Goal: Information Seeking & Learning: Learn about a topic

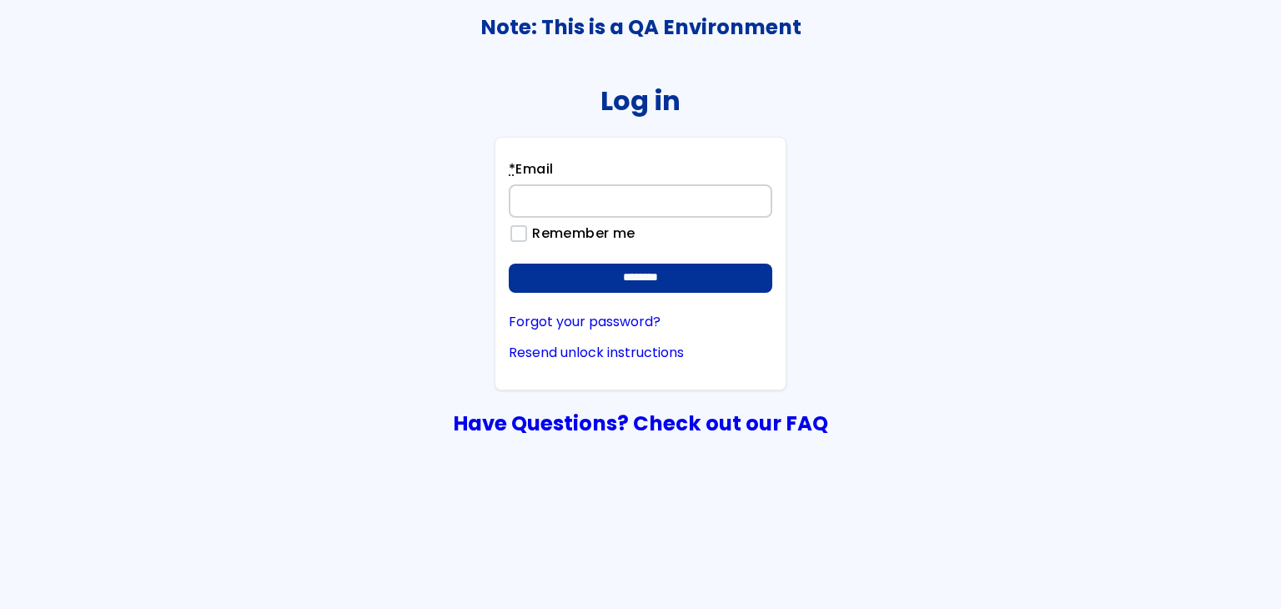
type input "**********"
click at [709, 258] on form "**********" at bounding box center [641, 225] width 264 height 133
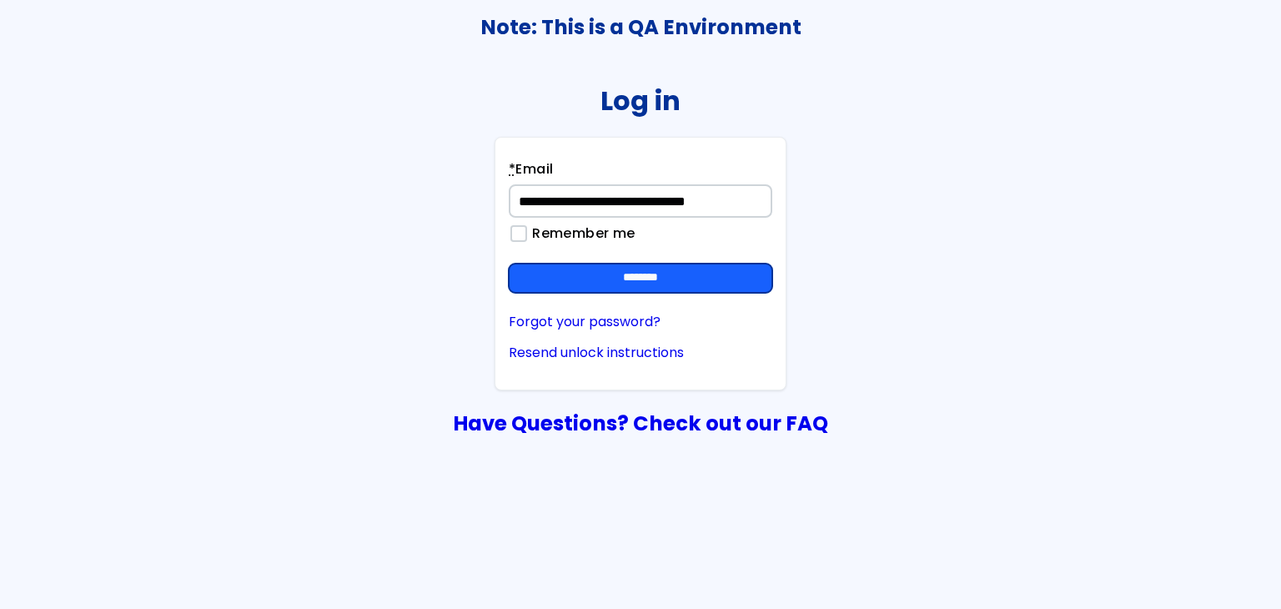
click at [717, 280] on input "********" at bounding box center [641, 279] width 264 height 30
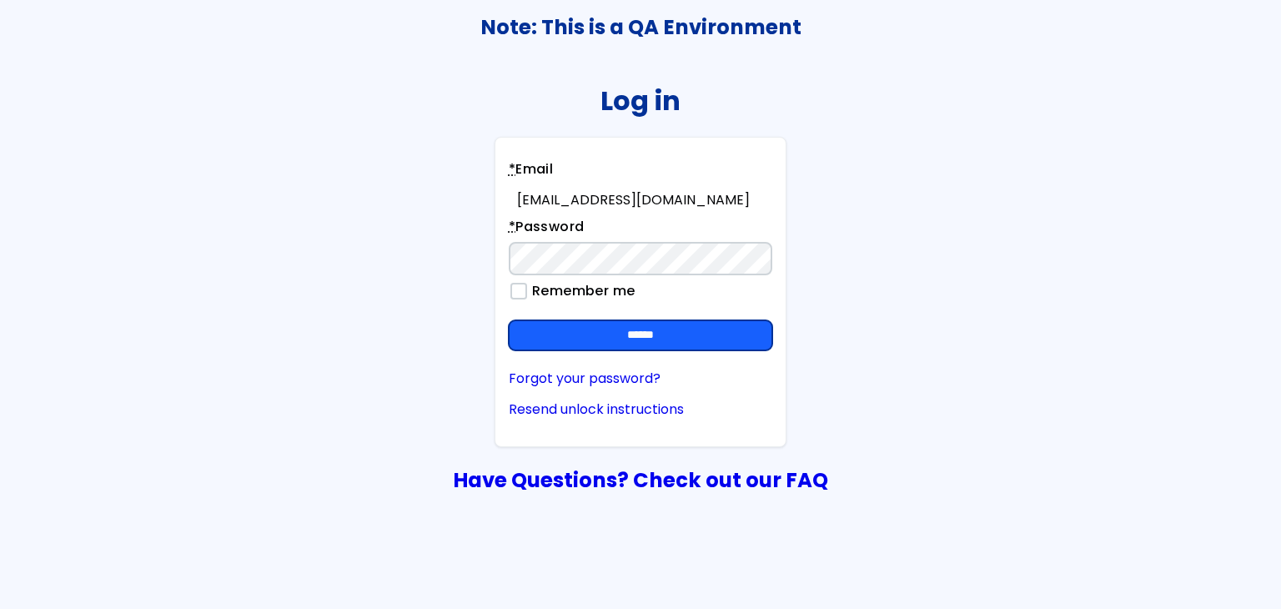
click at [702, 345] on input "******" at bounding box center [641, 335] width 264 height 30
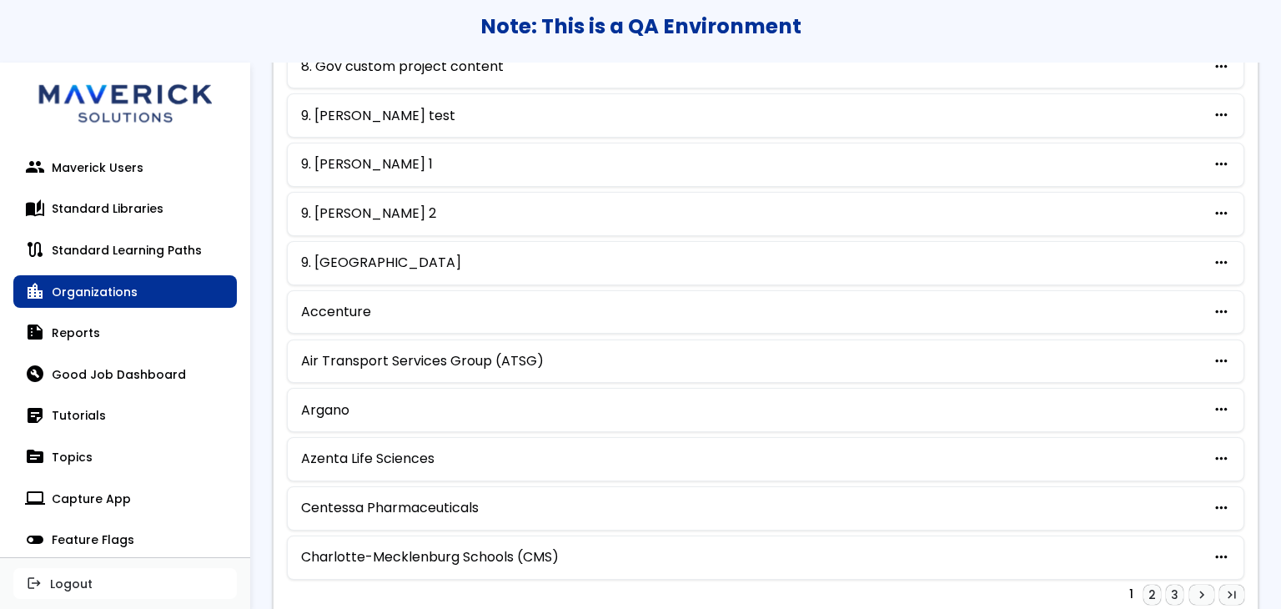
scroll to position [858, 0]
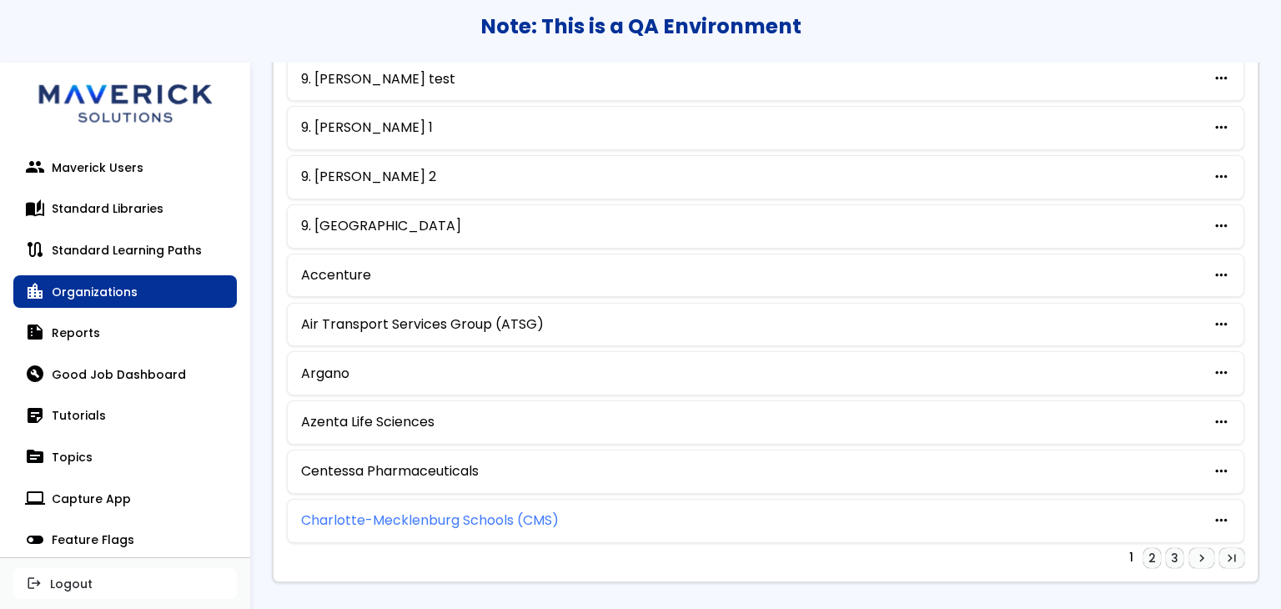
click at [531, 515] on link "Charlotte-Mecklenburg Schools (CMS)" at bounding box center [430, 520] width 258 height 15
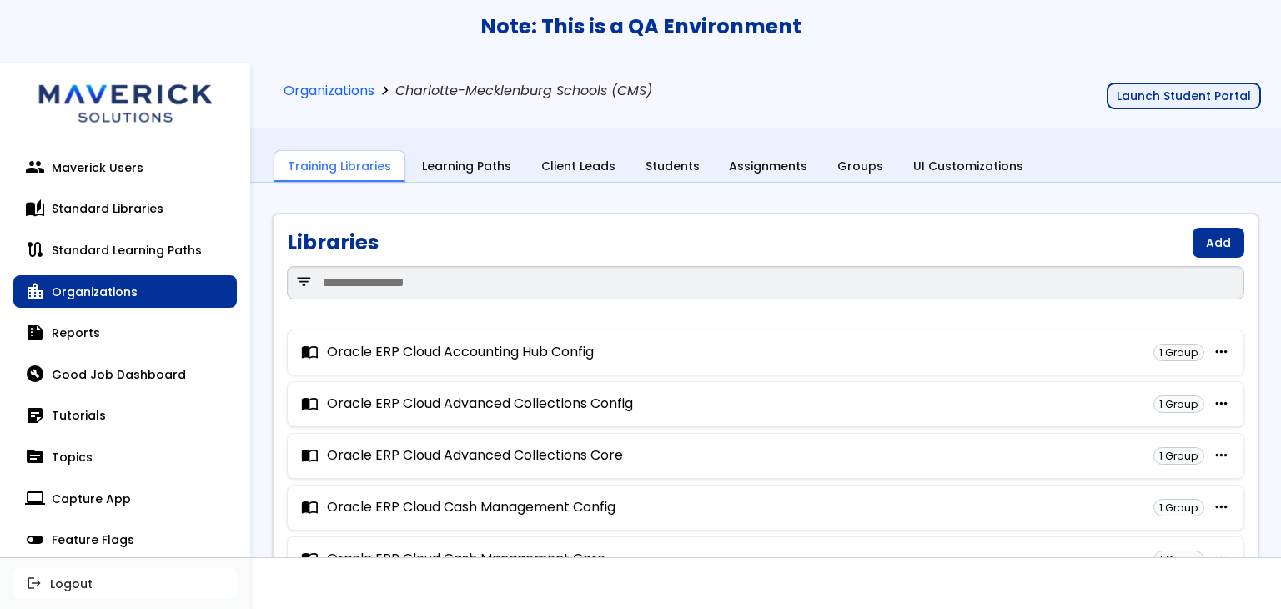
click at [1171, 94] on button "Launch Student Portal" at bounding box center [1184, 96] width 154 height 27
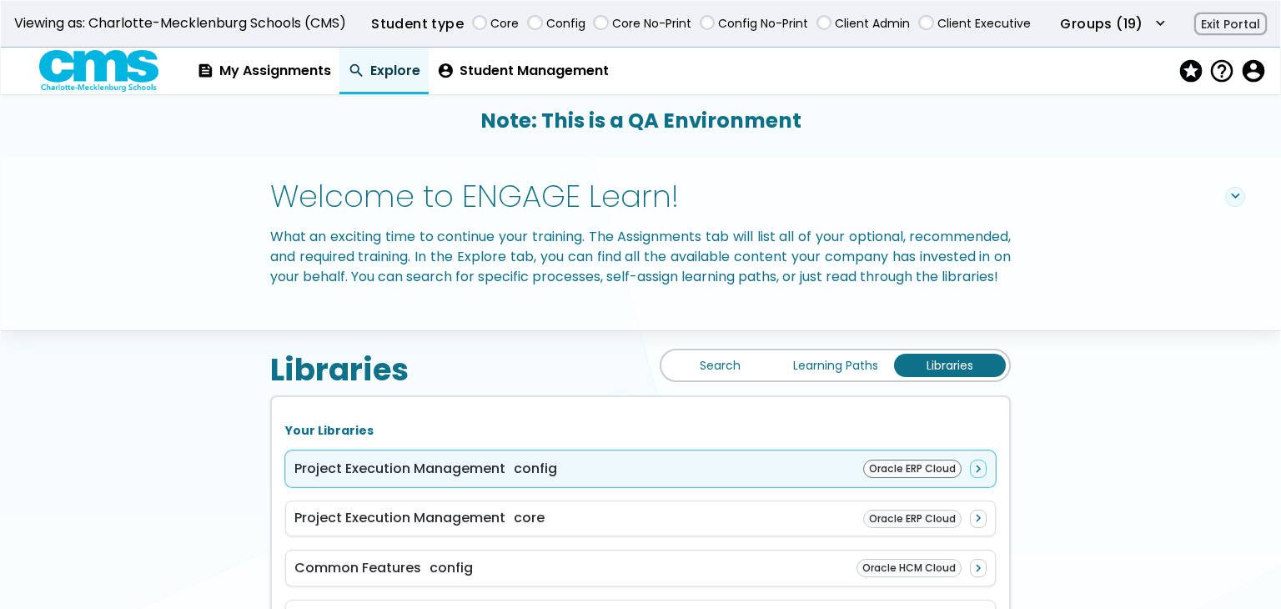
click at [692, 487] on div "Project Execution Management config Oracle ERP Cloud navigate_next" at bounding box center [640, 469] width 711 height 37
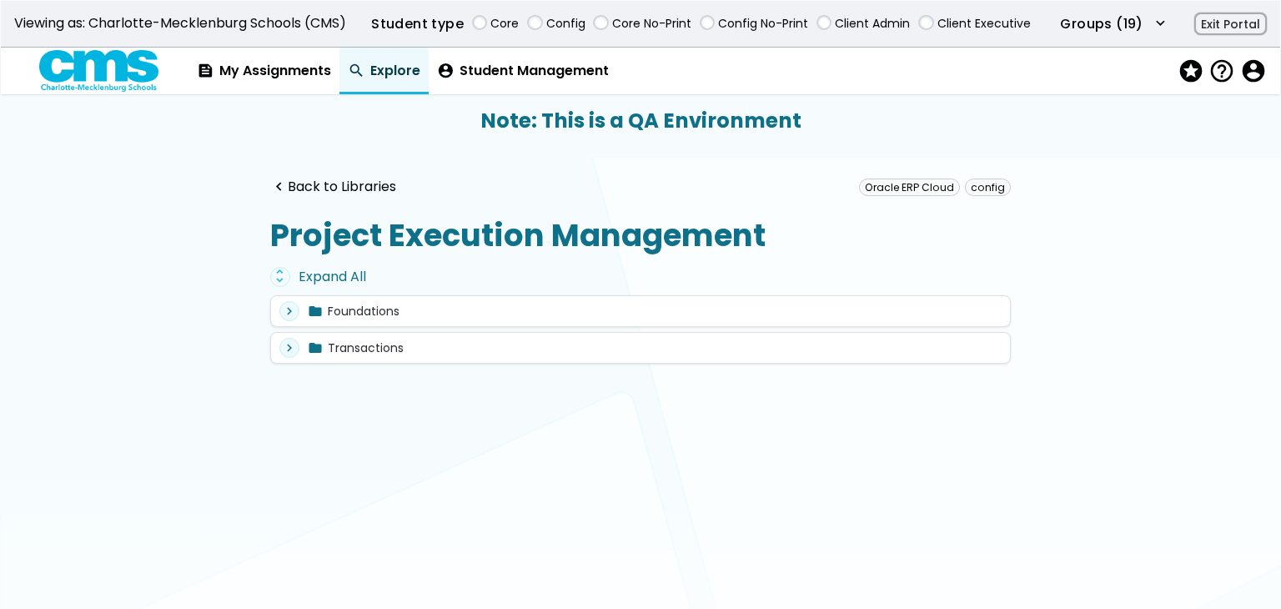
click at [298, 274] on div "unfold_more Expand All" at bounding box center [640, 277] width 741 height 20
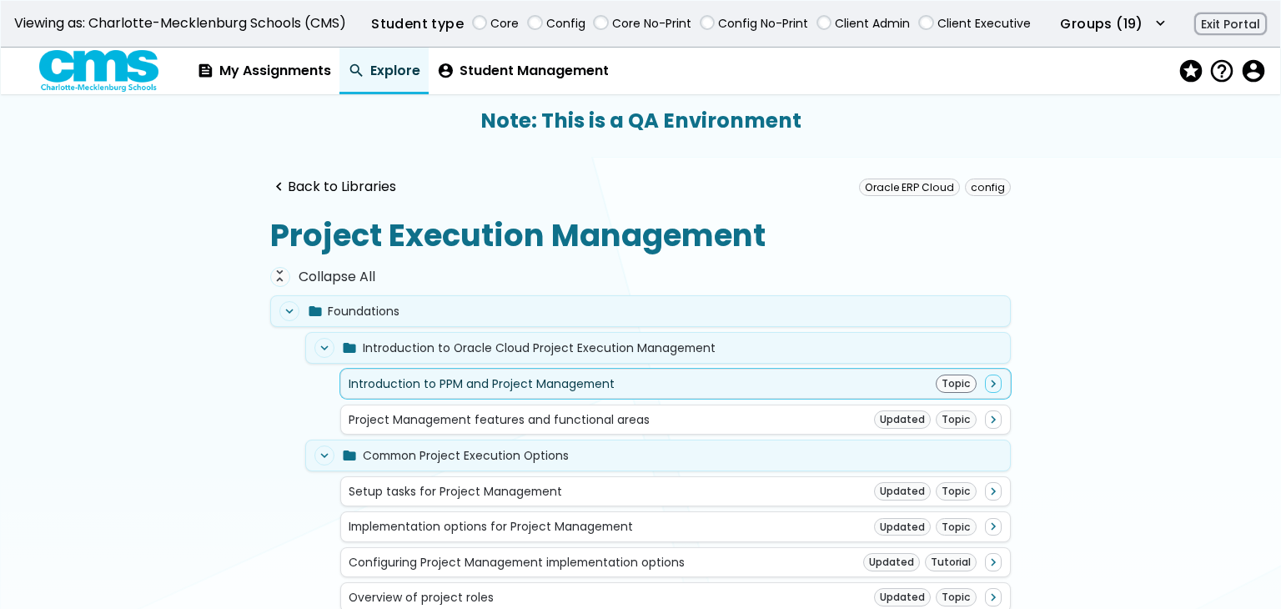
click at [844, 375] on div "Introduction to PPM and Project Management Topic navigate_next" at bounding box center [675, 384] width 653 height 18
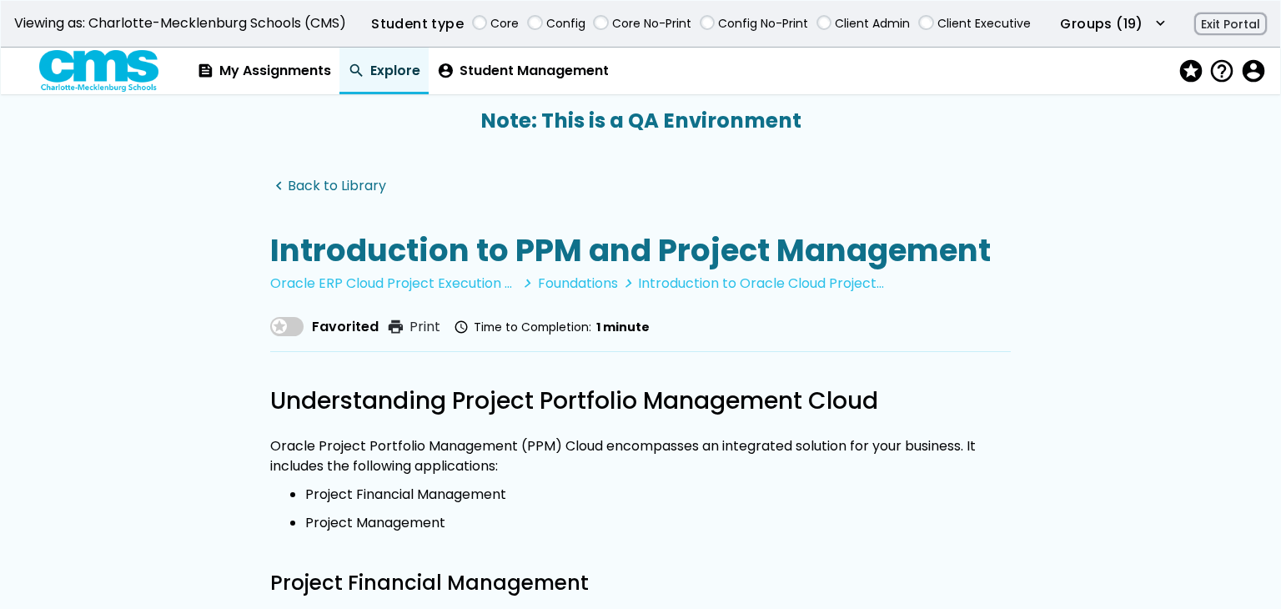
click at [308, 180] on link "navigate_before Back to Library" at bounding box center [328, 187] width 116 height 16
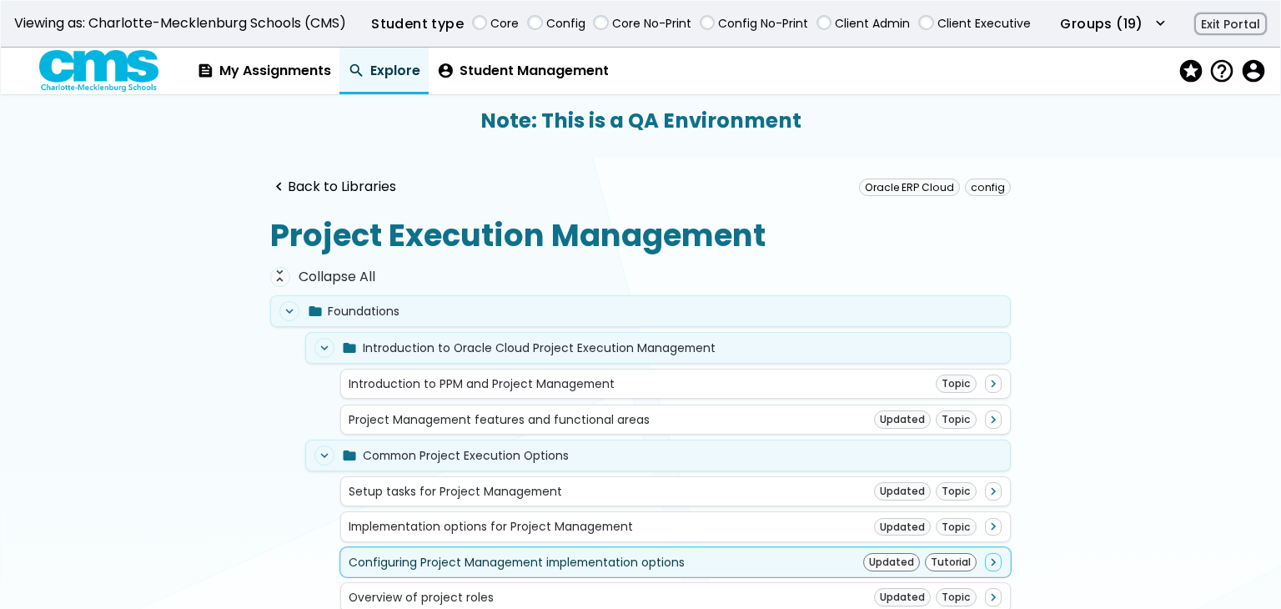
click at [765, 561] on div "Configuring Project Management implementation options Updated Tutorial navigate…" at bounding box center [675, 562] width 653 height 18
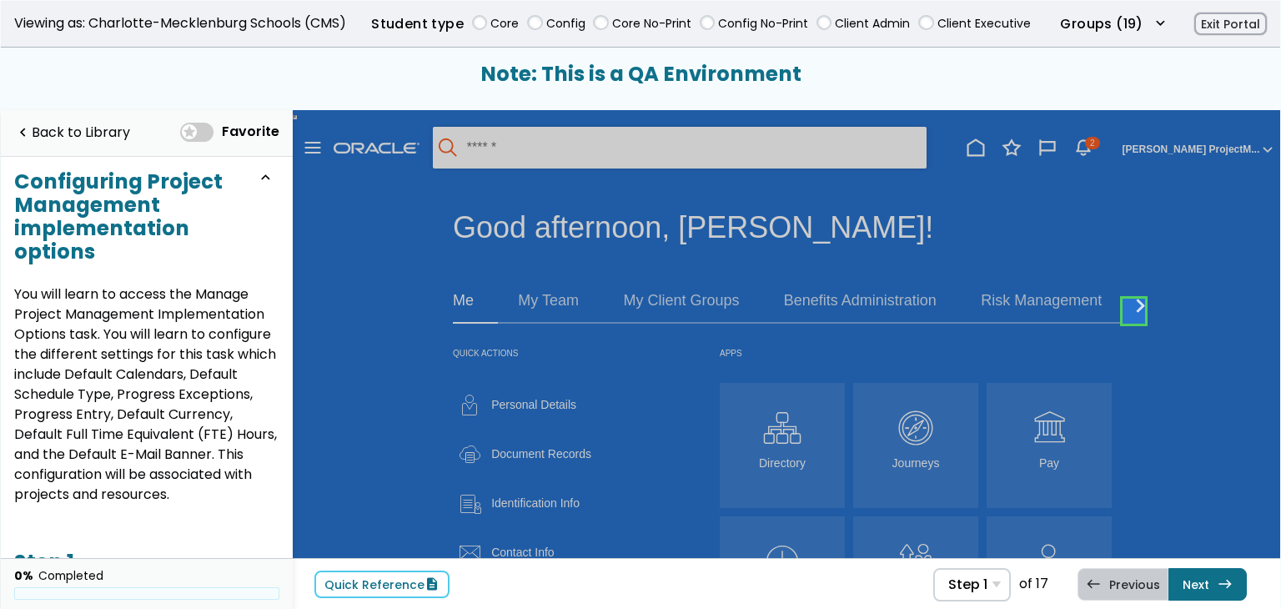
click at [205, 123] on span at bounding box center [196, 132] width 33 height 19
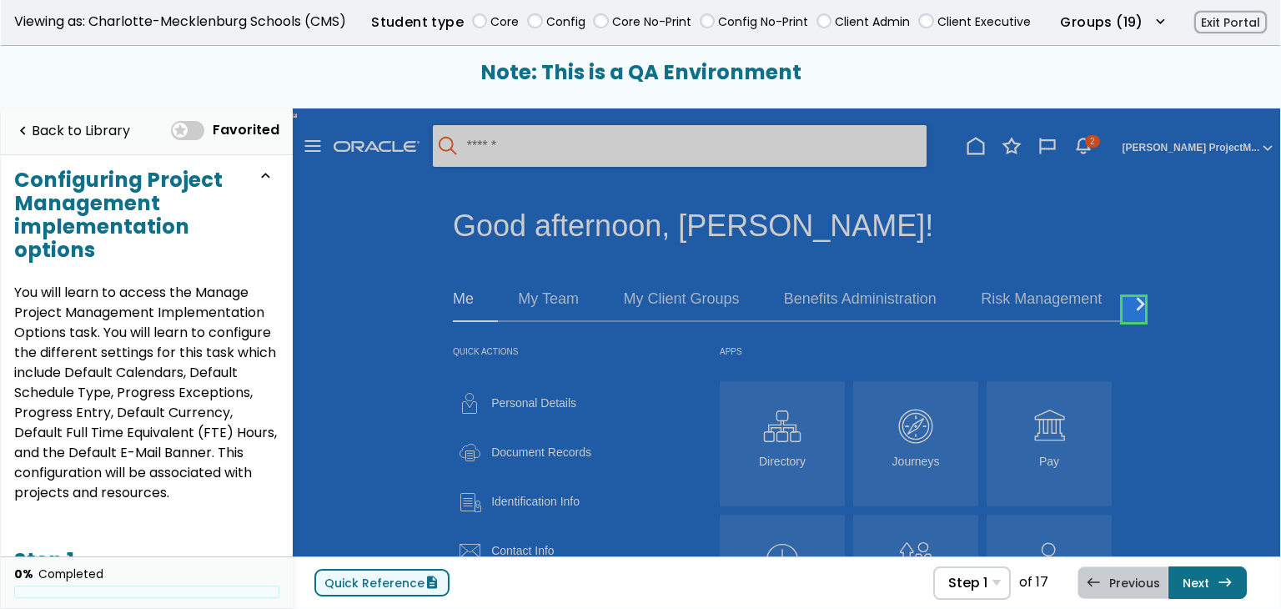
click at [425, 583] on span "description" at bounding box center [432, 582] width 15 height 13
click at [1145, 312] on link at bounding box center [1134, 309] width 33 height 33
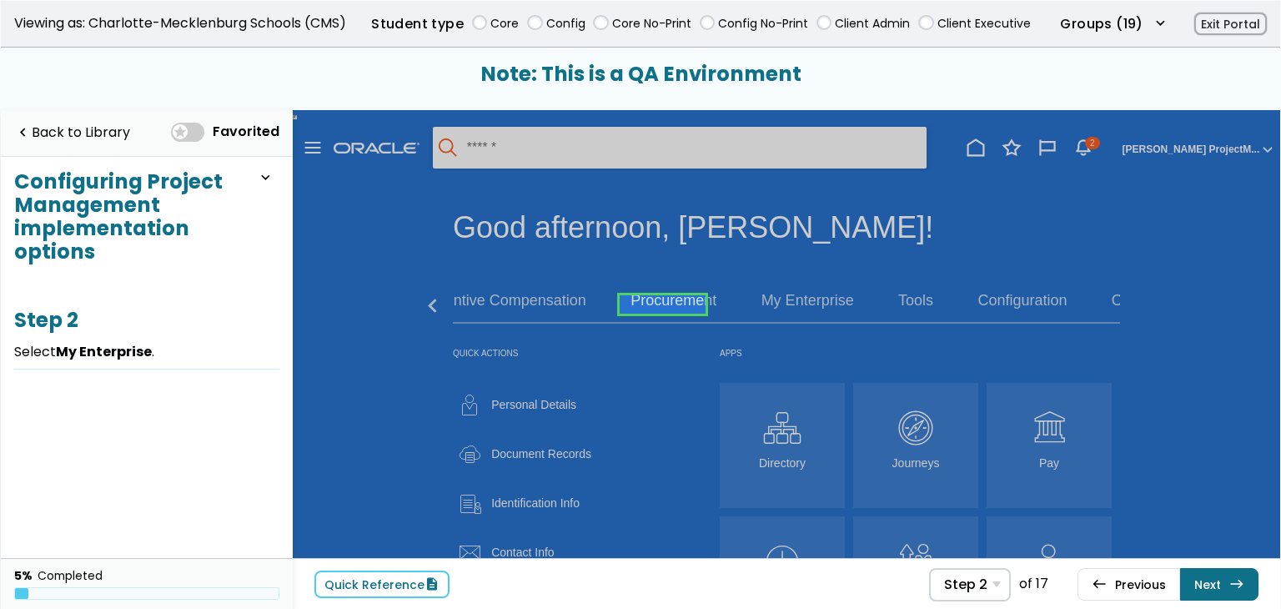
drag, startPoint x: 690, startPoint y: 315, endPoint x: 523, endPoint y: 323, distance: 167.1
click at [690, 315] on link at bounding box center [663, 304] width 86 height 33
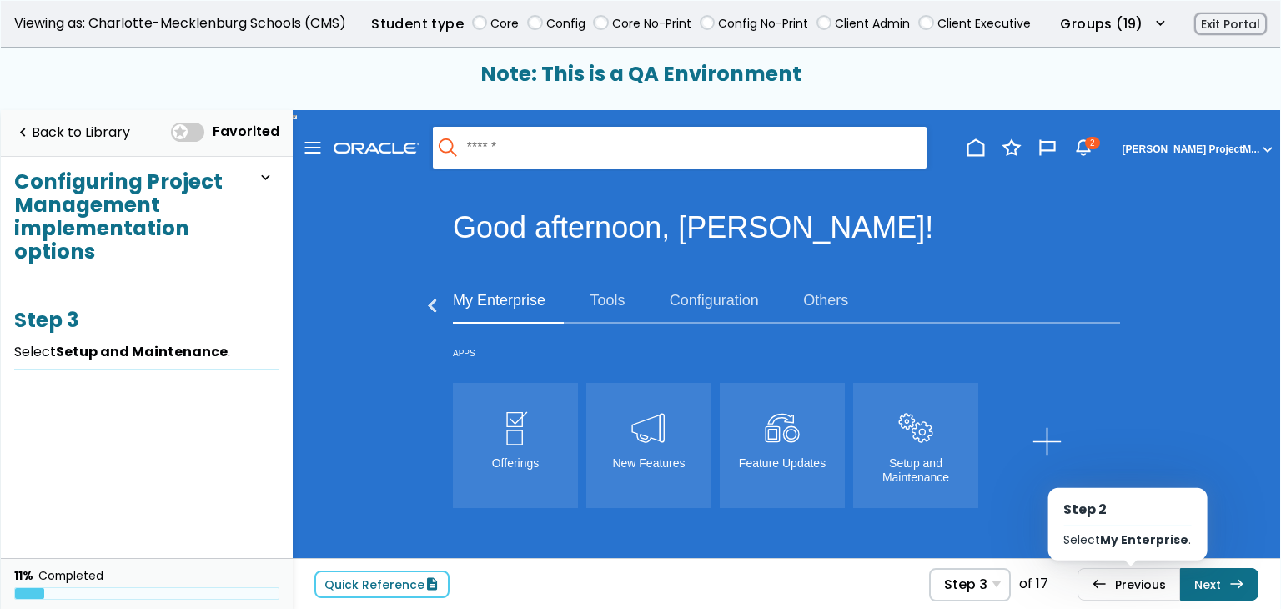
click at [1143, 587] on link "west Previous Step 2 Select My Enterprise ." at bounding box center [1129, 584] width 103 height 32
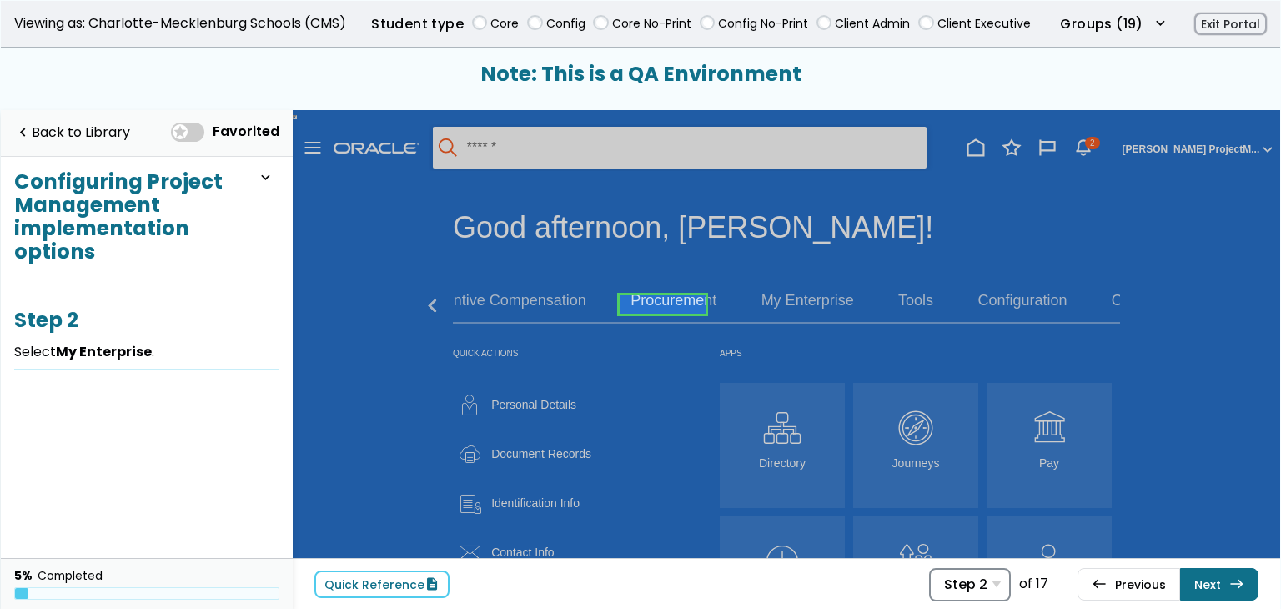
click at [992, 588] on div "Step 2 Step 1 Select Right arrow . Step 2 Select My Enterprise . Step 3 Select …" at bounding box center [970, 584] width 82 height 33
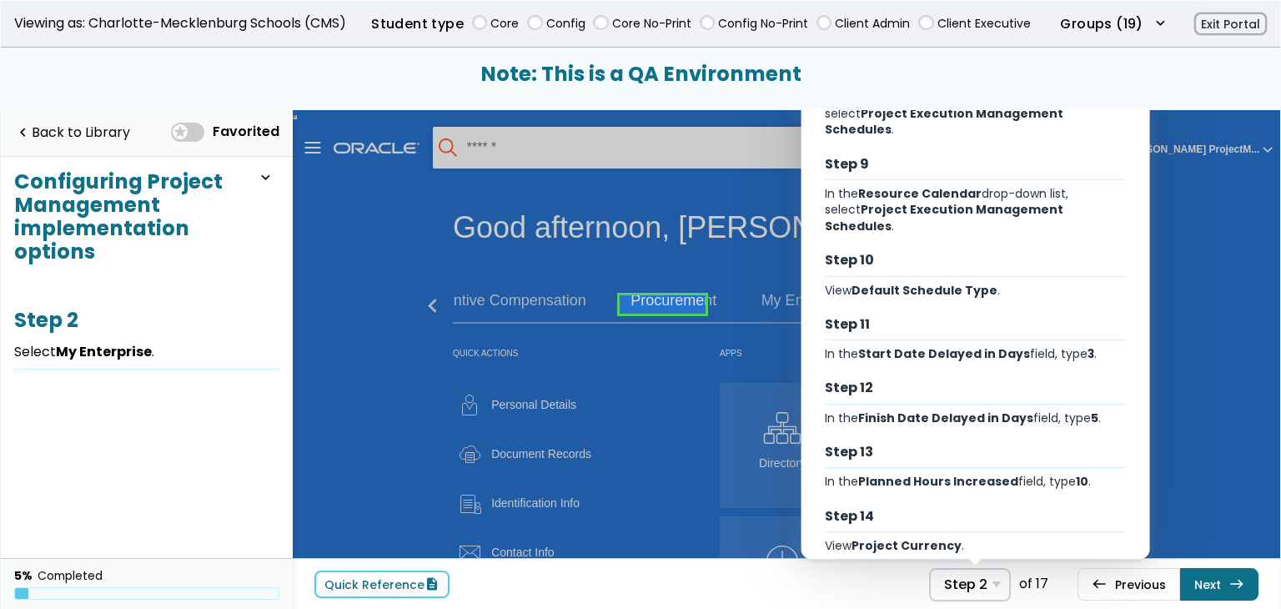
scroll to position [680, 0]
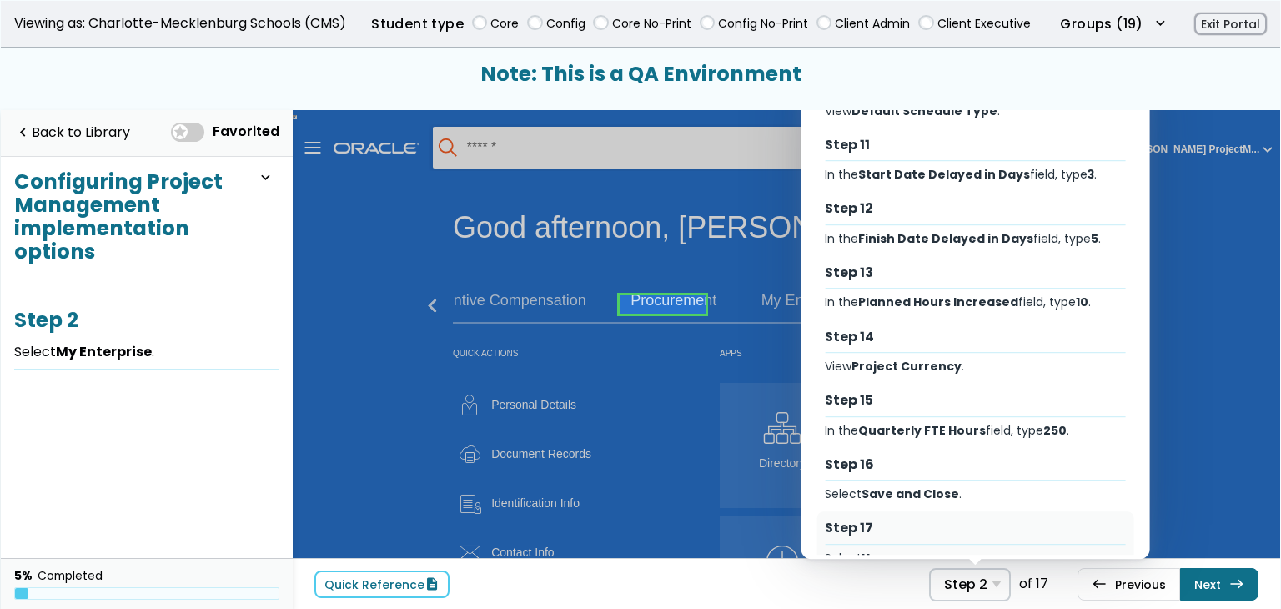
drag, startPoint x: 924, startPoint y: 491, endPoint x: 638, endPoint y: 375, distance: 308.8
click at [924, 520] on div "Step 17" at bounding box center [975, 529] width 301 height 18
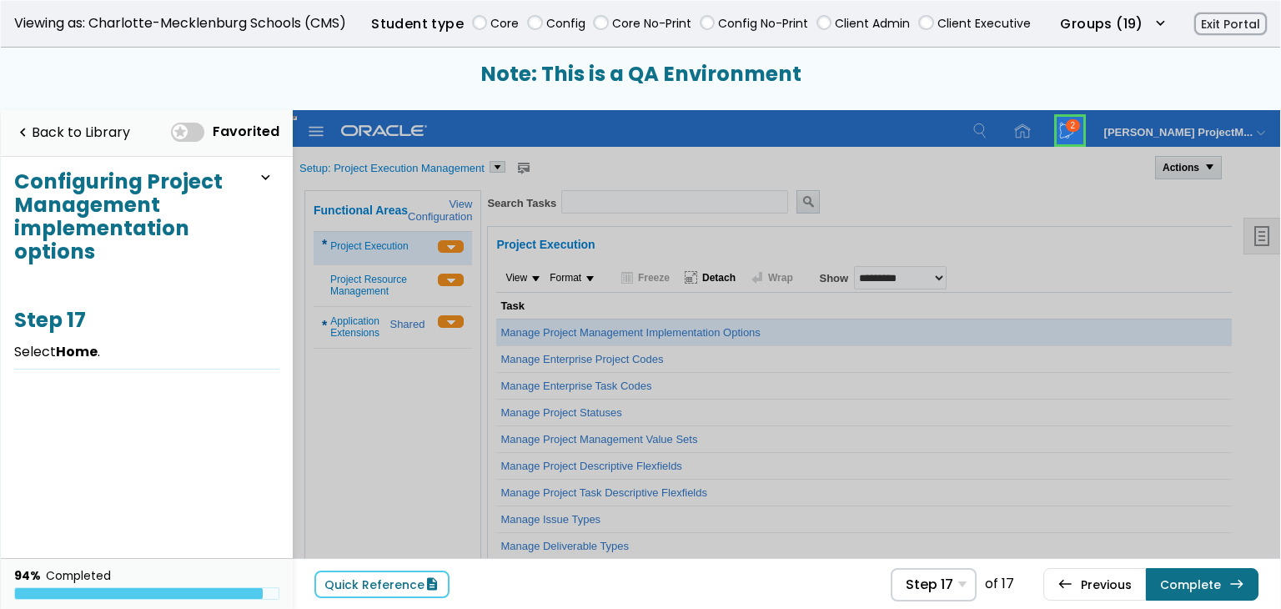
click at [1082, 133] on link at bounding box center [1070, 130] width 33 height 33
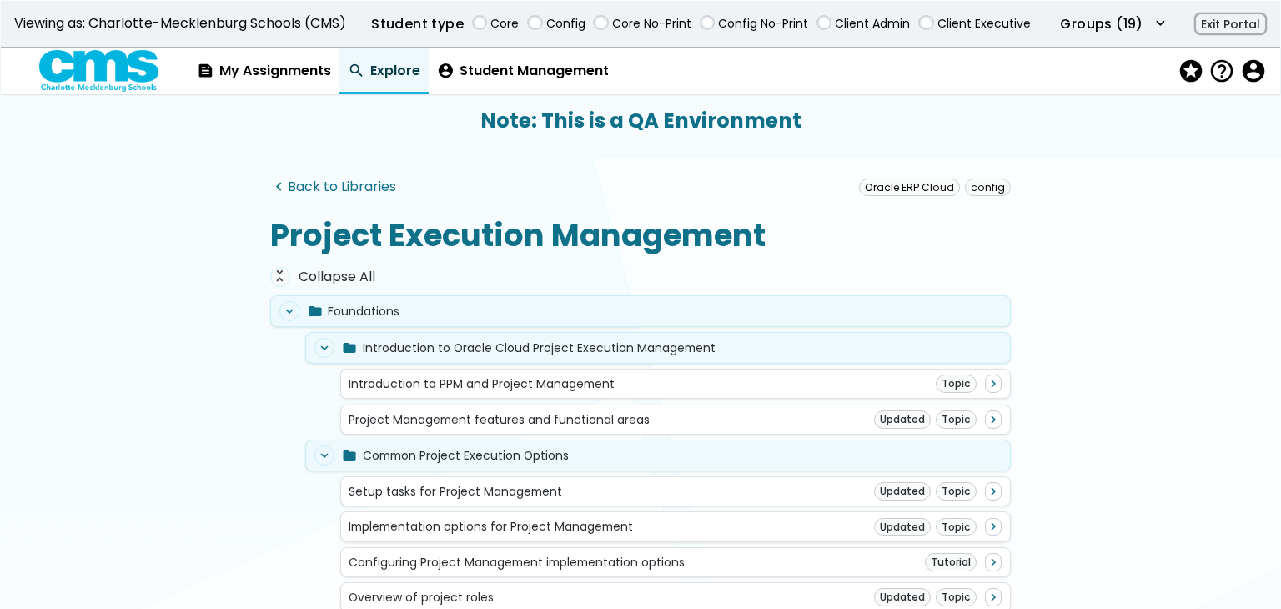
click at [372, 184] on link "navigate_before Back to Libraries" at bounding box center [333, 187] width 126 height 16
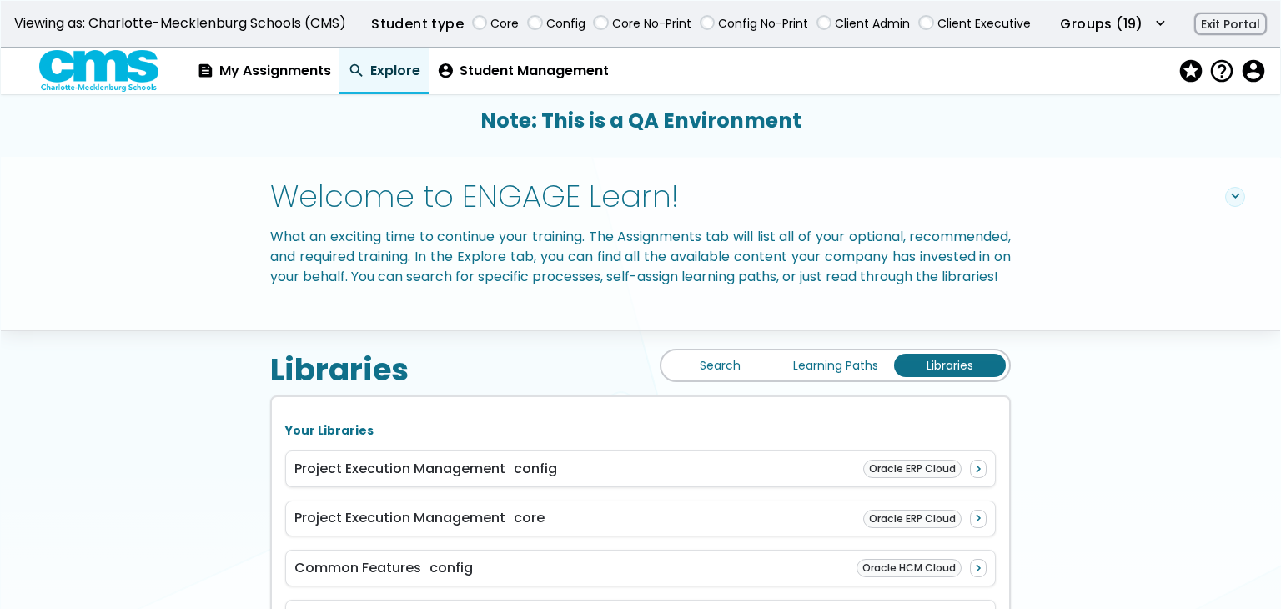
click at [822, 377] on link "Learning Paths" at bounding box center [836, 365] width 112 height 23
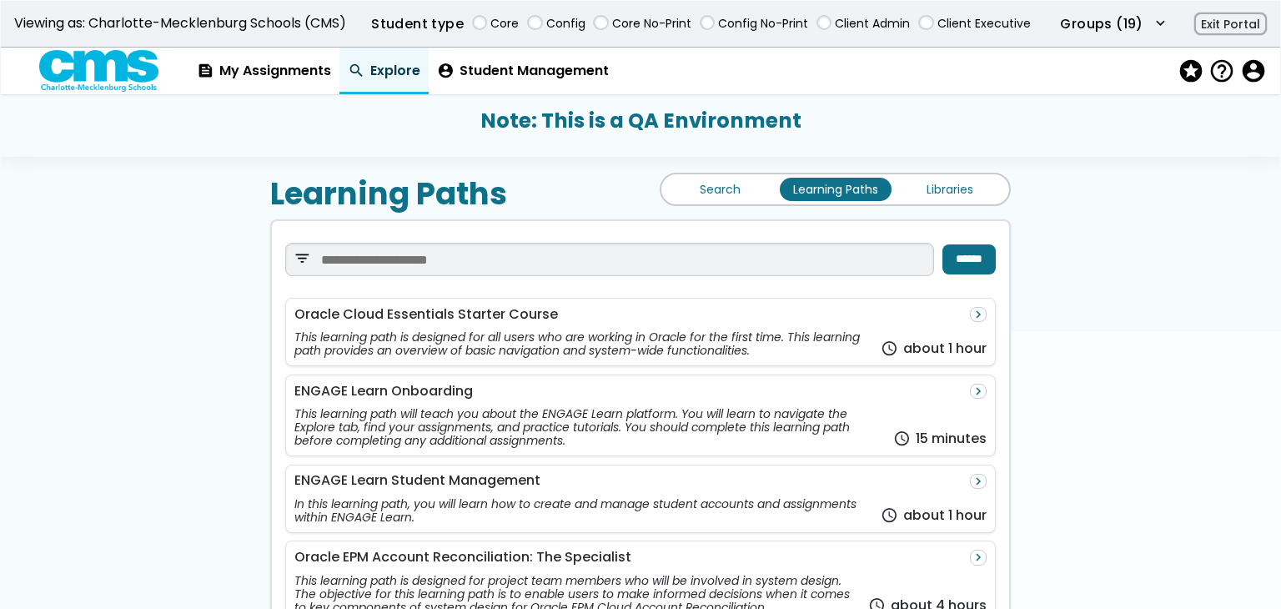
scroll to position [334, 0]
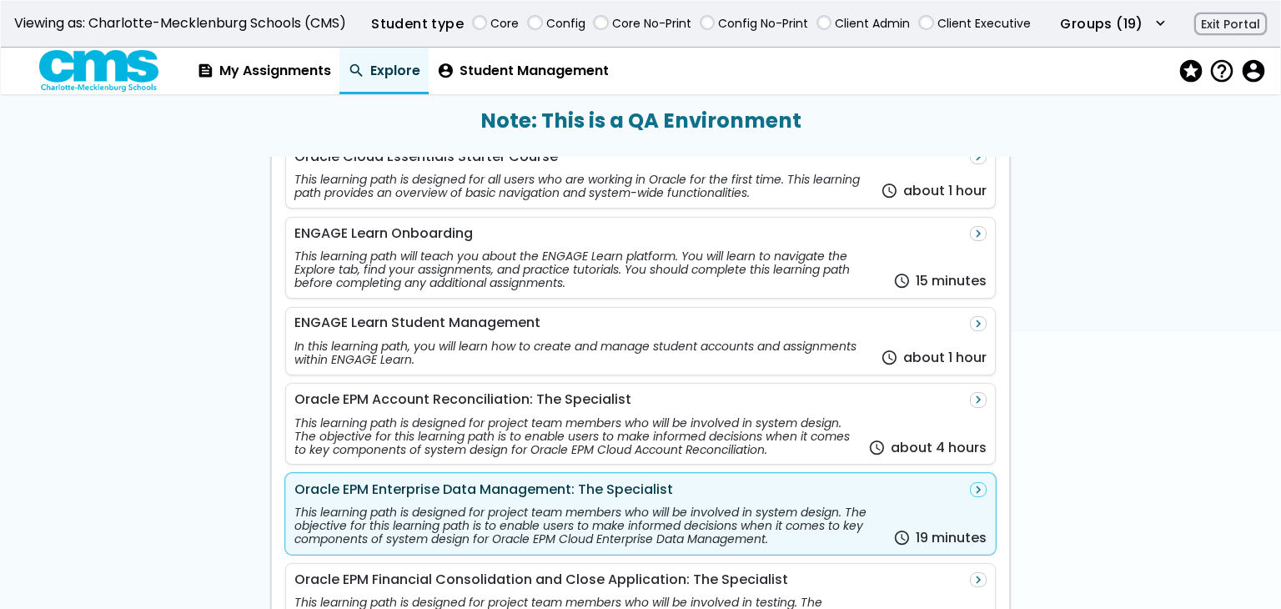
click at [682, 521] on div "This learning path is designed for project team members who will be involved in…" at bounding box center [641, 522] width 693 height 48
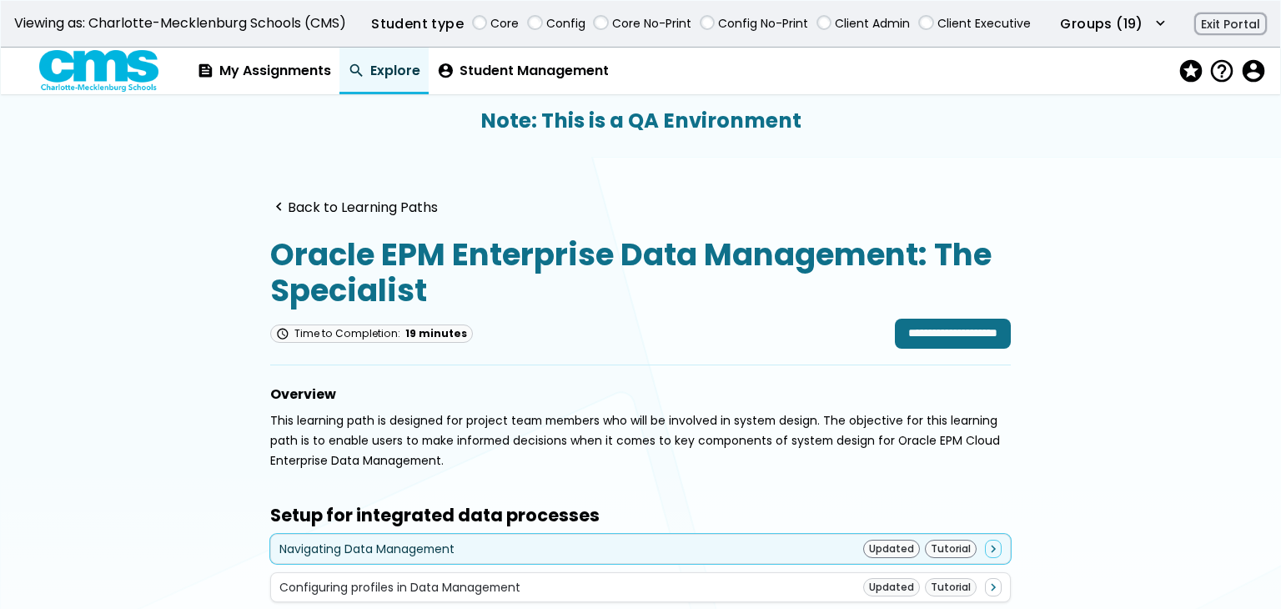
drag, startPoint x: 604, startPoint y: 545, endPoint x: 605, endPoint y: 553, distance: 8.4
click at [605, 546] on div "Navigating Data Management Updated Tutorial navigate_next" at bounding box center [640, 549] width 723 height 18
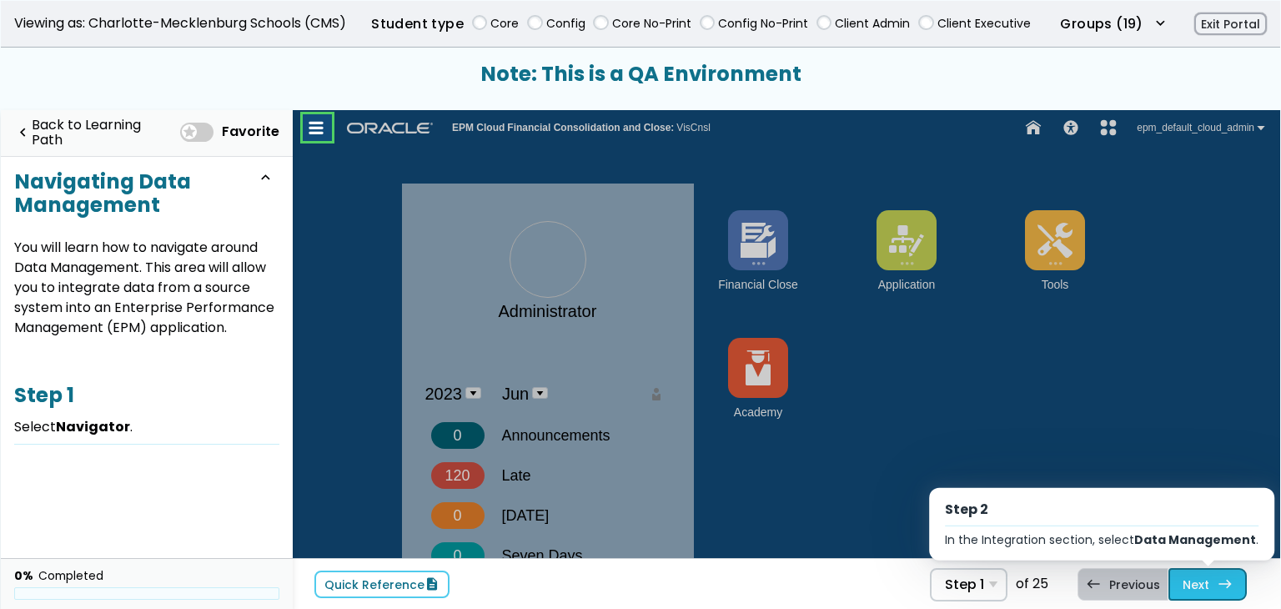
click at [1210, 582] on link "Next east Step 2 In the Integration section, select Data Management ." at bounding box center [1208, 584] width 78 height 32
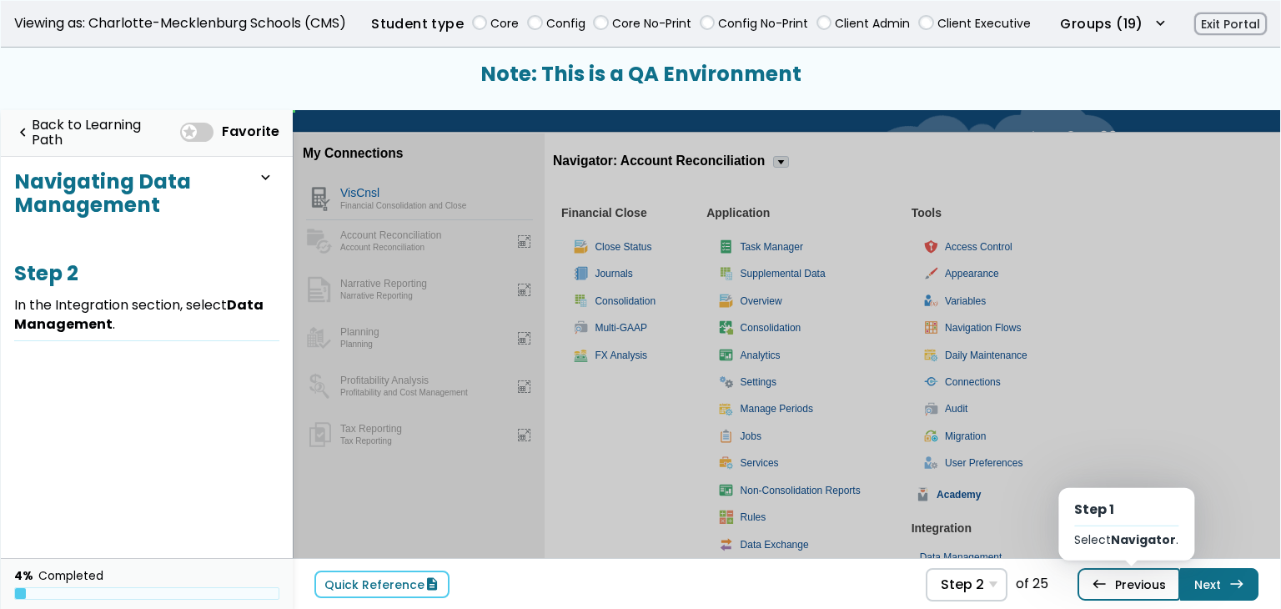
click at [1156, 592] on link "west Previous Step 1 Select Navigator ." at bounding box center [1129, 584] width 103 height 32
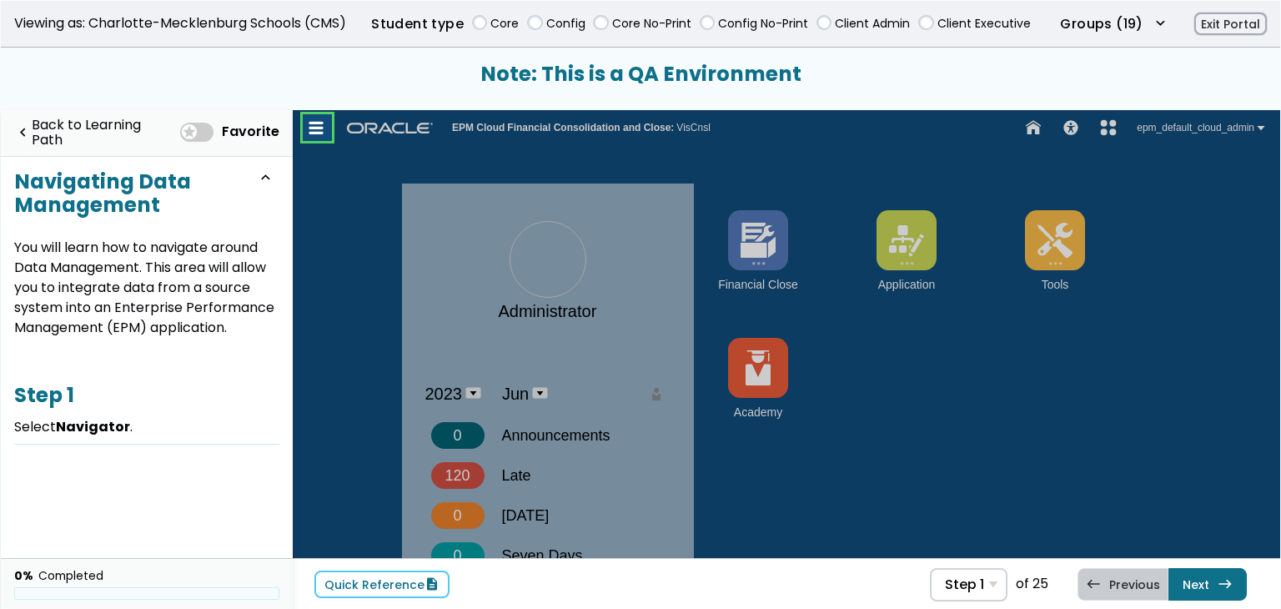
drag, startPoint x: 312, startPoint y: 128, endPoint x: 324, endPoint y: 142, distance: 17.7
click at [313, 128] on link at bounding box center [317, 127] width 33 height 33
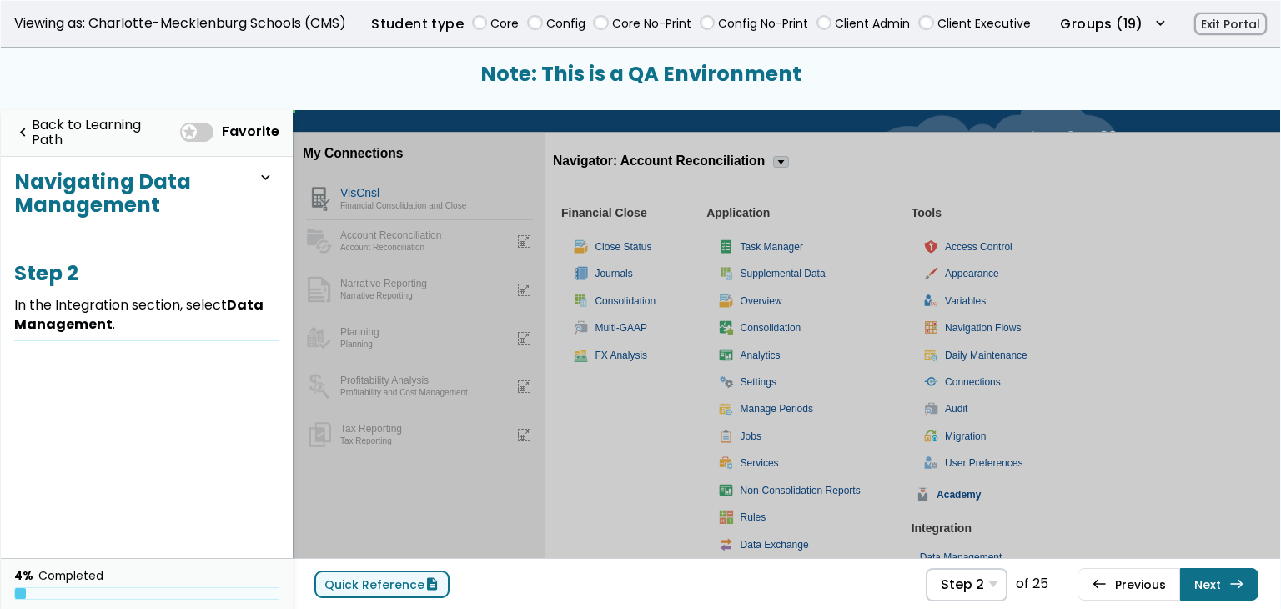
click at [414, 593] on link "Quick Reference description" at bounding box center [382, 585] width 135 height 28
click at [953, 561] on div "Quick Reference description Step 2 Step 1 Select Navigator . Step 2 In the Inte…" at bounding box center [787, 584] width 988 height 52
click at [954, 578] on span "Step 2" at bounding box center [962, 585] width 43 height 16
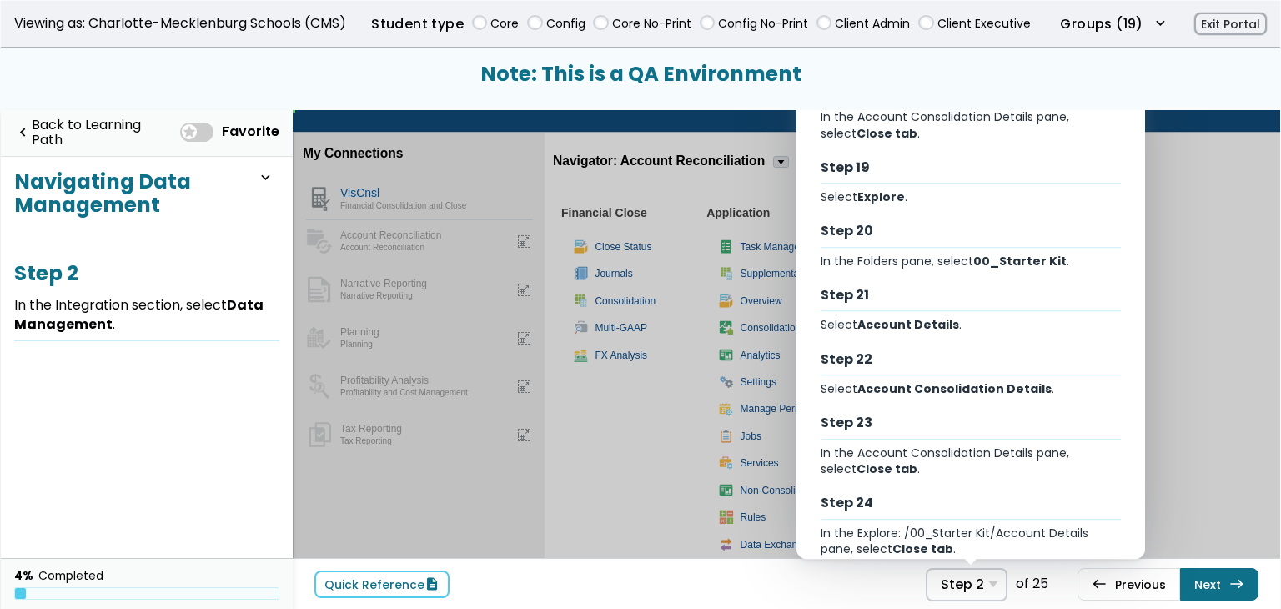
scroll to position [1191, 0]
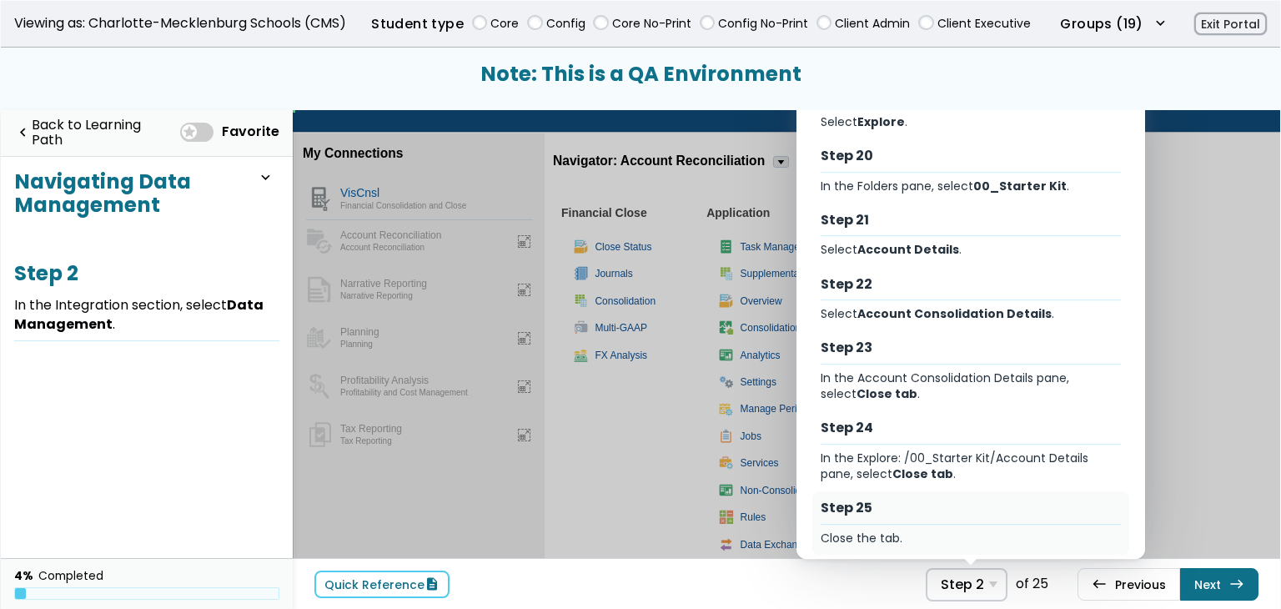
drag, startPoint x: 916, startPoint y: 521, endPoint x: 628, endPoint y: 416, distance: 306.4
click at [916, 531] on div "Close the tab." at bounding box center [971, 539] width 301 height 16
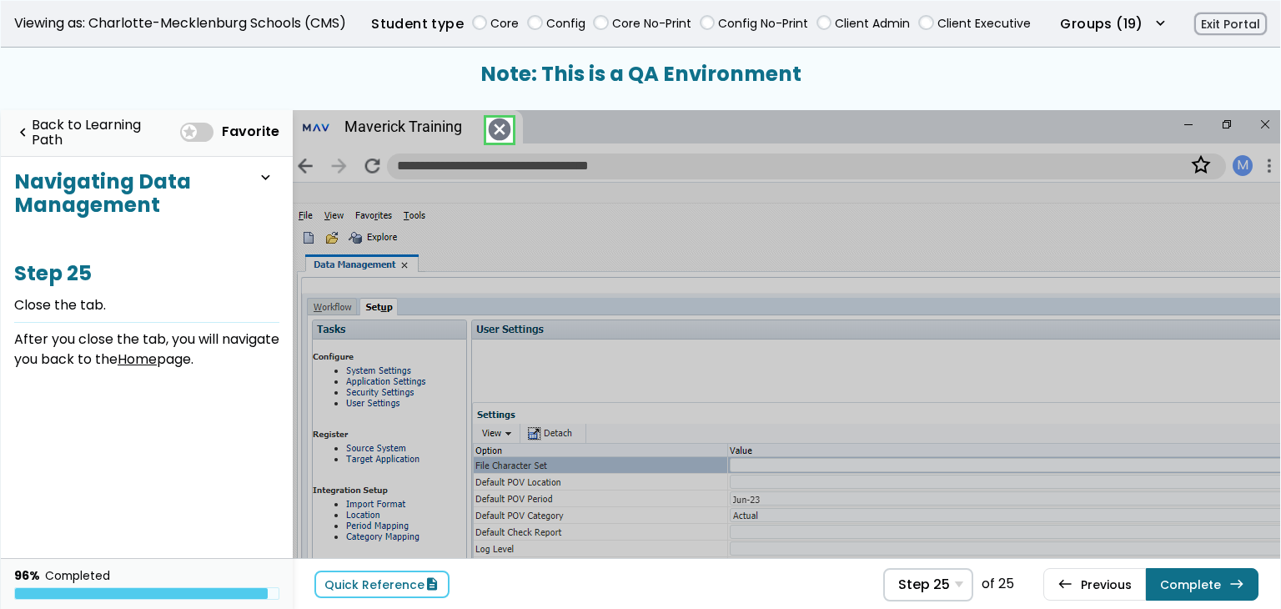
click at [487, 147] on div "**********" at bounding box center [787, 164] width 988 height 43
drag, startPoint x: 491, startPoint y: 138, endPoint x: 198, endPoint y: 29, distance: 312.3
click at [491, 138] on span "cancel" at bounding box center [497, 130] width 23 height 24
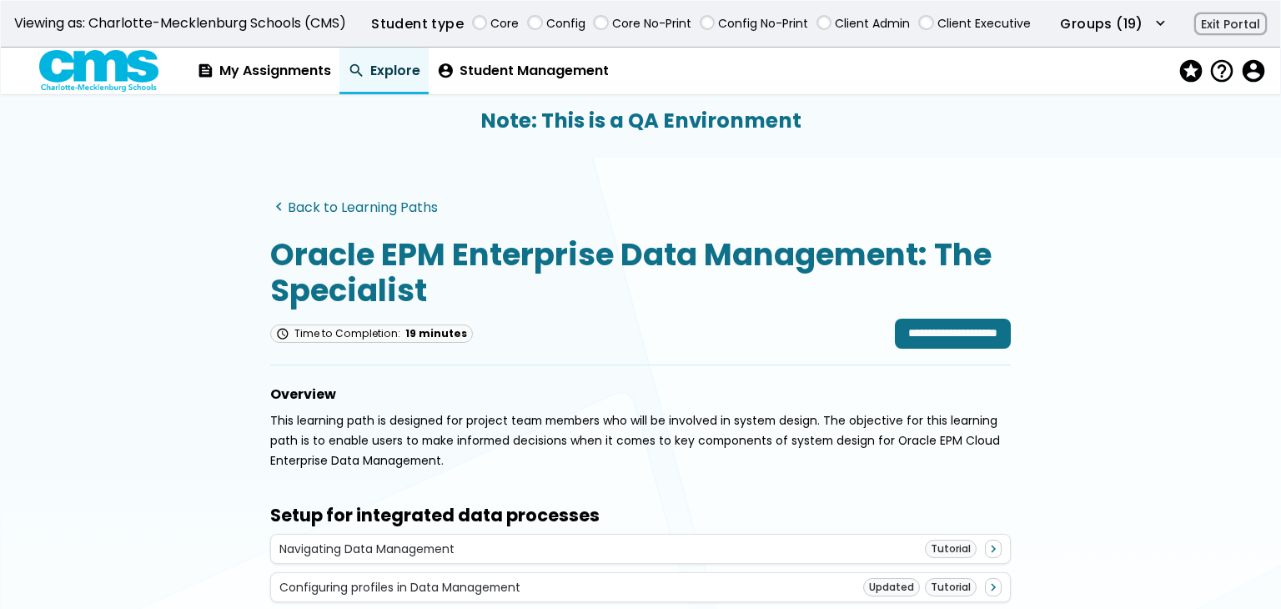
click at [353, 208] on link "navigate_before Back to Learning Paths" at bounding box center [354, 207] width 168 height 16
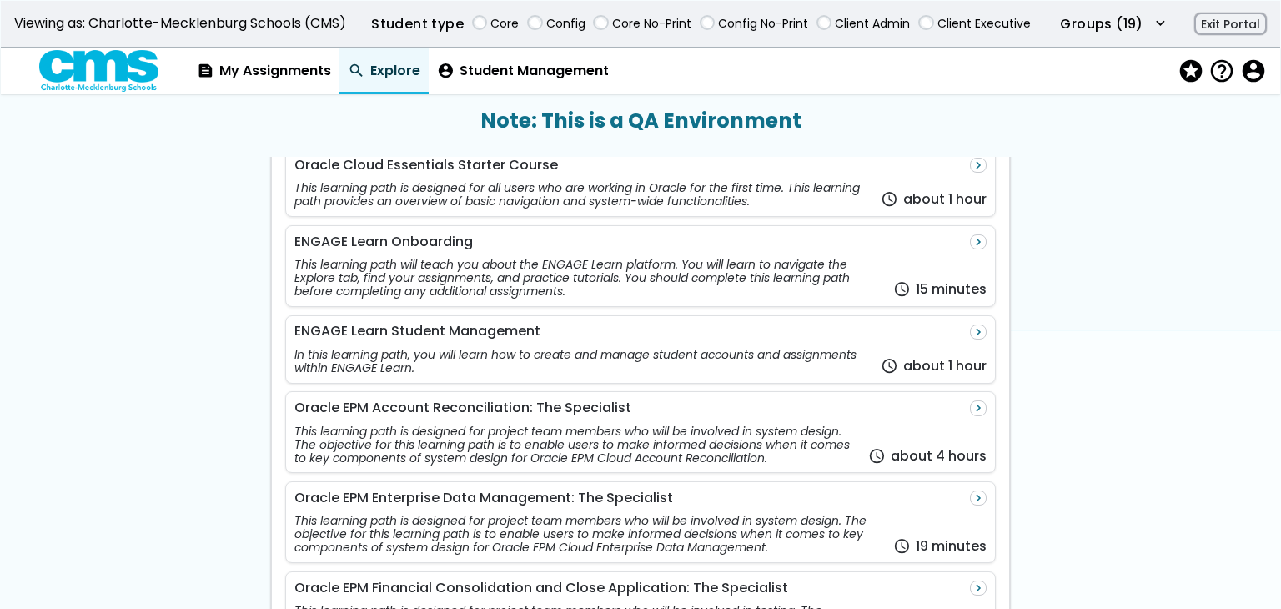
scroll to position [501, 0]
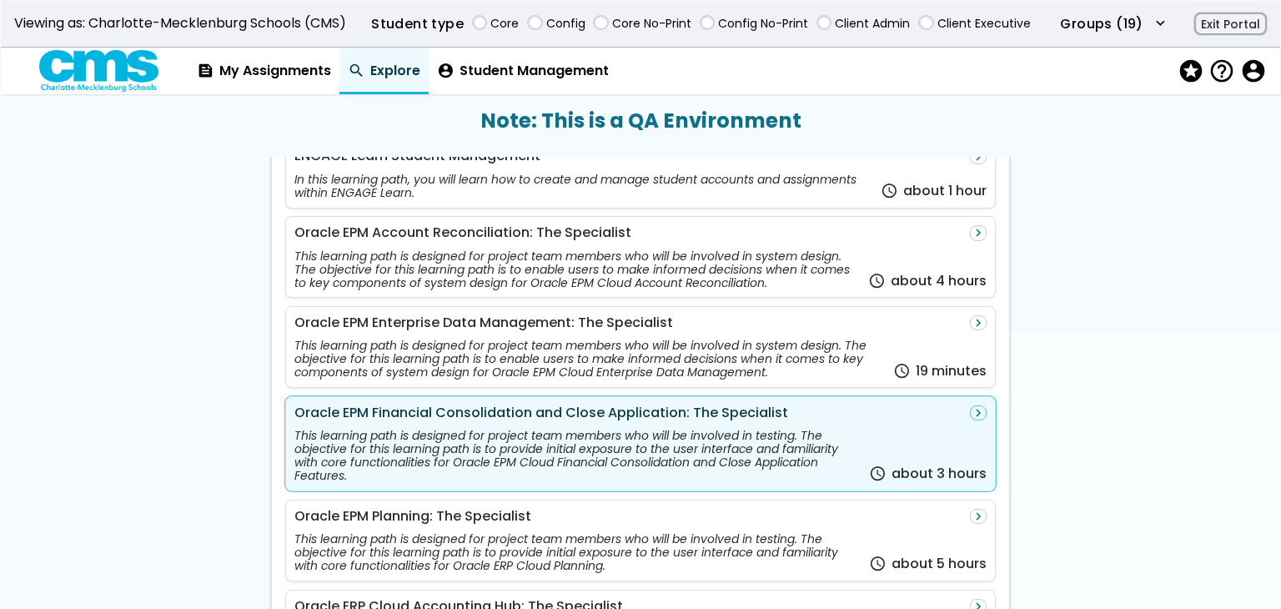
click at [720, 447] on div "This learning path is designed for project team members who will be involved in…" at bounding box center [578, 455] width 567 height 53
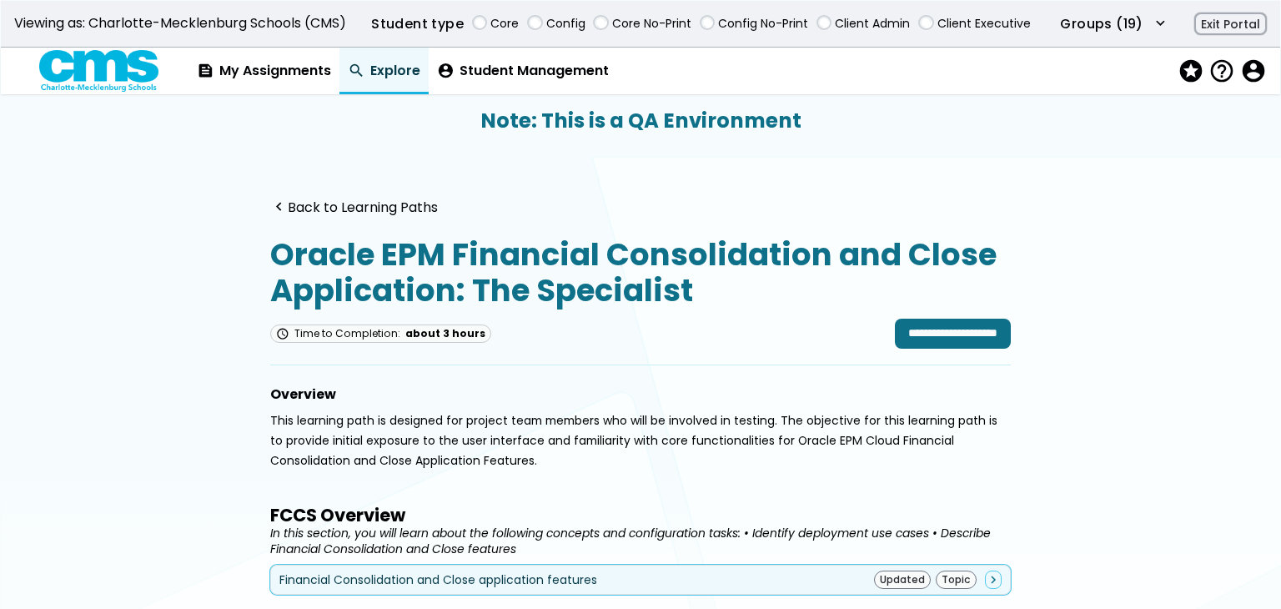
click at [592, 579] on div "Financial Consolidation and Close application features Updated Topic navigate_n…" at bounding box center [640, 580] width 723 height 18
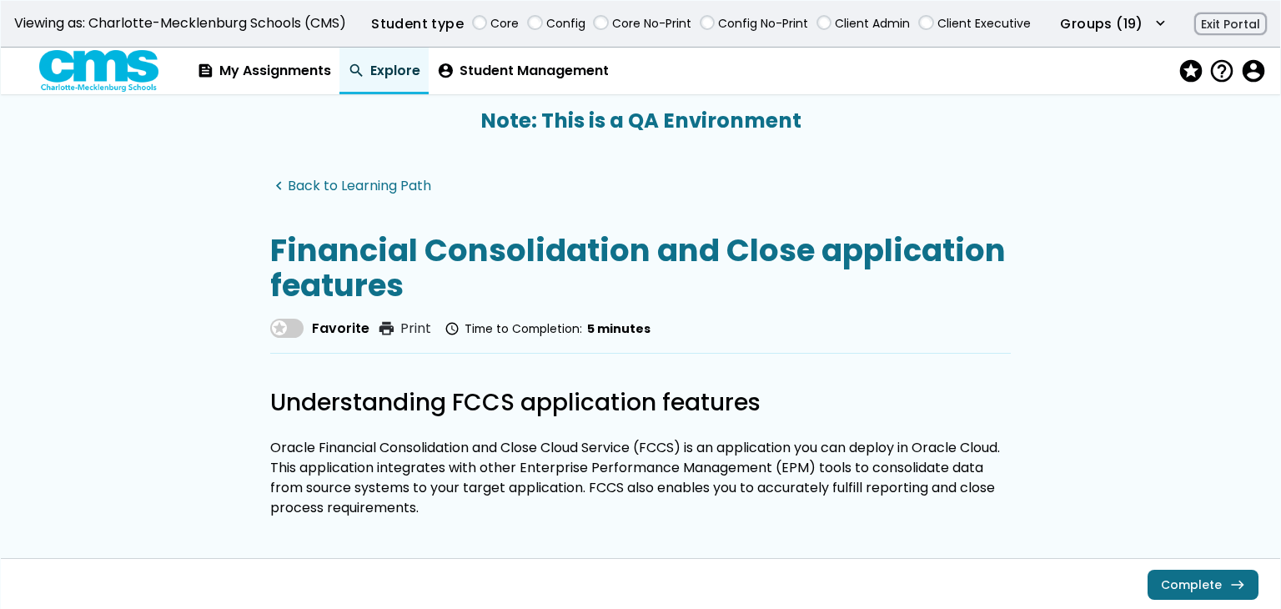
click at [340, 181] on link "navigate_before Back to Learning Path" at bounding box center [350, 187] width 161 height 16
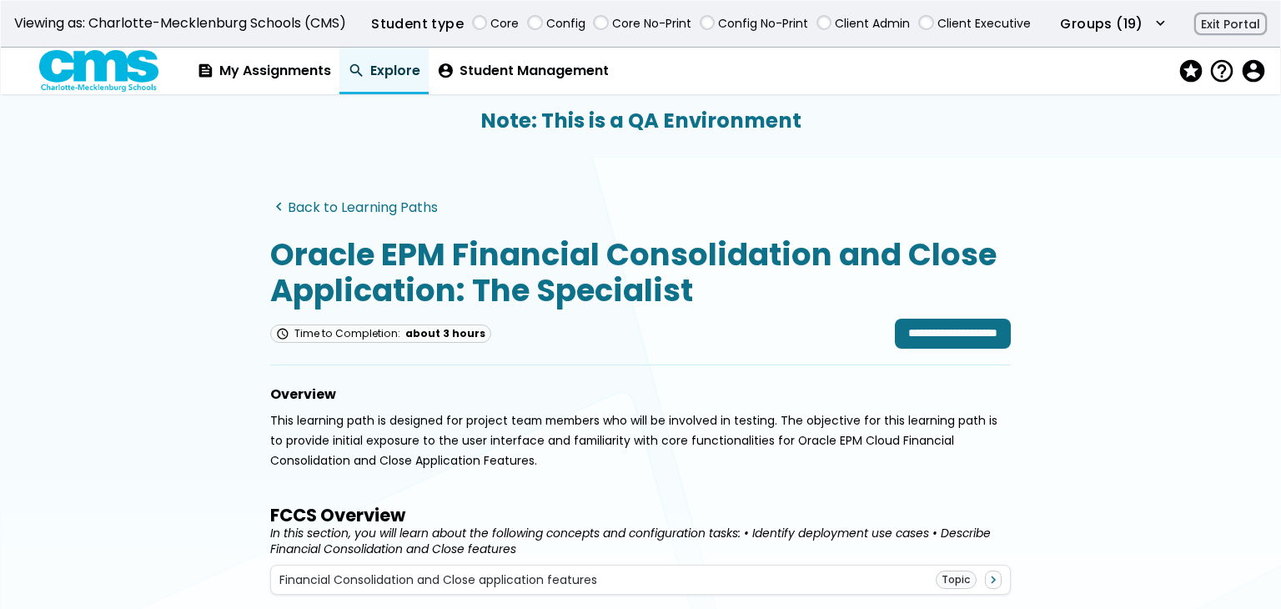
click at [395, 204] on link "navigate_before Back to Learning Paths" at bounding box center [354, 207] width 168 height 16
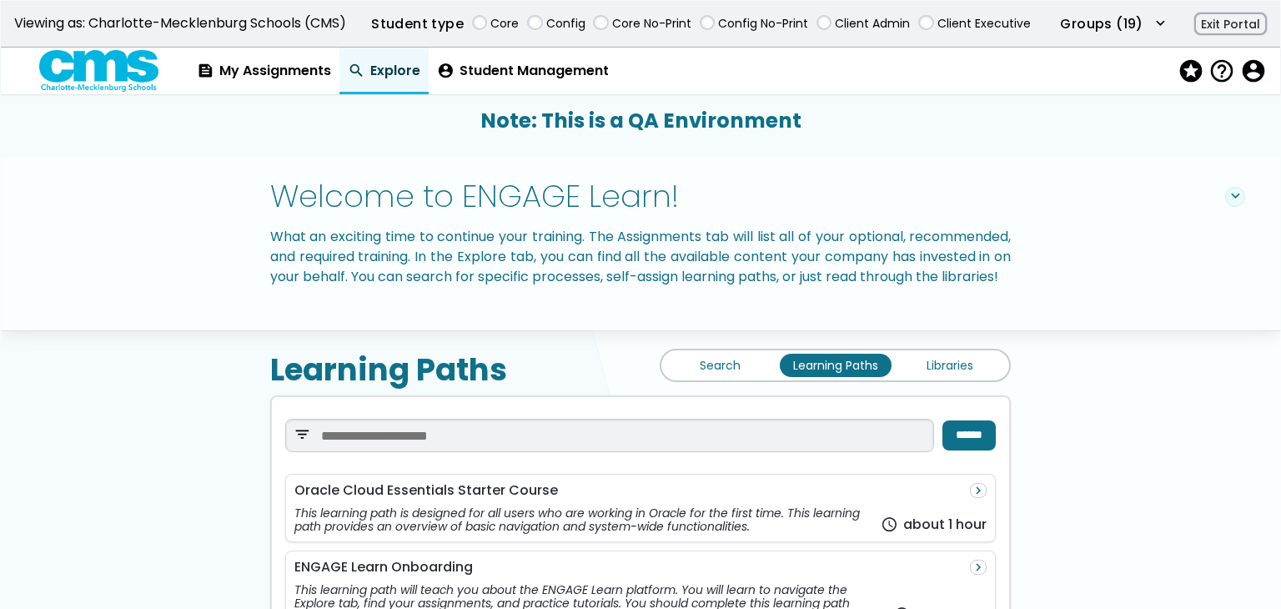
click at [723, 377] on link "Search" at bounding box center [721, 365] width 112 height 23
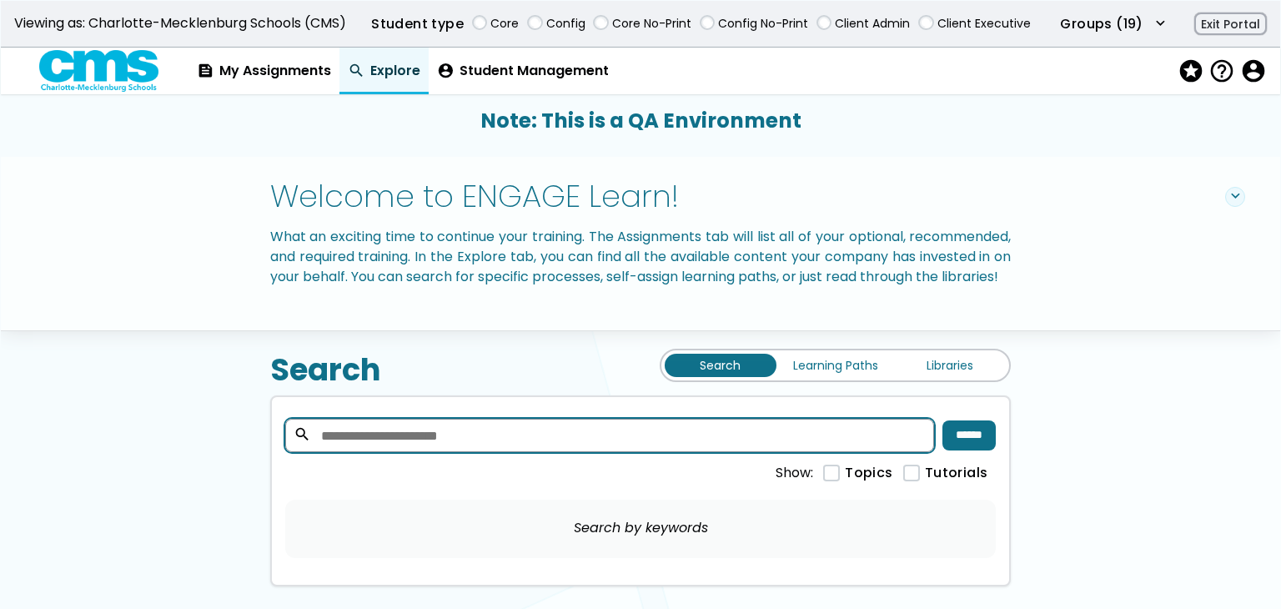
click at [833, 443] on input "search" at bounding box center [610, 435] width 650 height 33
type input "*******"
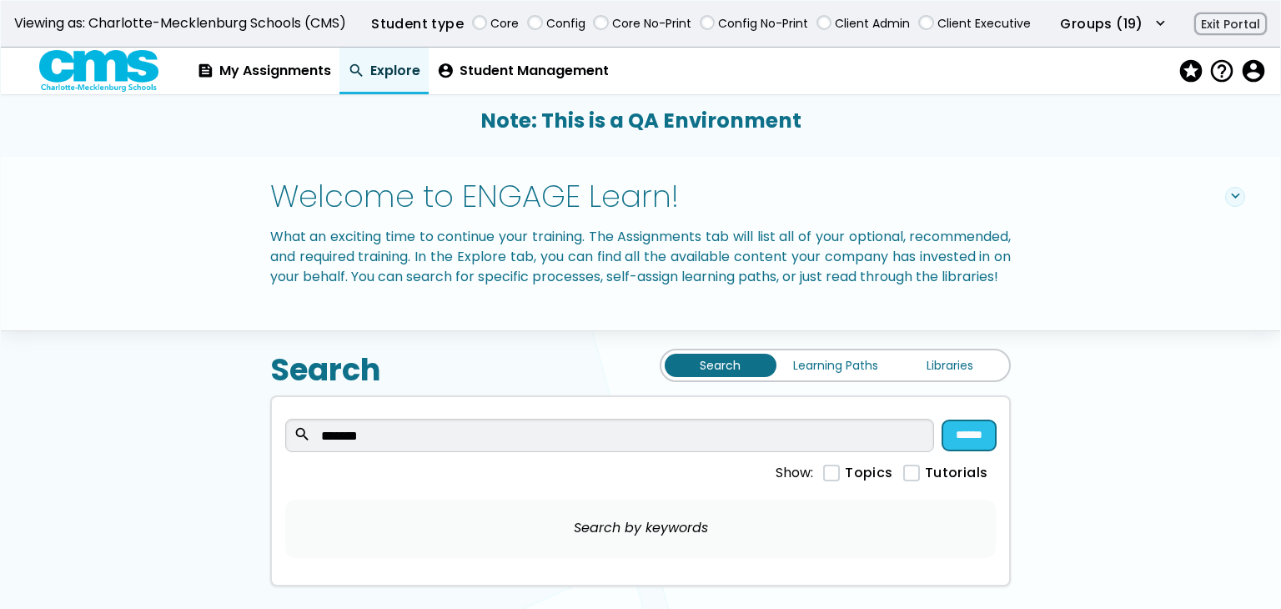
click at [964, 441] on input "******" at bounding box center [969, 435] width 53 height 30
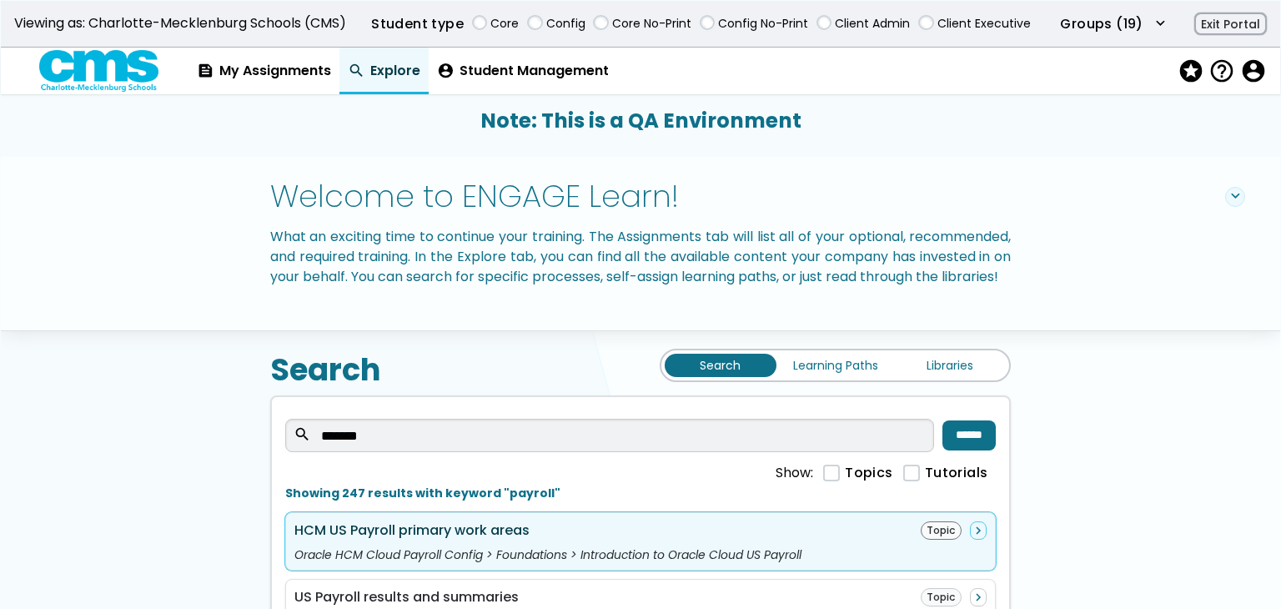
click at [738, 540] on div "HCM US Payroll primary work areas Topic navigate_next" at bounding box center [641, 530] width 693 height 18
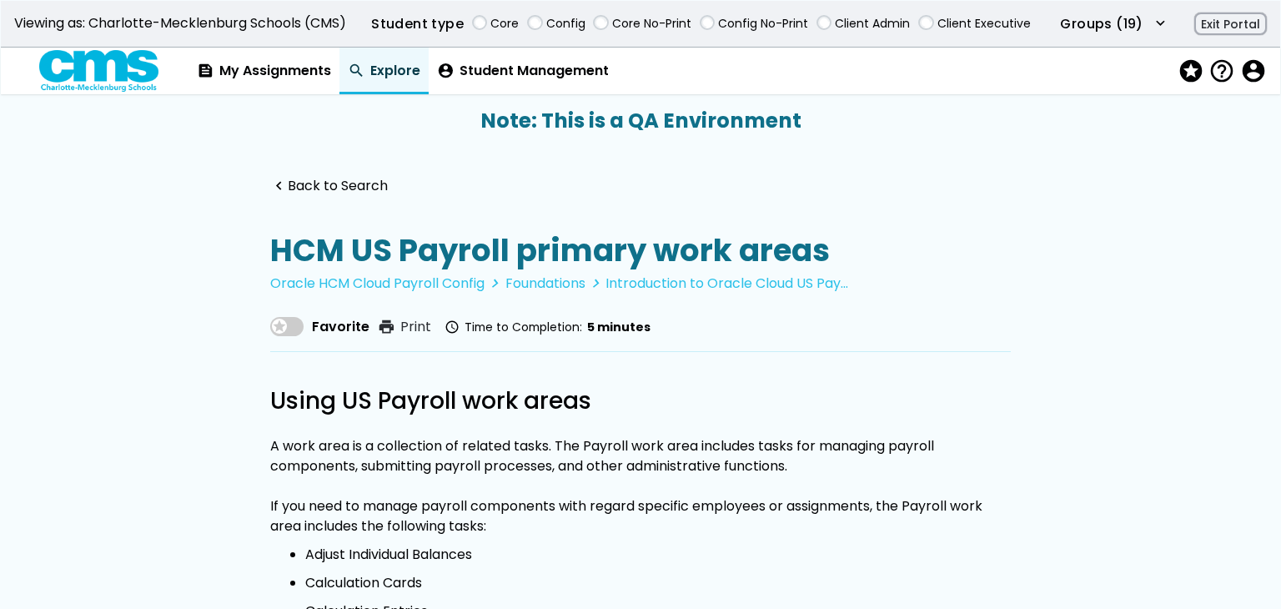
click at [284, 335] on span at bounding box center [286, 326] width 33 height 19
click at [365, 189] on link "navigate_before Back to Search" at bounding box center [329, 187] width 118 height 16
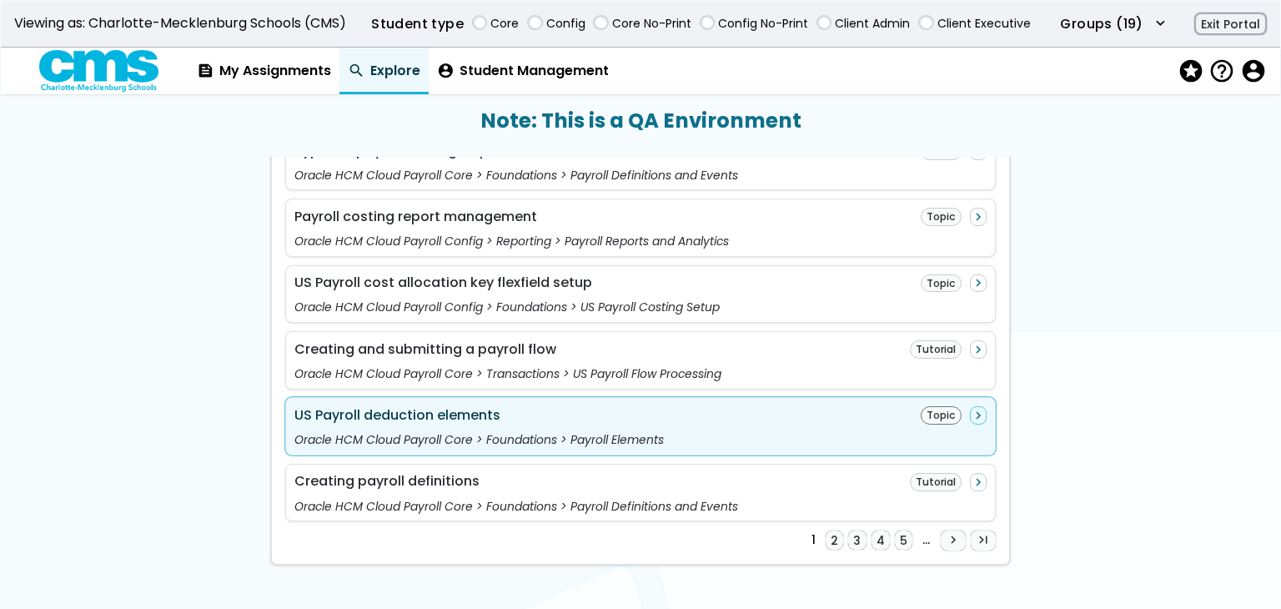
scroll to position [1668, 0]
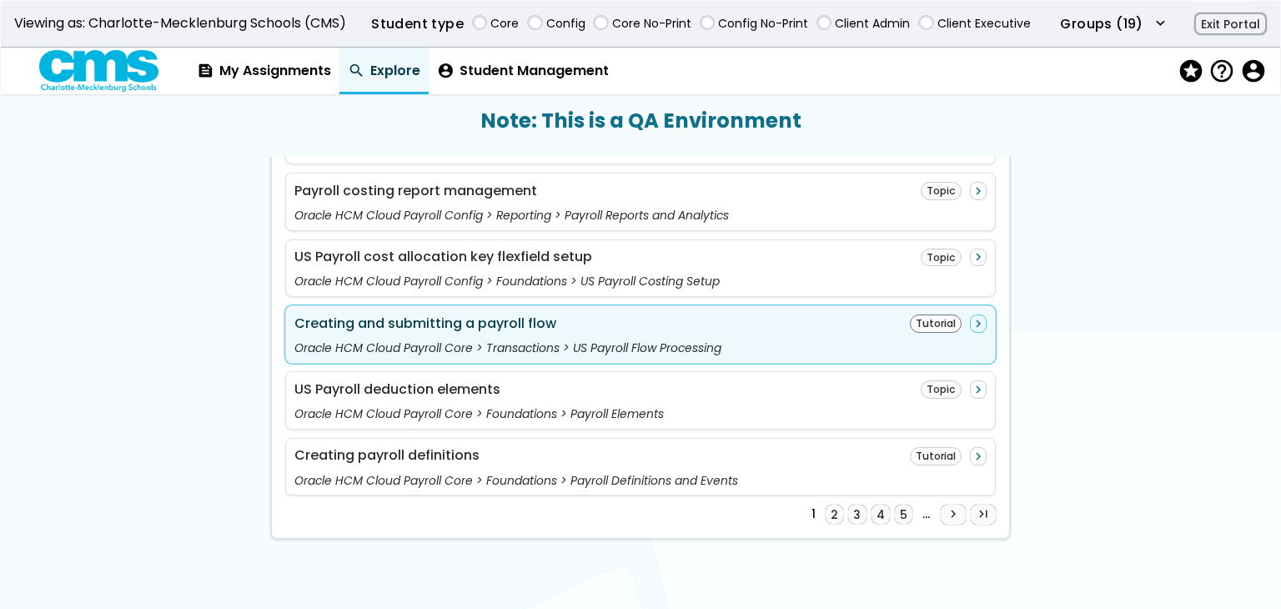
click at [761, 345] on div "Oracle HCM Cloud Payroll Core > Transactions > US Payroll Flow Processing" at bounding box center [641, 347] width 693 height 13
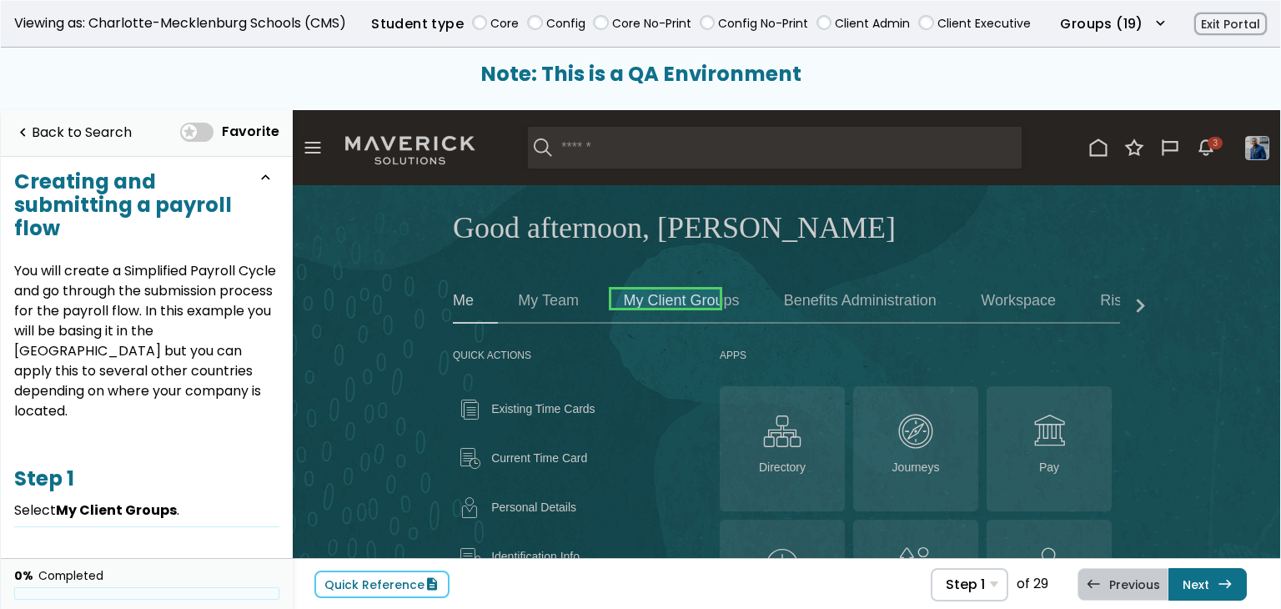
click at [902, 48] on link at bounding box center [916, 38] width 28 height 20
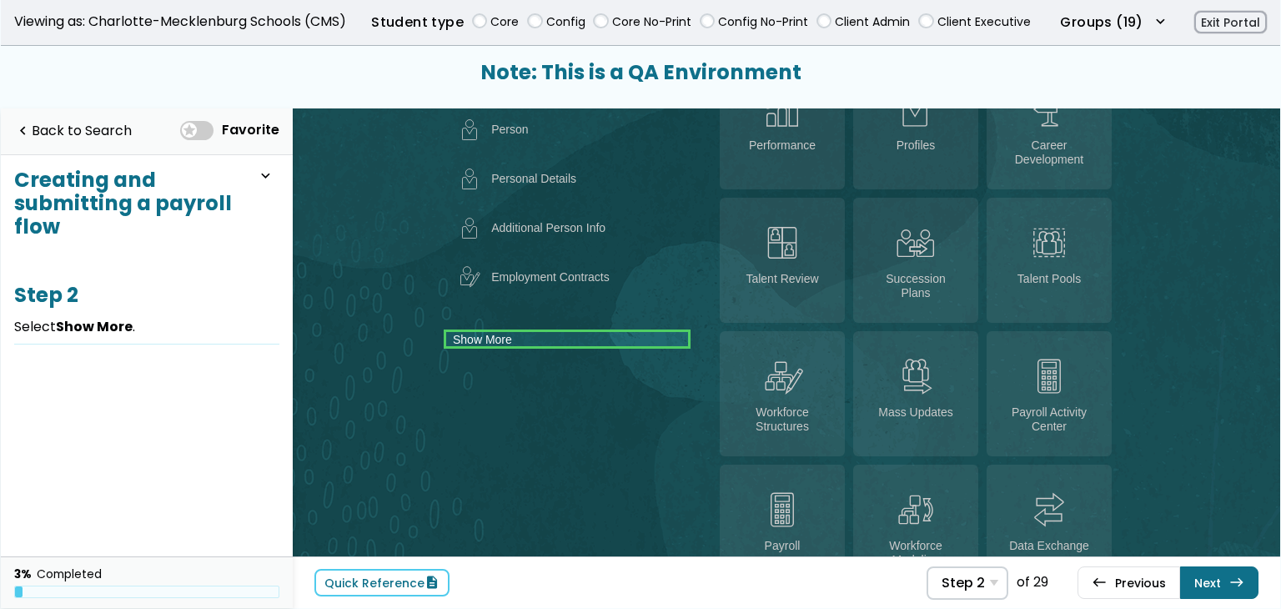
scroll to position [728, 0]
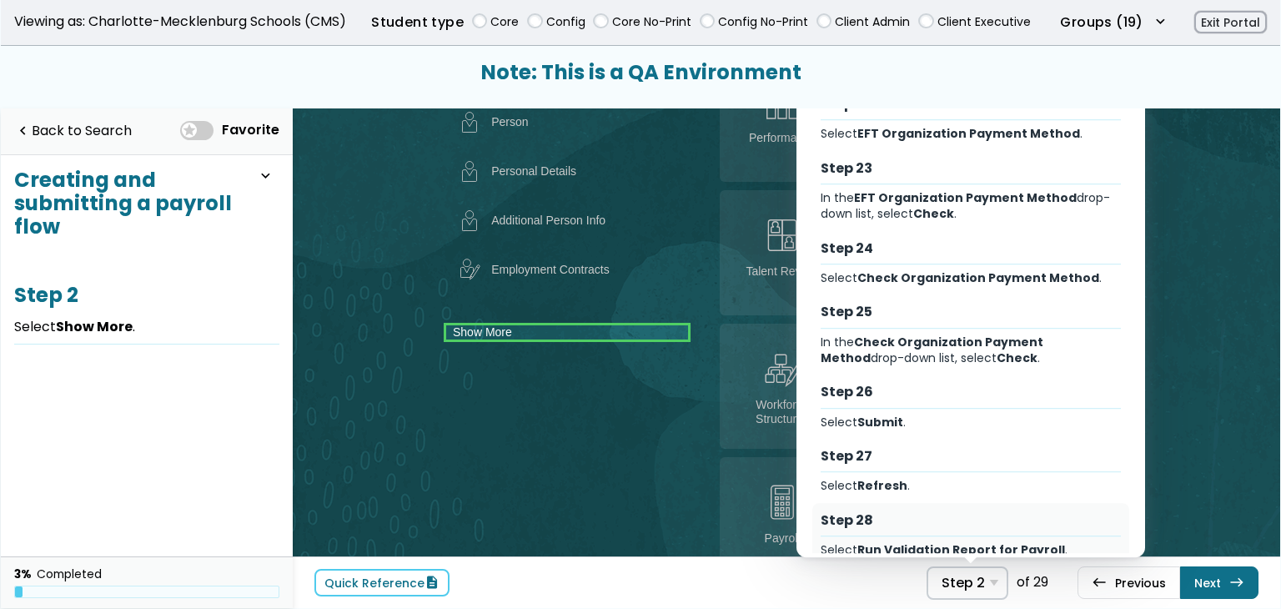
scroll to position [1528, 0]
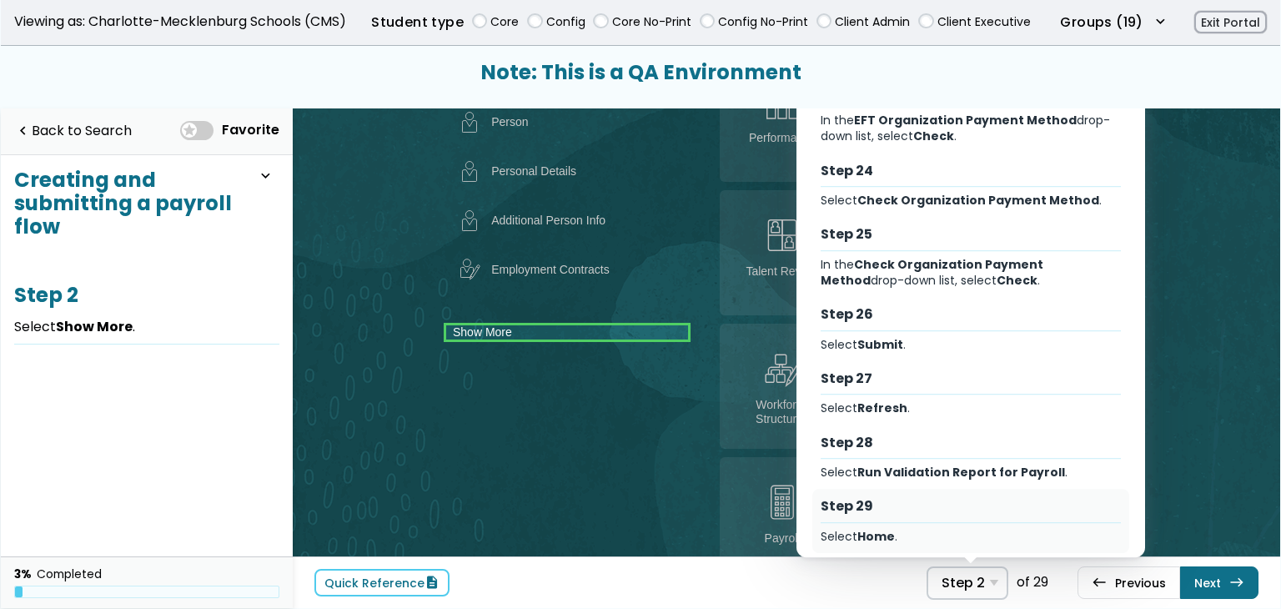
click at [953, 514] on div "Step 29 Select Home ." at bounding box center [971, 521] width 317 height 64
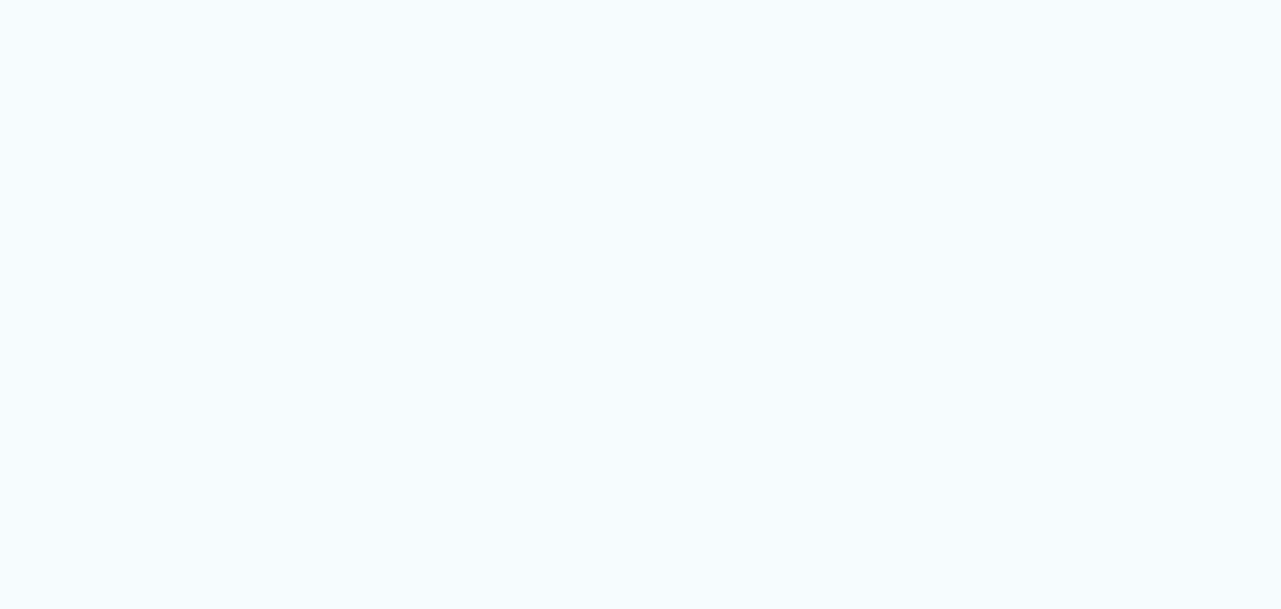
scroll to position [0, 0]
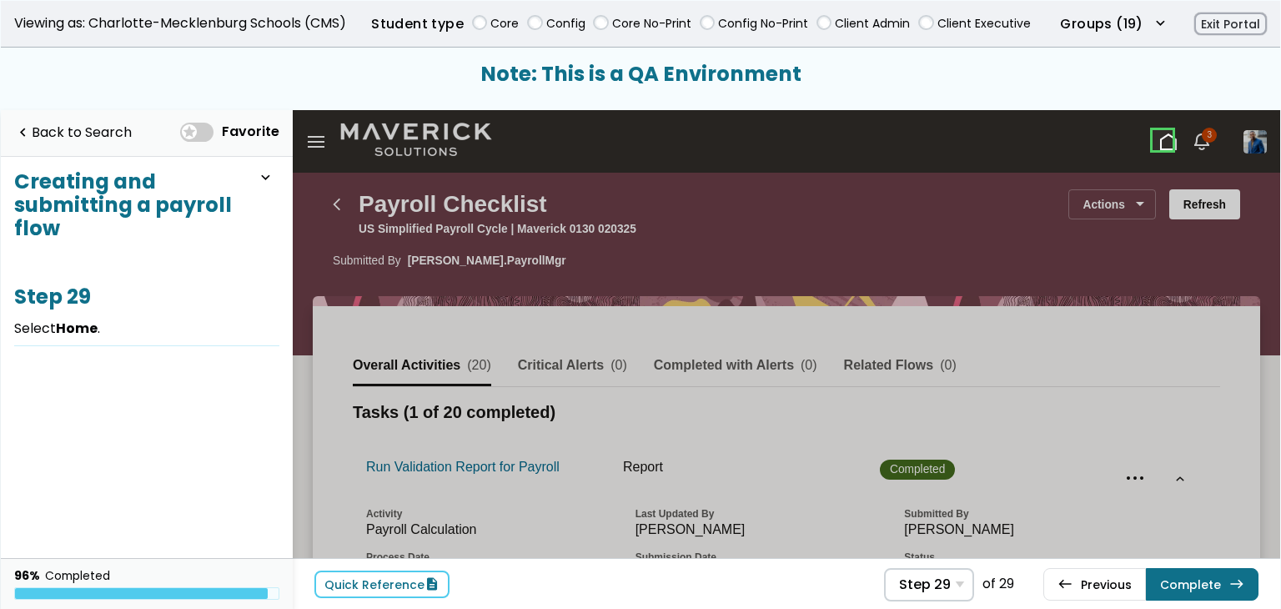
click at [0, 0] on link at bounding box center [0, 0] width 0 height 0
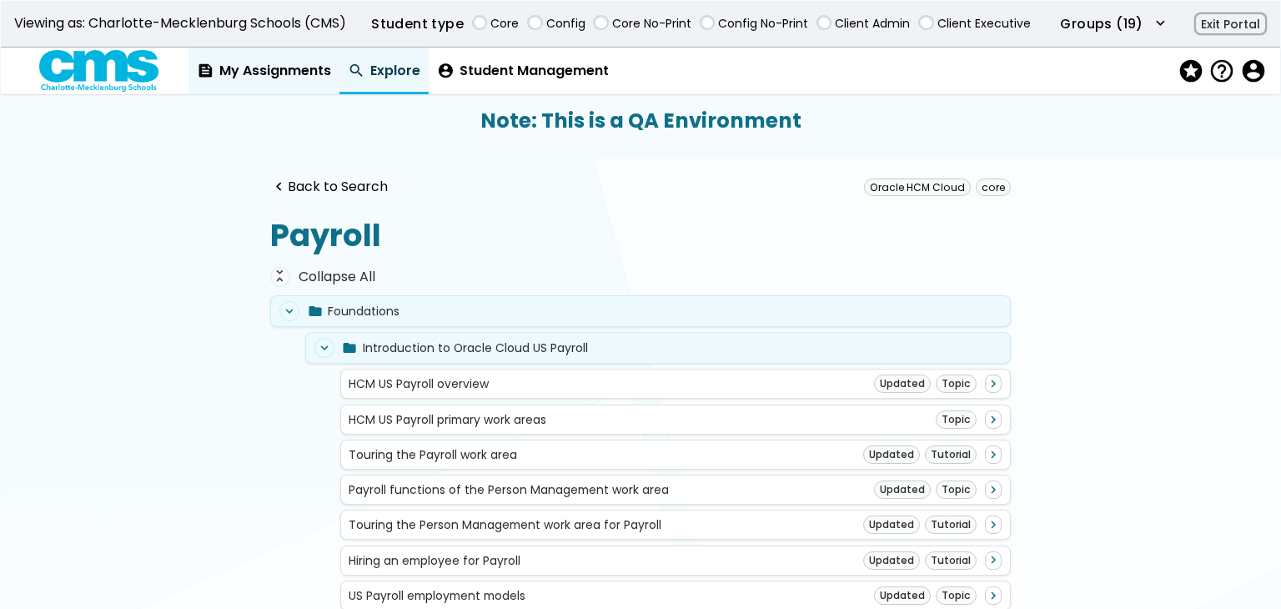
drag, startPoint x: 284, startPoint y: 69, endPoint x: 290, endPoint y: 85, distance: 16.9
click at [284, 69] on link "feed My Assignments" at bounding box center [264, 71] width 151 height 47
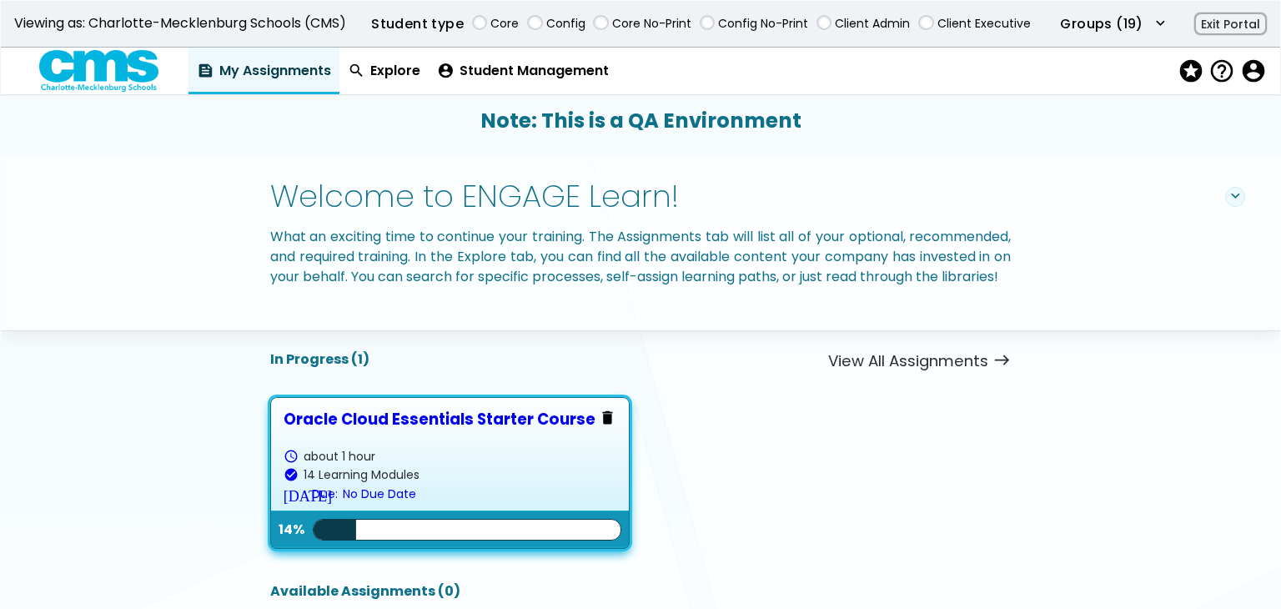
click at [430, 521] on link "Oracle Cloud Essentials Starter Course schedule about 1 hour check_circle 14 Le…" at bounding box center [450, 472] width 333 height 125
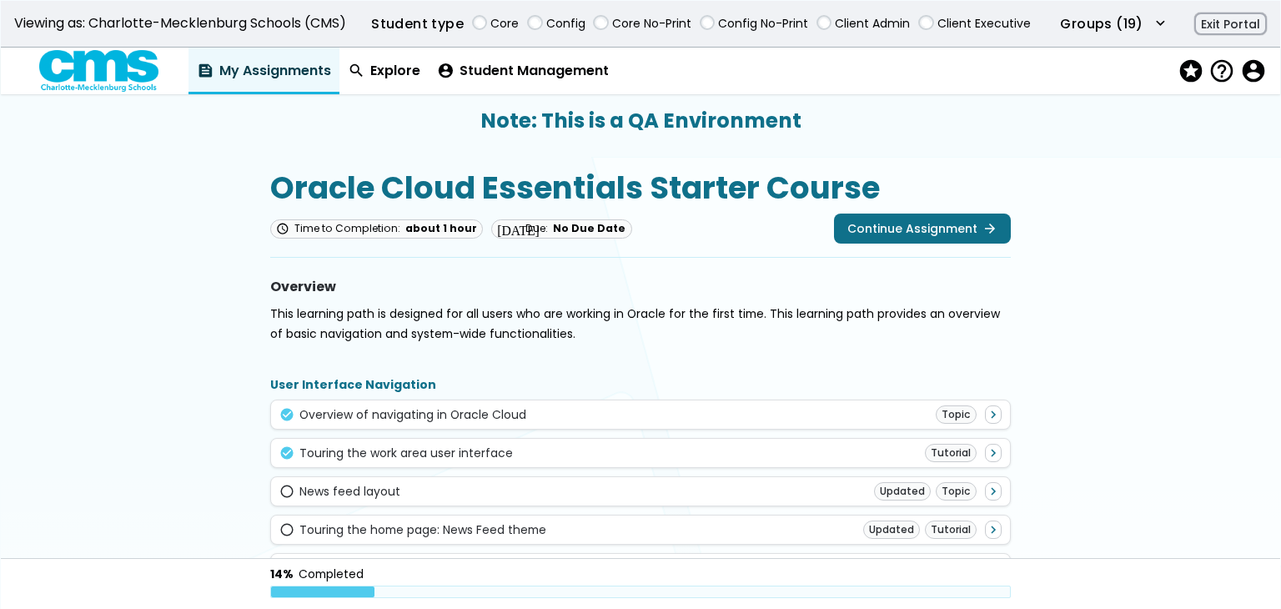
scroll to position [167, 0]
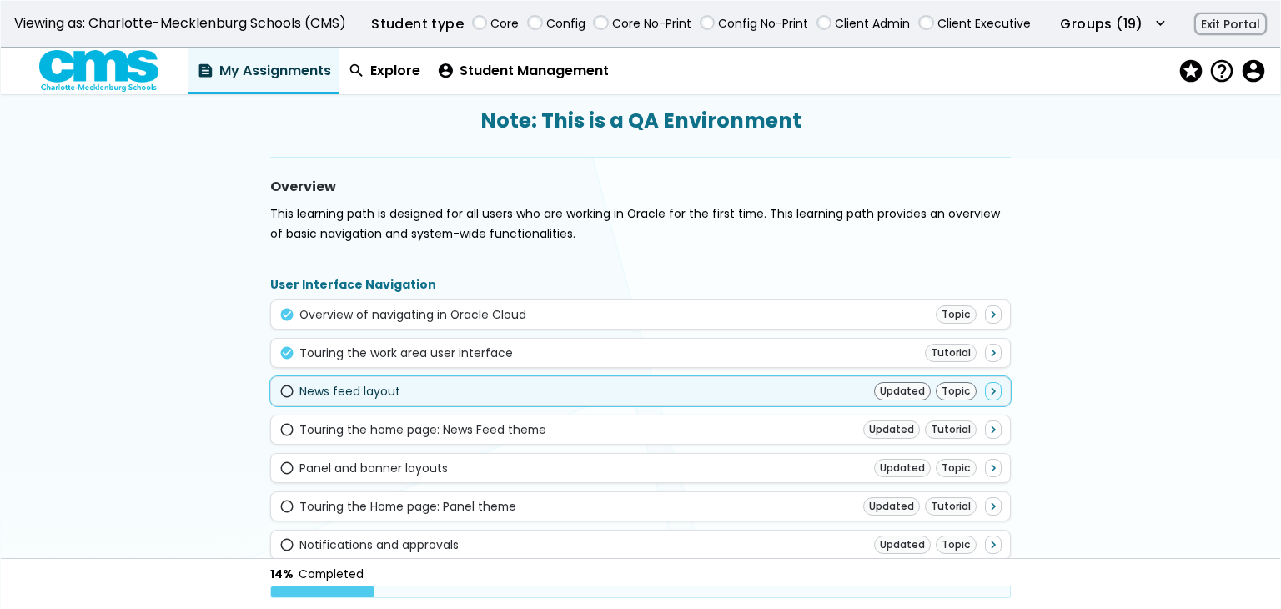
click at [667, 395] on div "radio_button_unchecked News feed layout Updated Topic navigate_next" at bounding box center [640, 391] width 723 height 18
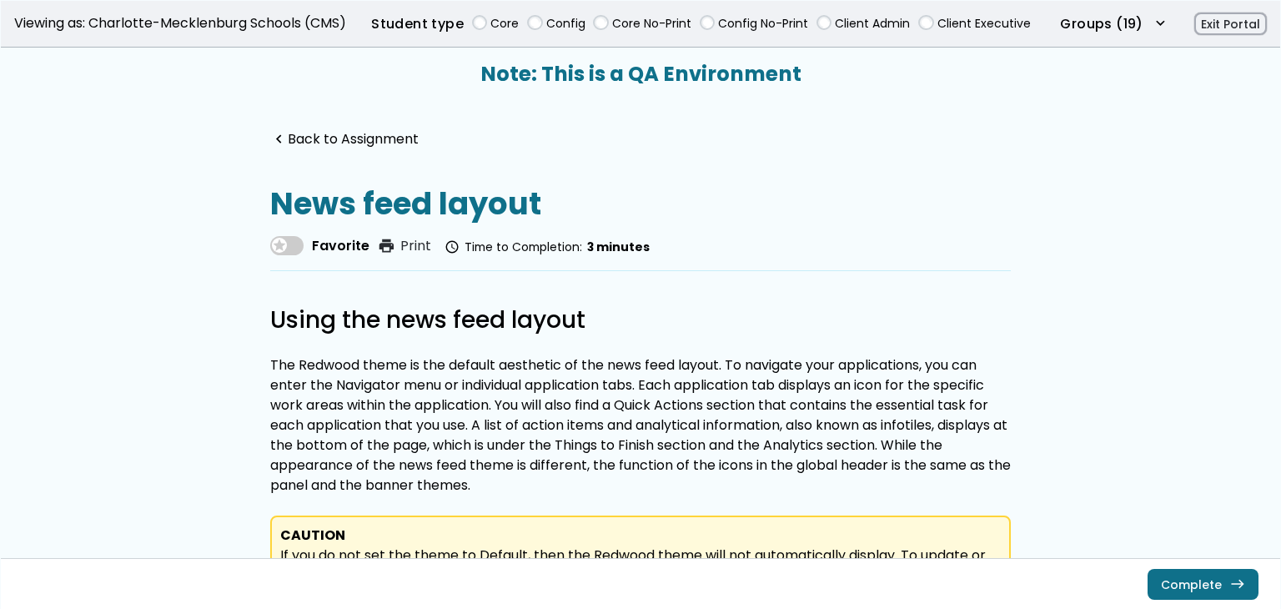
click at [278, 254] on span at bounding box center [286, 245] width 33 height 19
click at [1221, 570] on button "Complete east" at bounding box center [1203, 584] width 111 height 30
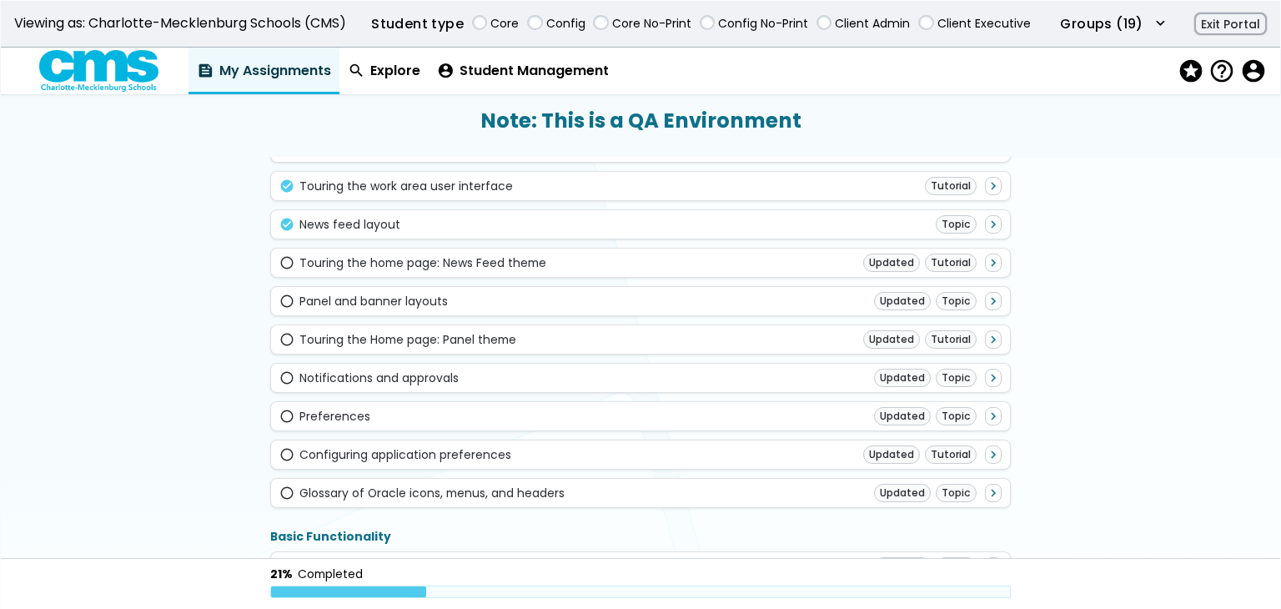
scroll to position [250, 0]
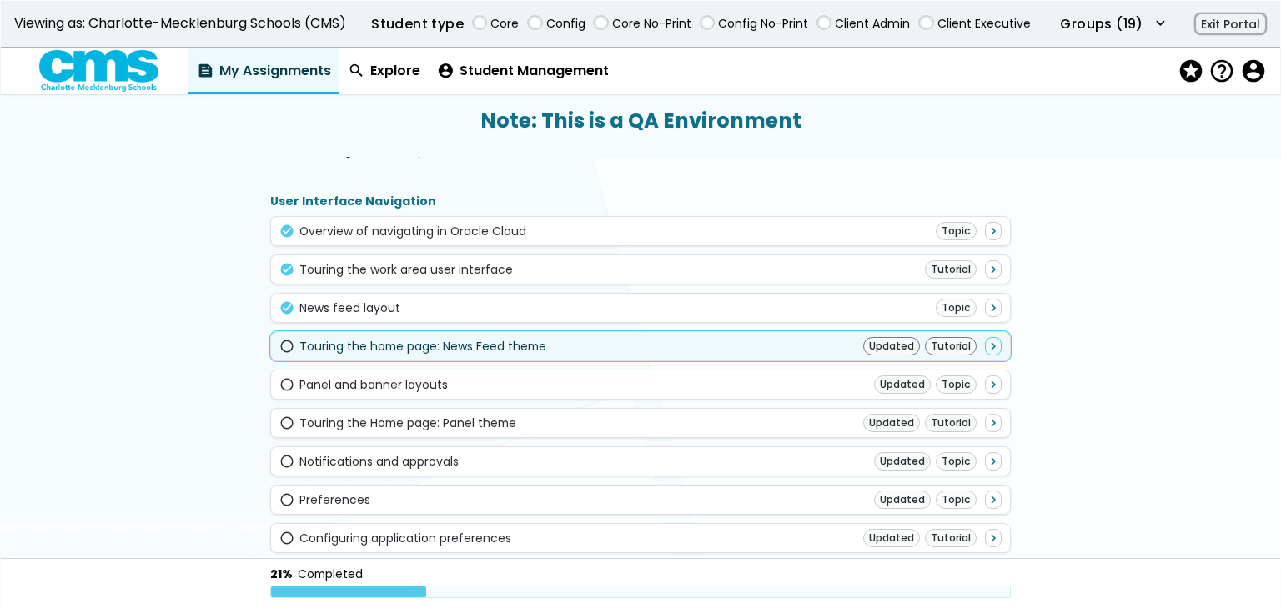
click at [804, 349] on div "radio_button_unchecked Touring the home page: News Feed theme Updated Tutorial …" at bounding box center [640, 346] width 723 height 18
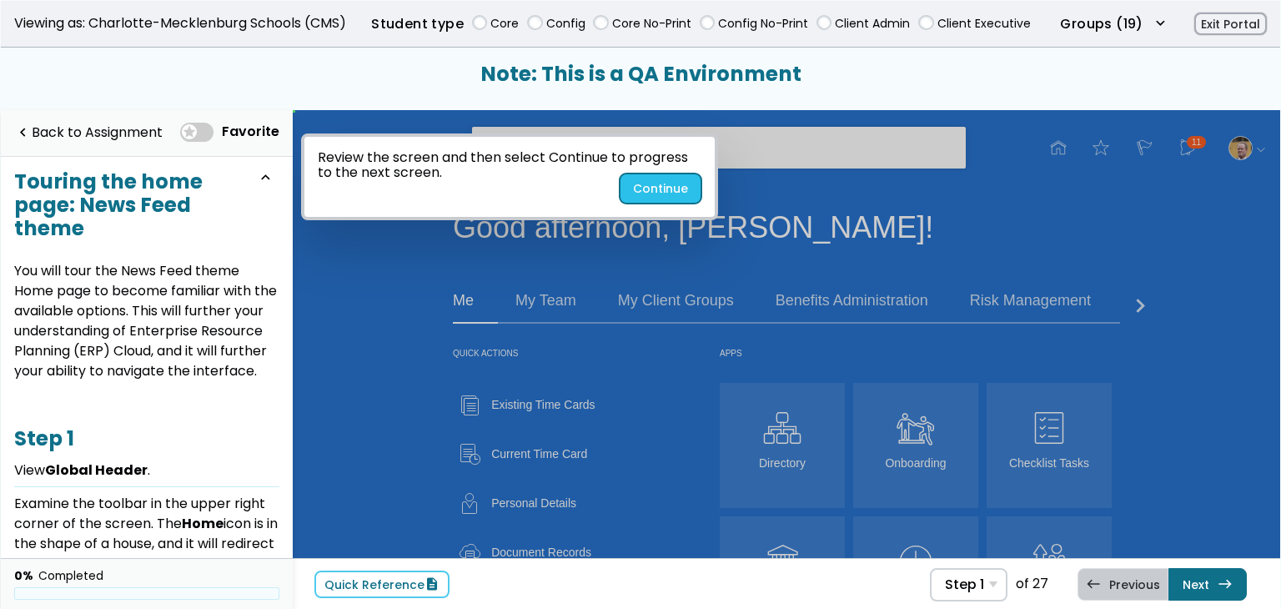
click at [674, 184] on button "Continue" at bounding box center [661, 189] width 82 height 30
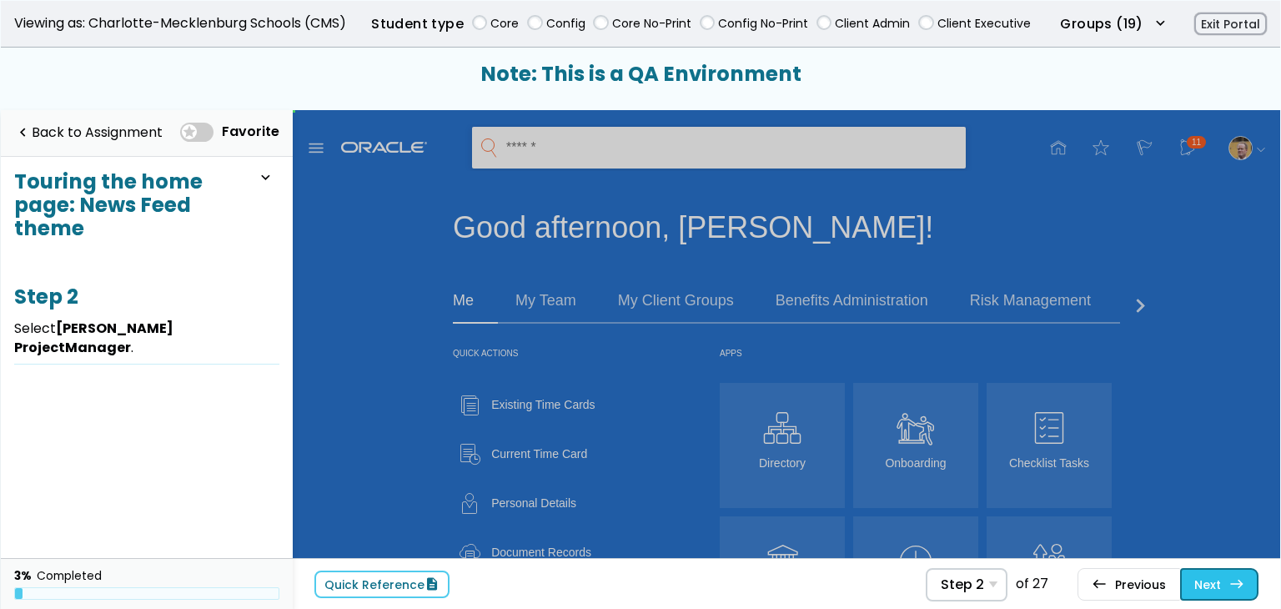
click at [1227, 577] on link "Next east Step 3 Select Accessibility ." at bounding box center [1220, 584] width 78 height 32
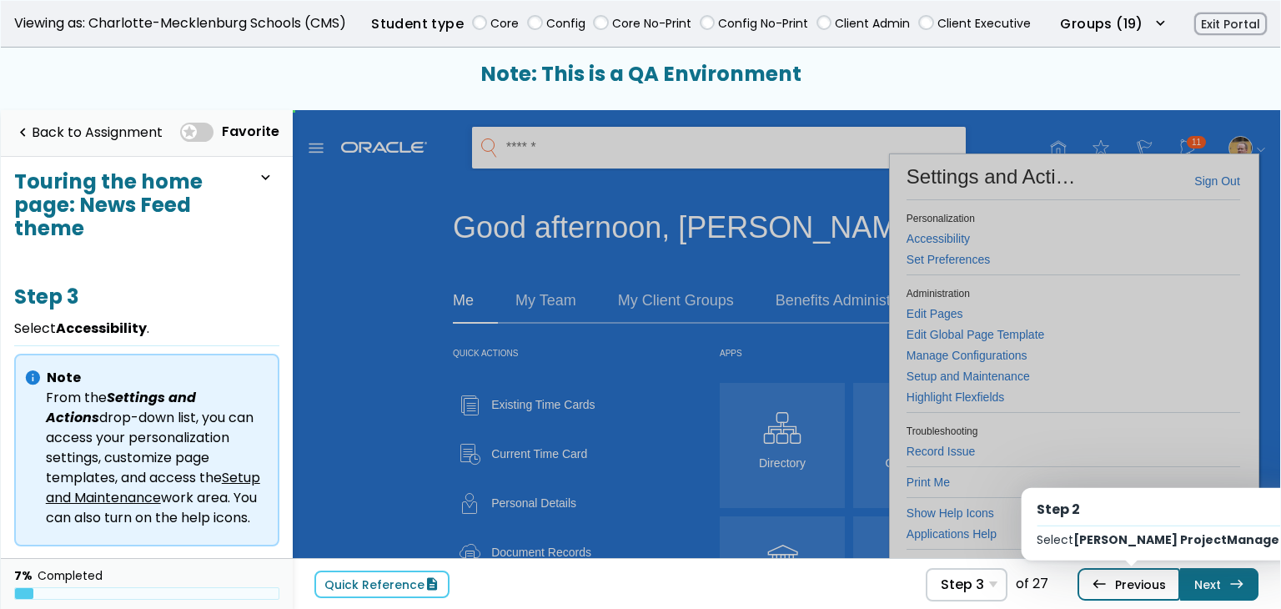
click at [1145, 588] on link "west Previous Step 2 Select Alfred ProjectManager ." at bounding box center [1129, 584] width 103 height 32
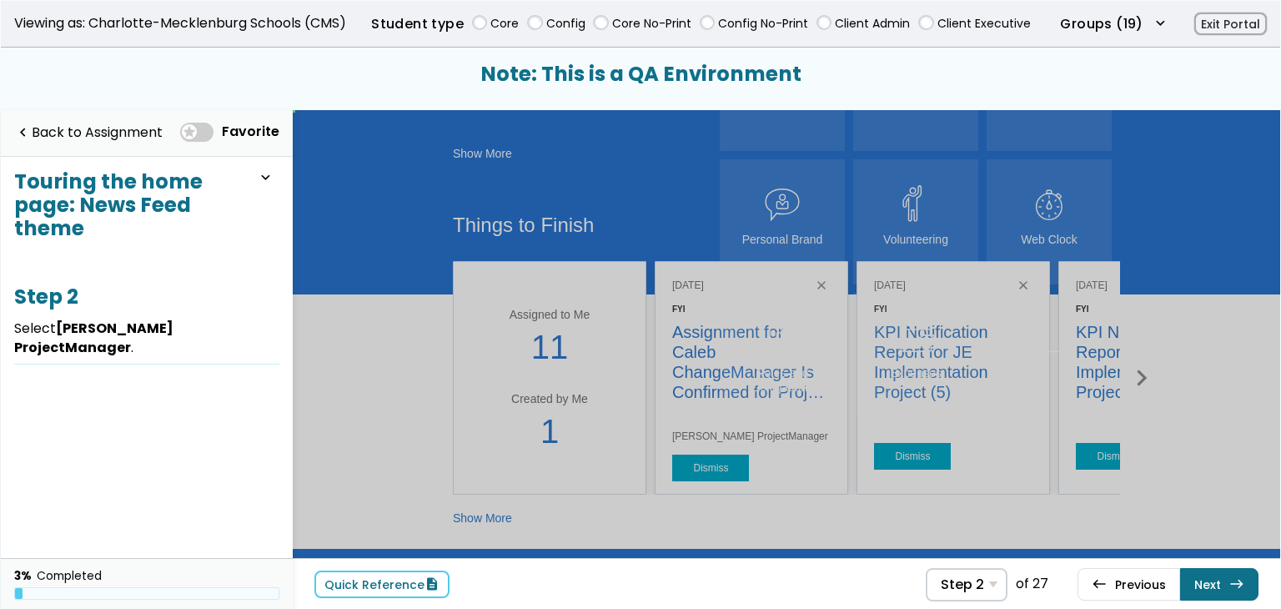
scroll to position [834, 0]
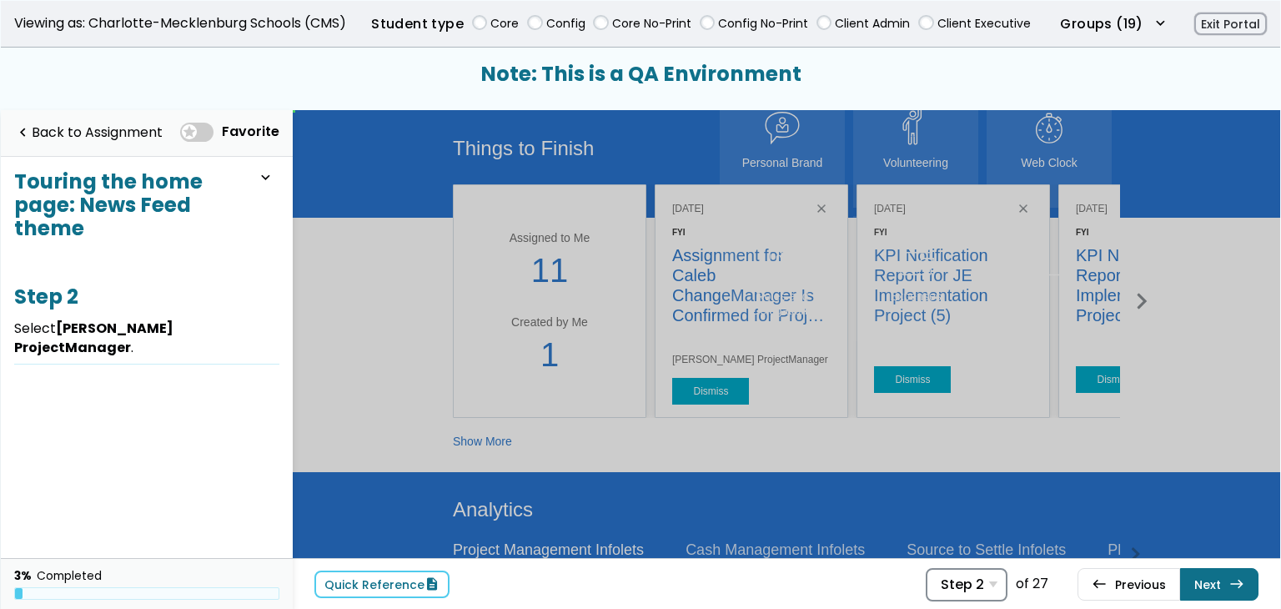
click at [996, 592] on div "Step 2 Step 1 View Global Header . Step 2 Select Alfred ProjectManager . Step 3…" at bounding box center [967, 584] width 82 height 33
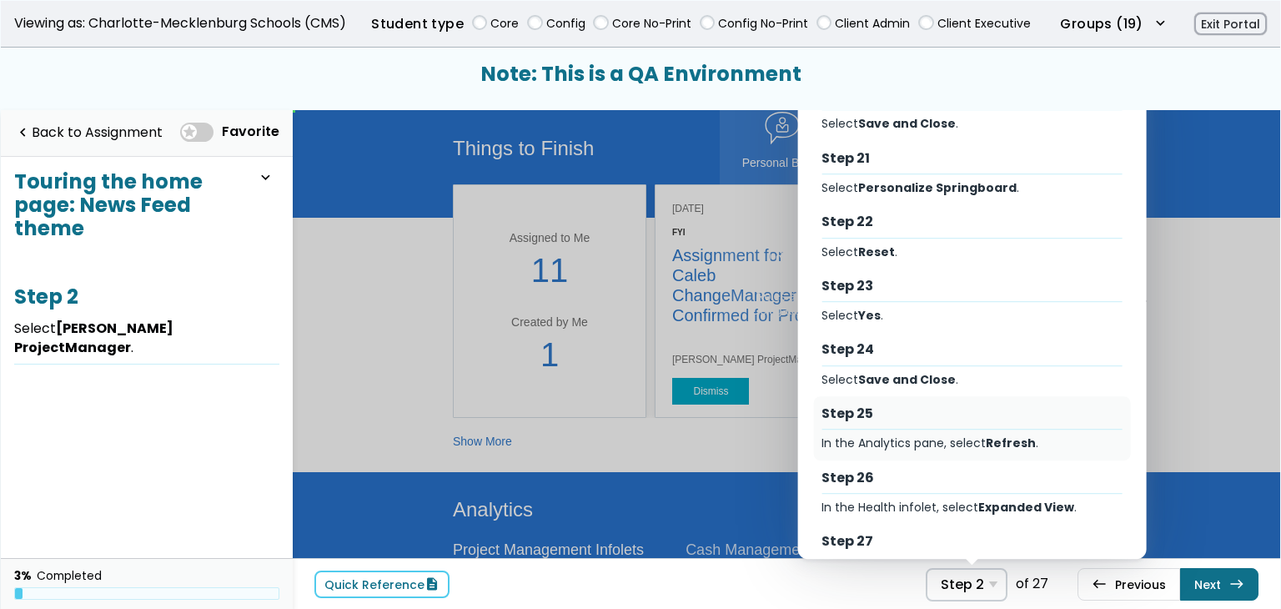
scroll to position [1271, 0]
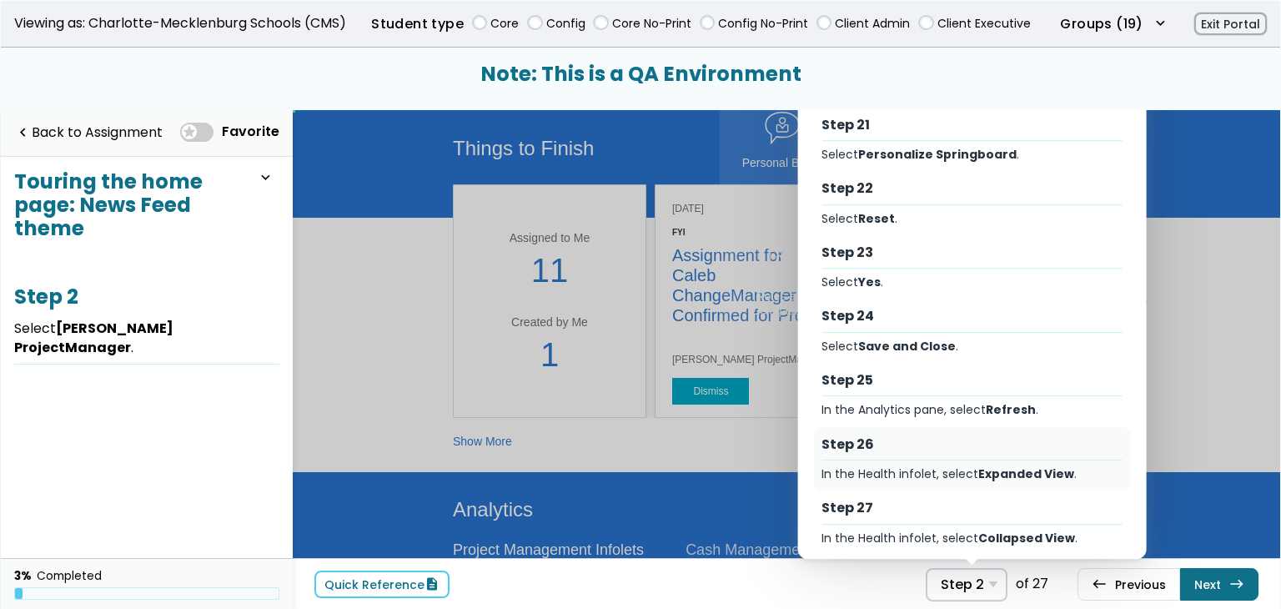
click at [903, 436] on div "Step 26" at bounding box center [972, 445] width 301 height 18
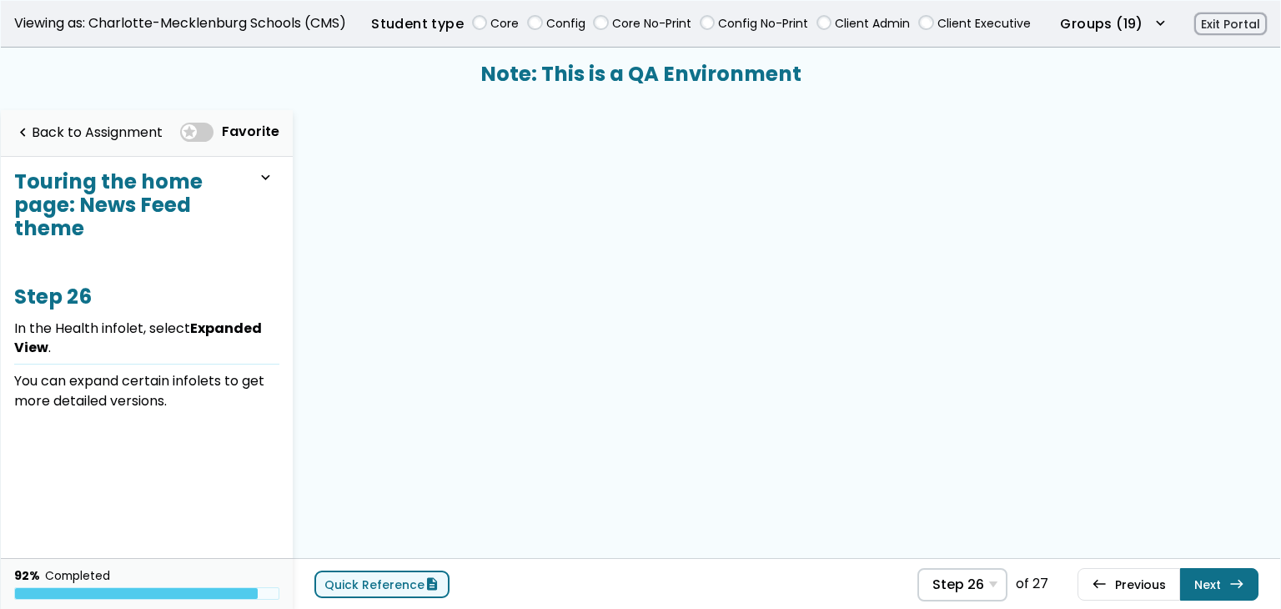
click at [393, 579] on link "Quick Reference description" at bounding box center [382, 585] width 135 height 28
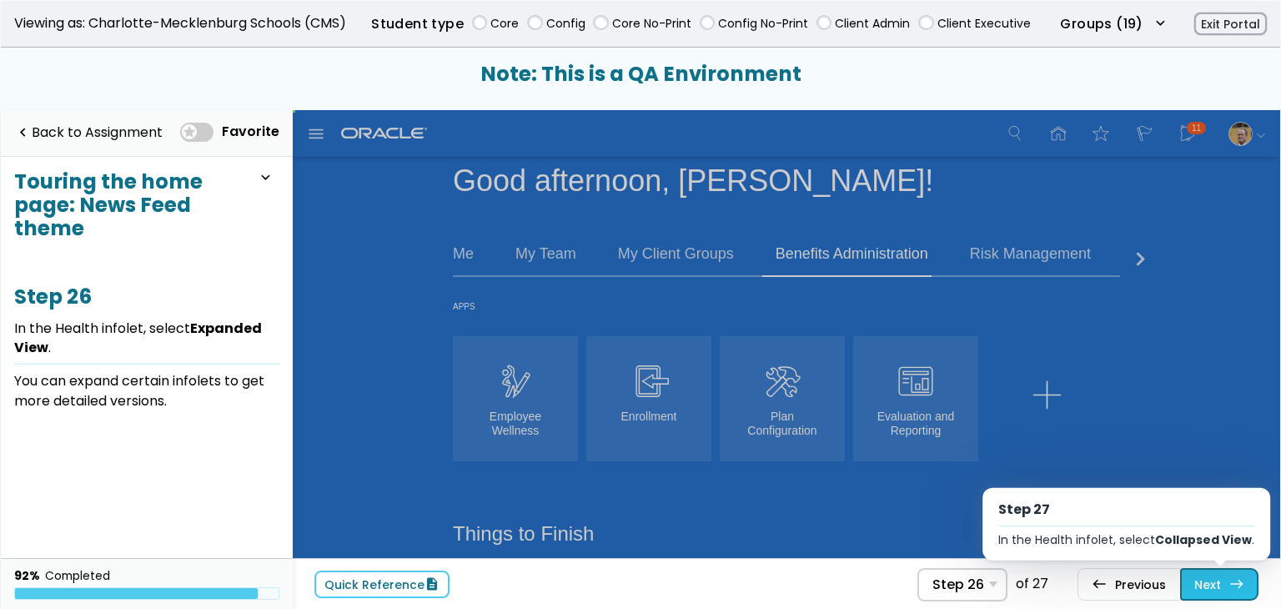
click at [1208, 585] on link "Next east Step 27 In the Health infolet, select Collapsed View ." at bounding box center [1220, 584] width 78 height 32
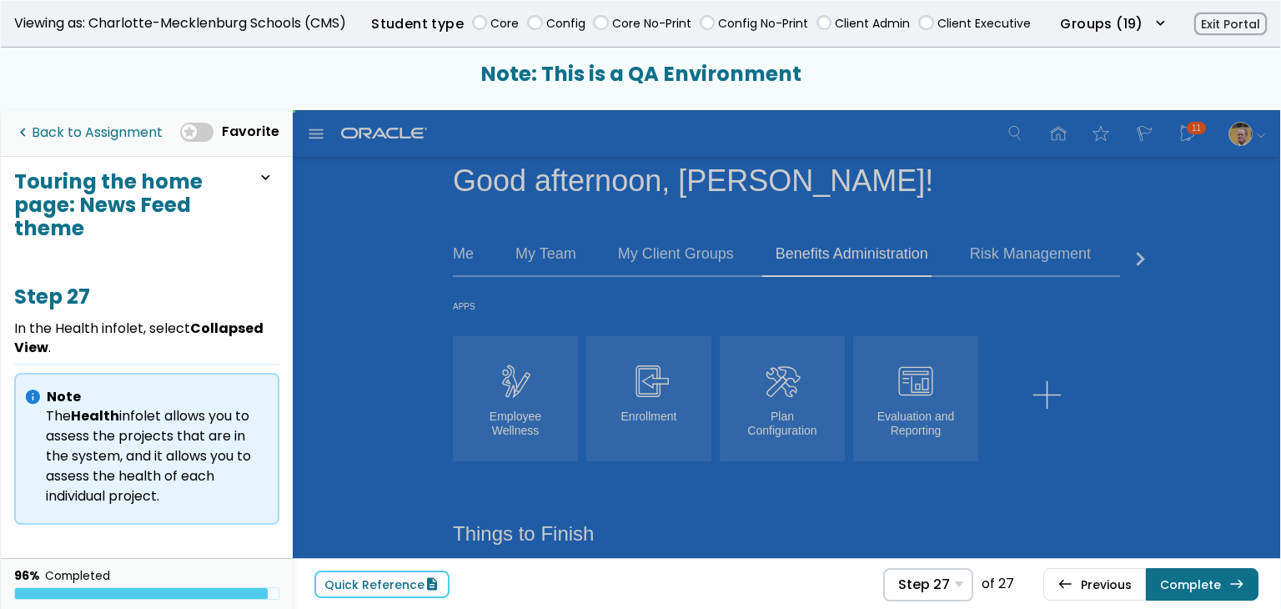
drag, startPoint x: 109, startPoint y: 137, endPoint x: 296, endPoint y: 311, distance: 255.6
click at [110, 138] on link "navigate_before Back to Assignment" at bounding box center [88, 133] width 149 height 34
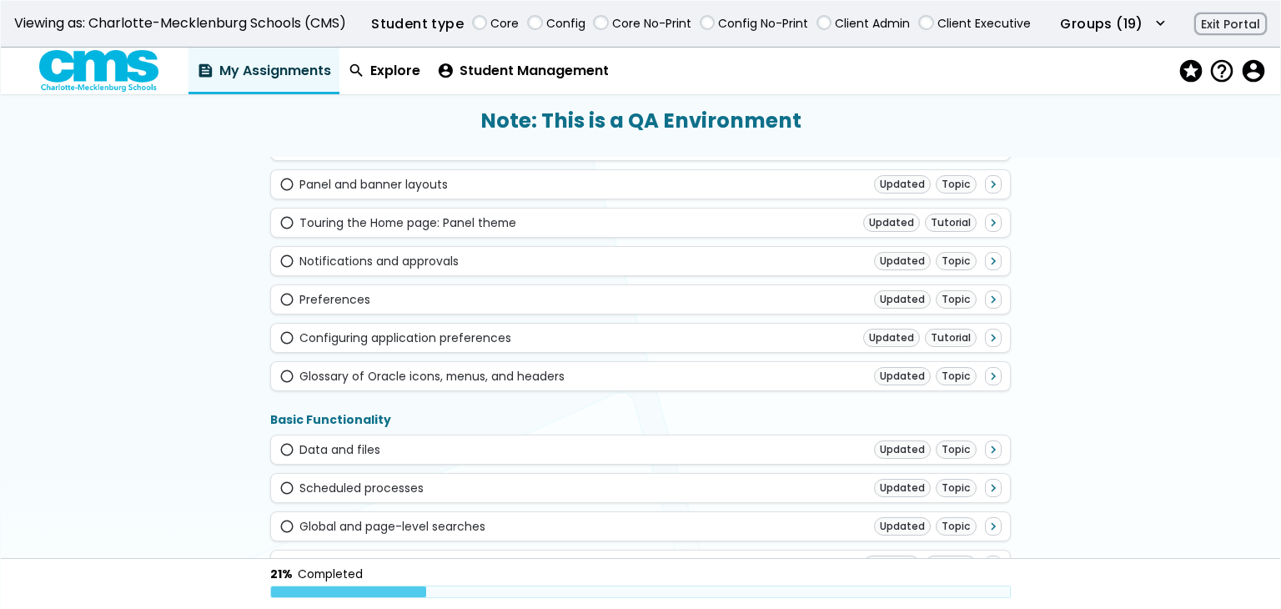
scroll to position [521, 0]
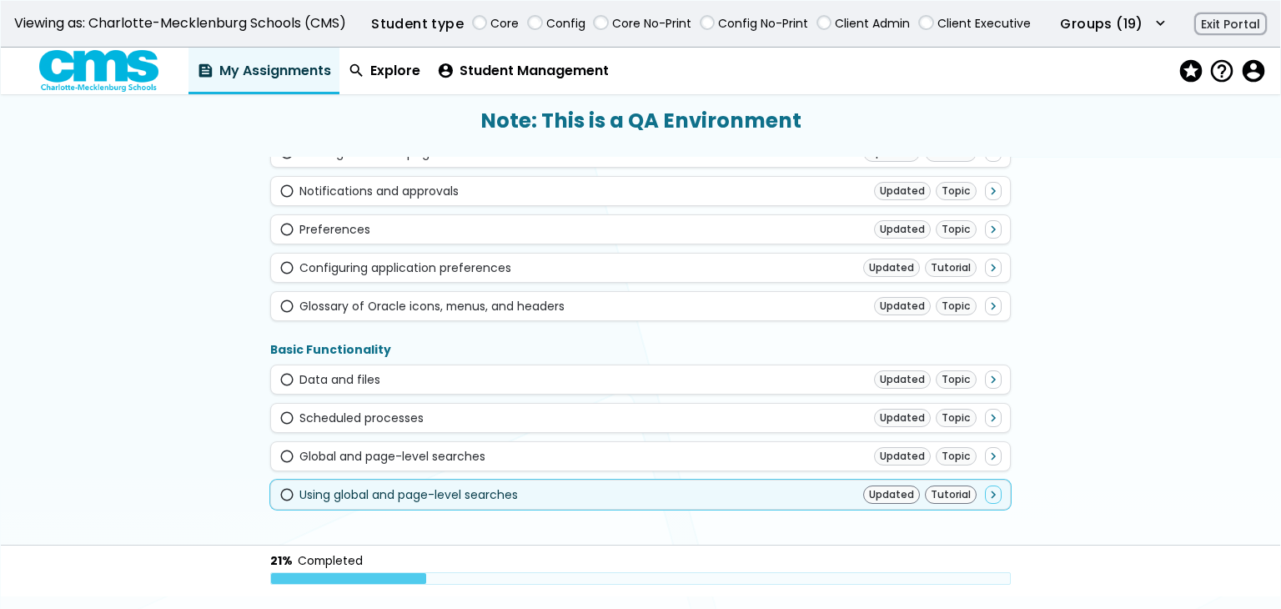
click at [389, 488] on div "Using global and page-level searches" at bounding box center [409, 494] width 219 height 13
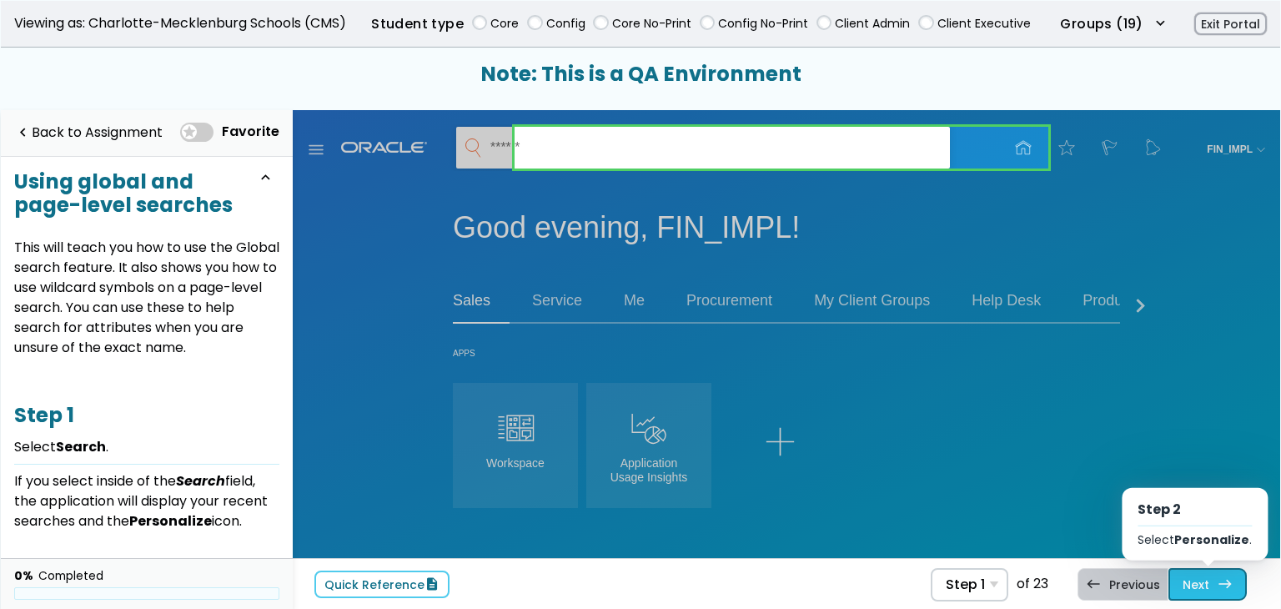
click at [1210, 592] on link "Next east Step 2 Select Personalize ." at bounding box center [1208, 584] width 78 height 32
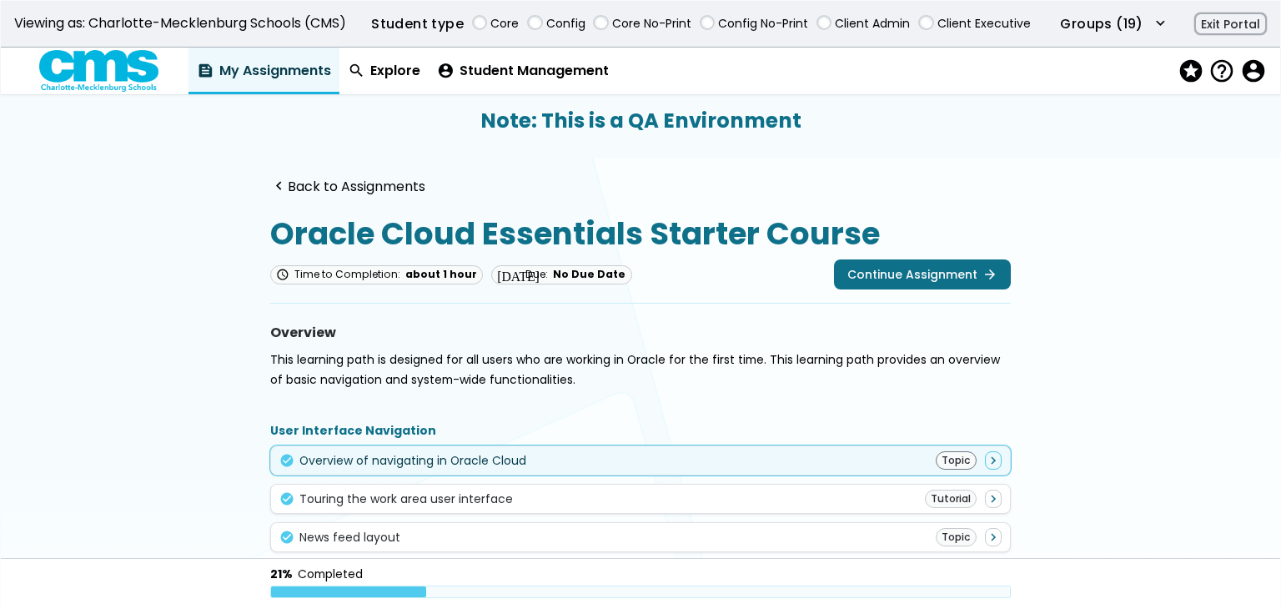
scroll to position [355, 0]
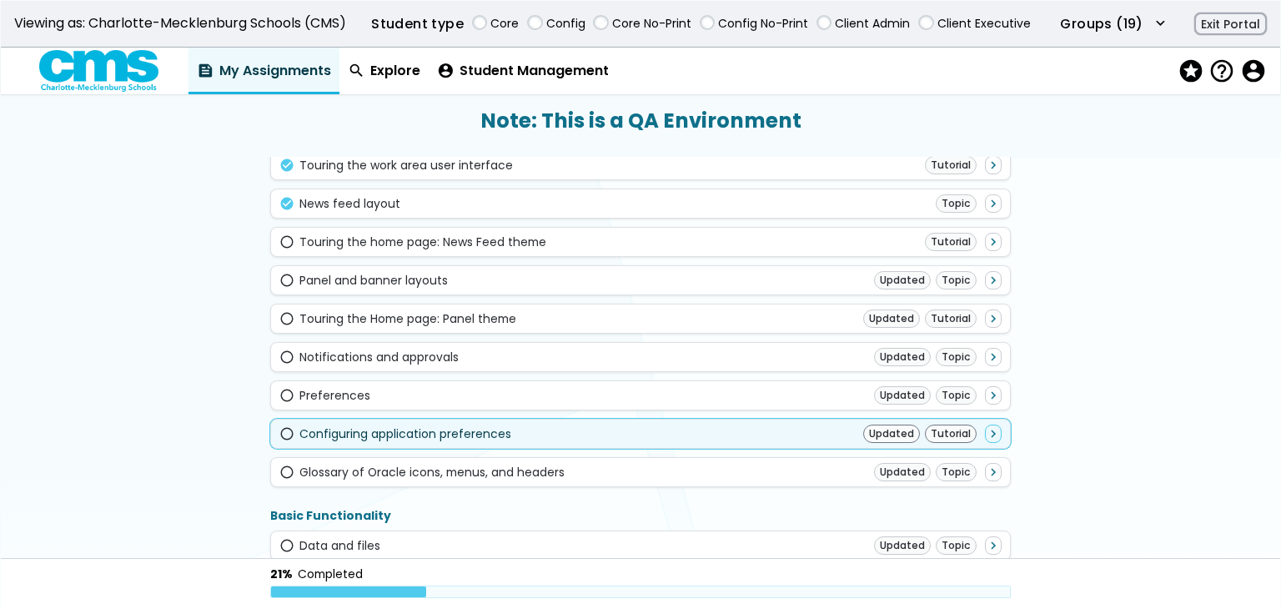
click at [758, 419] on div "radio_button_unchecked Configuring application preferences Updated Tutorial nav…" at bounding box center [640, 434] width 741 height 30
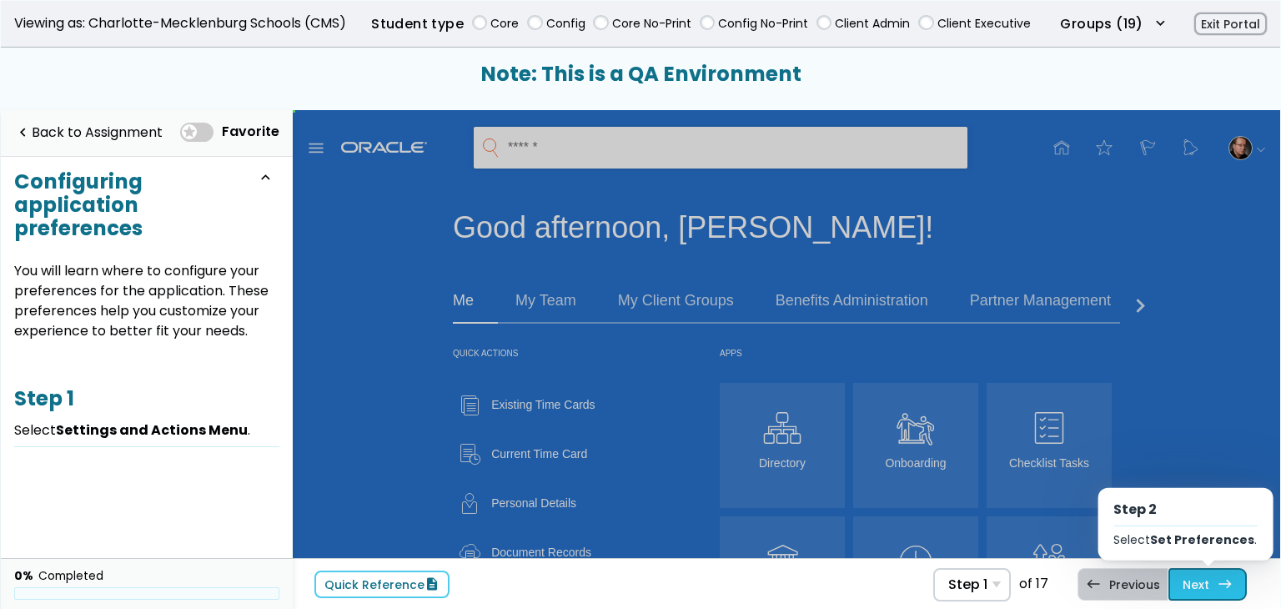
click at [1206, 577] on link "Next east Step 2 Select Set Preferences ." at bounding box center [1208, 584] width 78 height 32
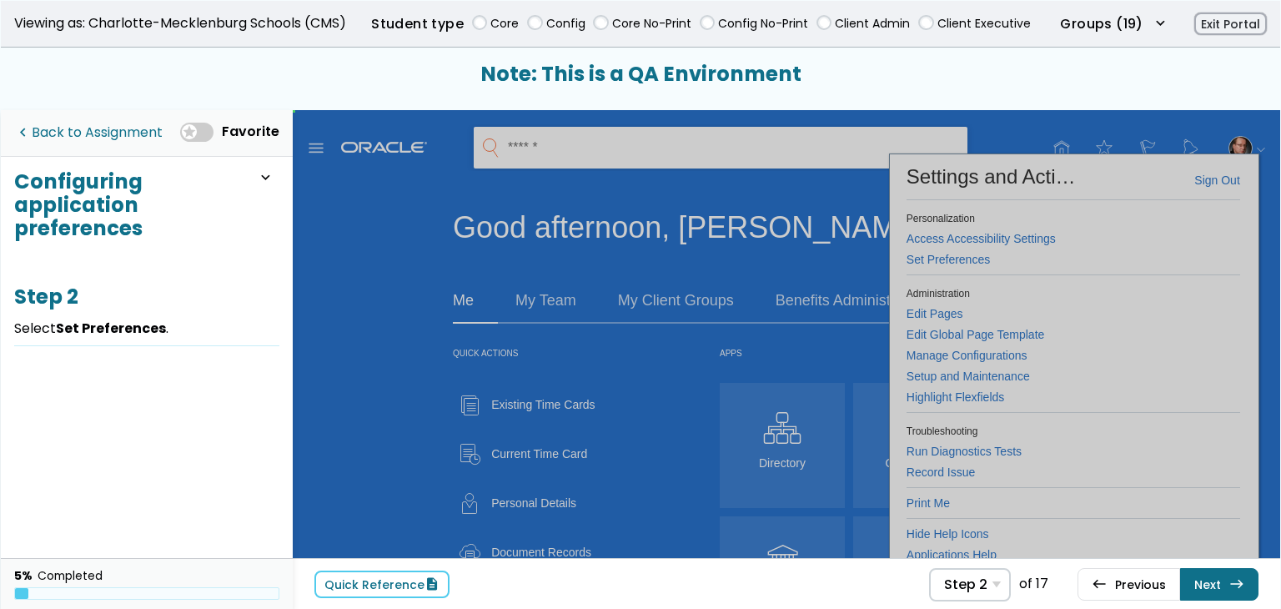
click at [100, 127] on link "navigate_before Back to Assignment" at bounding box center [88, 133] width 149 height 34
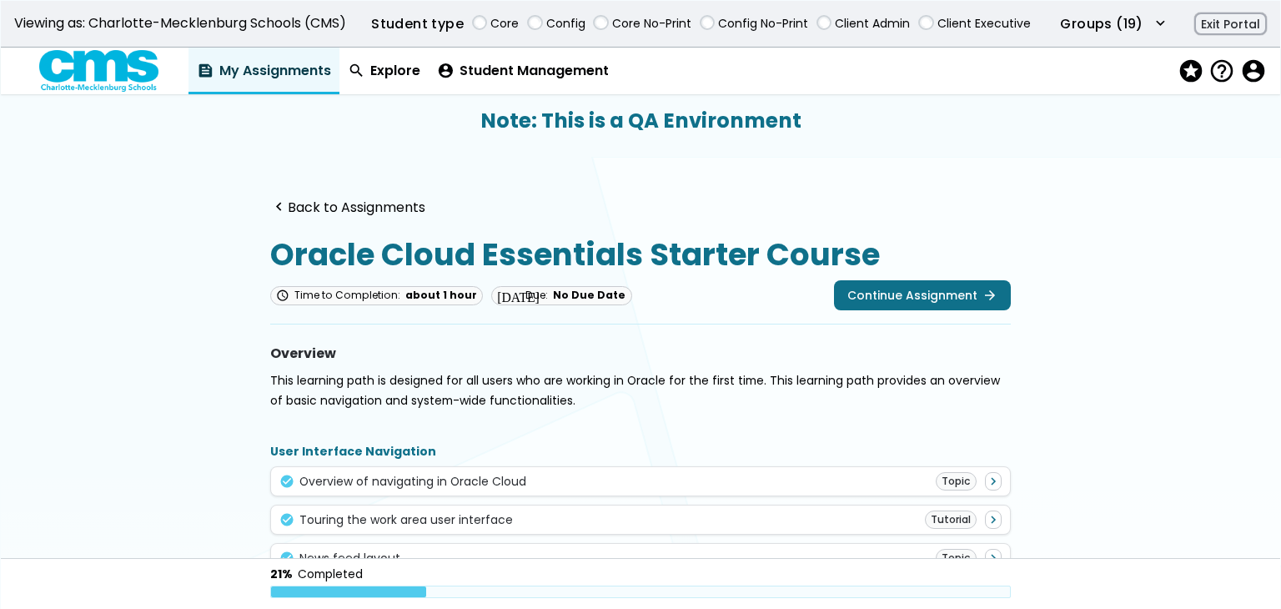
drag, startPoint x: 411, startPoint y: 71, endPoint x: 414, endPoint y: 104, distance: 33.5
click at [411, 73] on link "search Explore" at bounding box center [384, 71] width 89 height 47
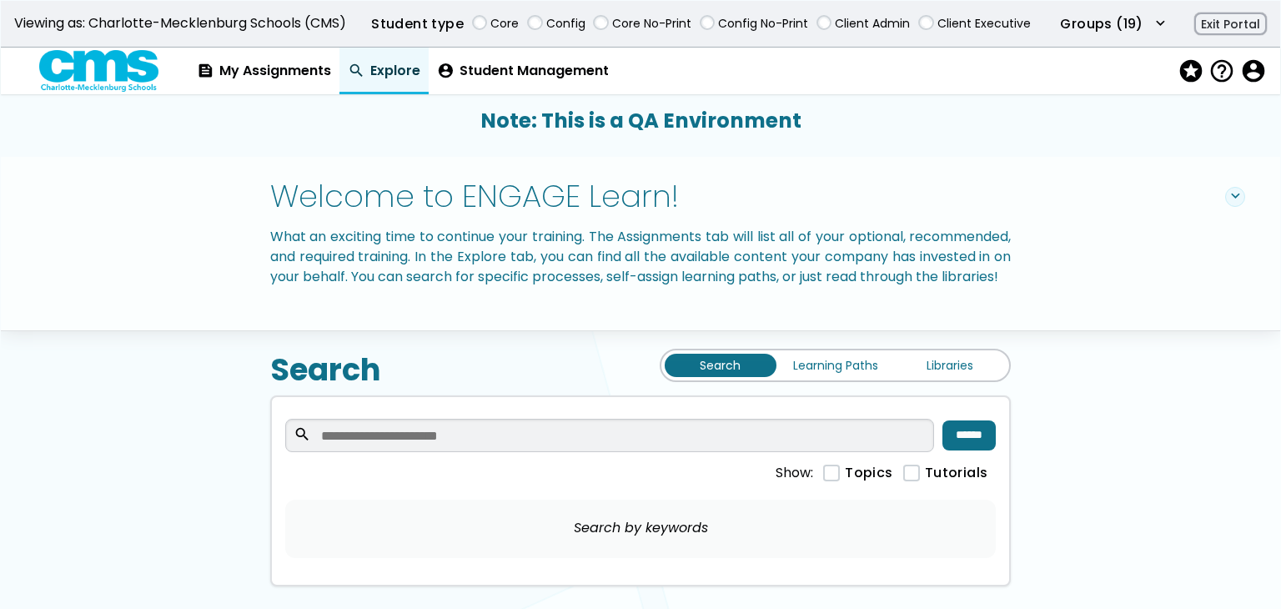
click at [817, 377] on link "Learning Paths" at bounding box center [836, 365] width 112 height 23
click at [844, 377] on link "Learning Paths" at bounding box center [836, 365] width 112 height 23
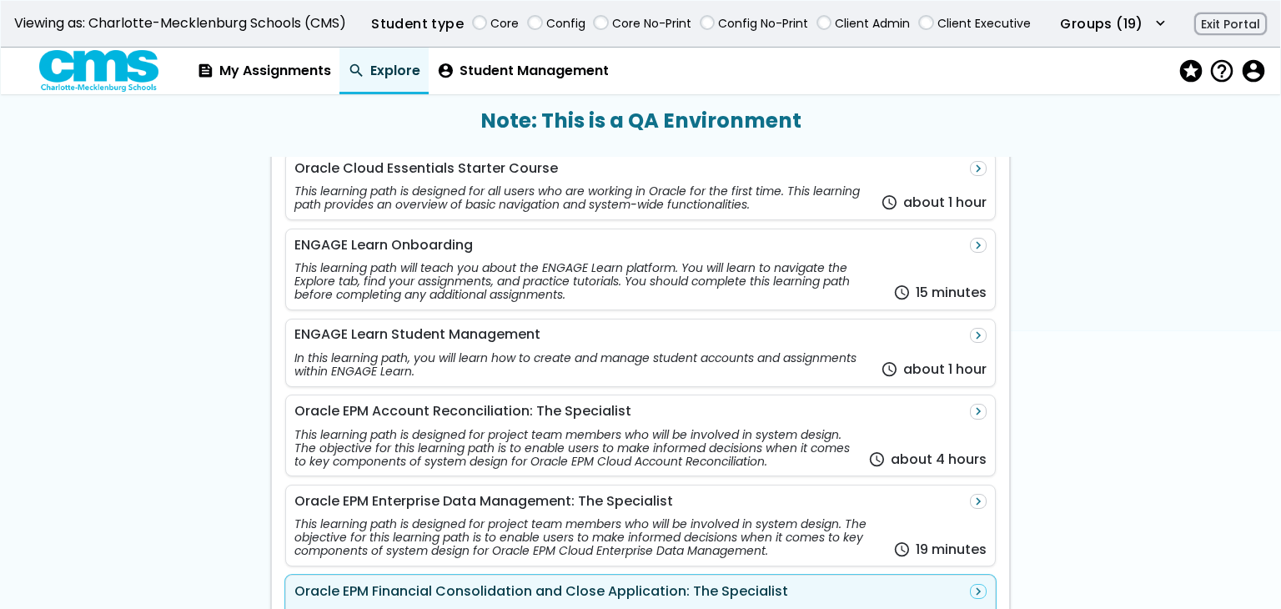
scroll to position [501, 0]
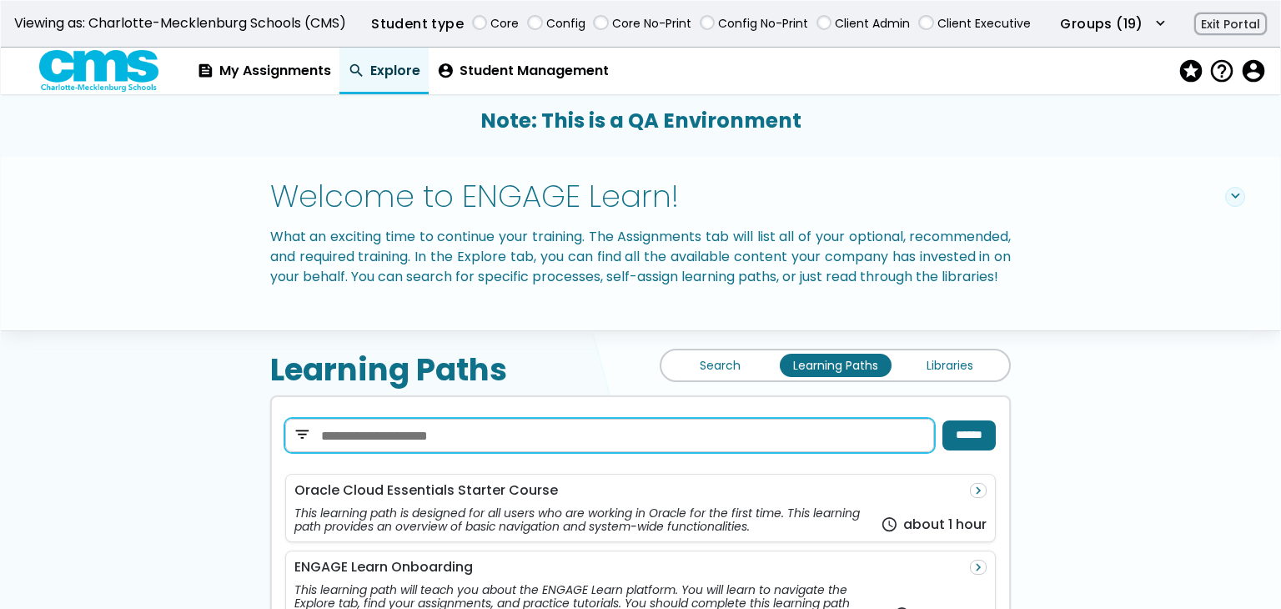
click at [693, 451] on input "search" at bounding box center [610, 435] width 650 height 33
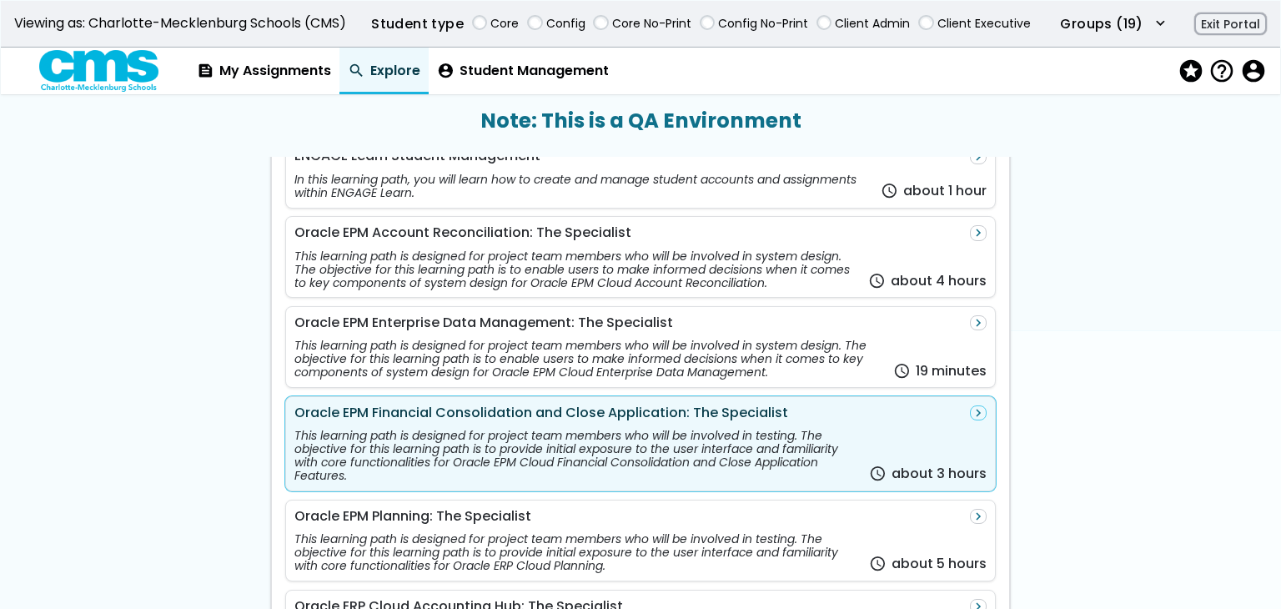
click at [758, 420] on div "Oracle EPM Financial Consolidation and Close Application: The Specialist" at bounding box center [542, 412] width 494 height 15
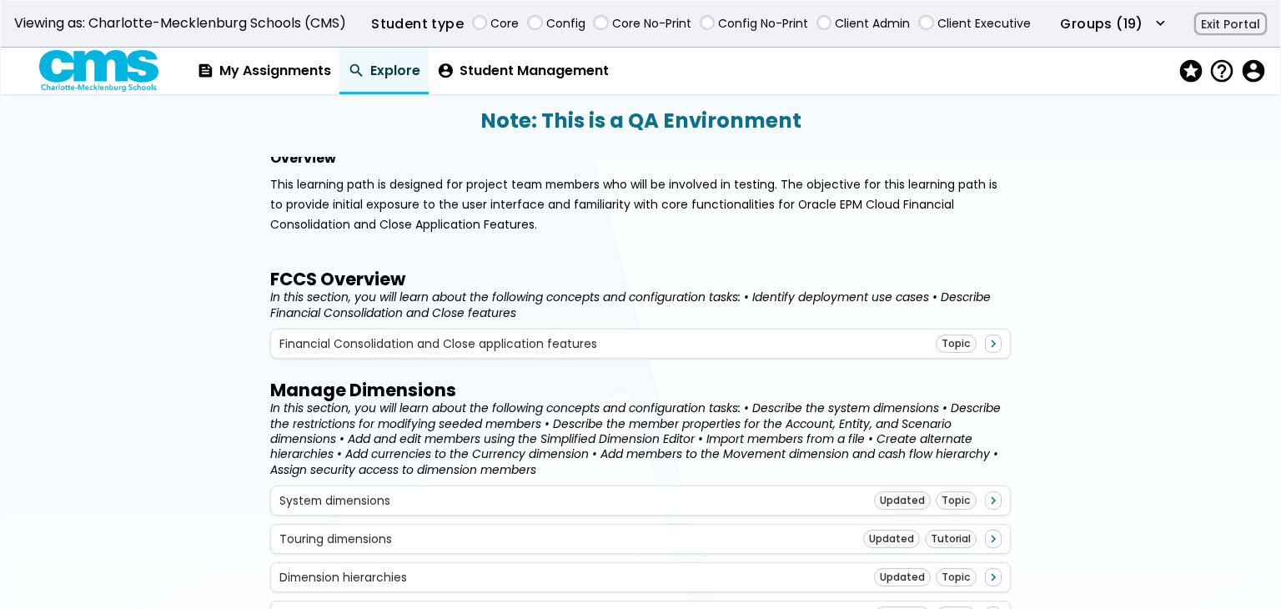
scroll to position [417, 0]
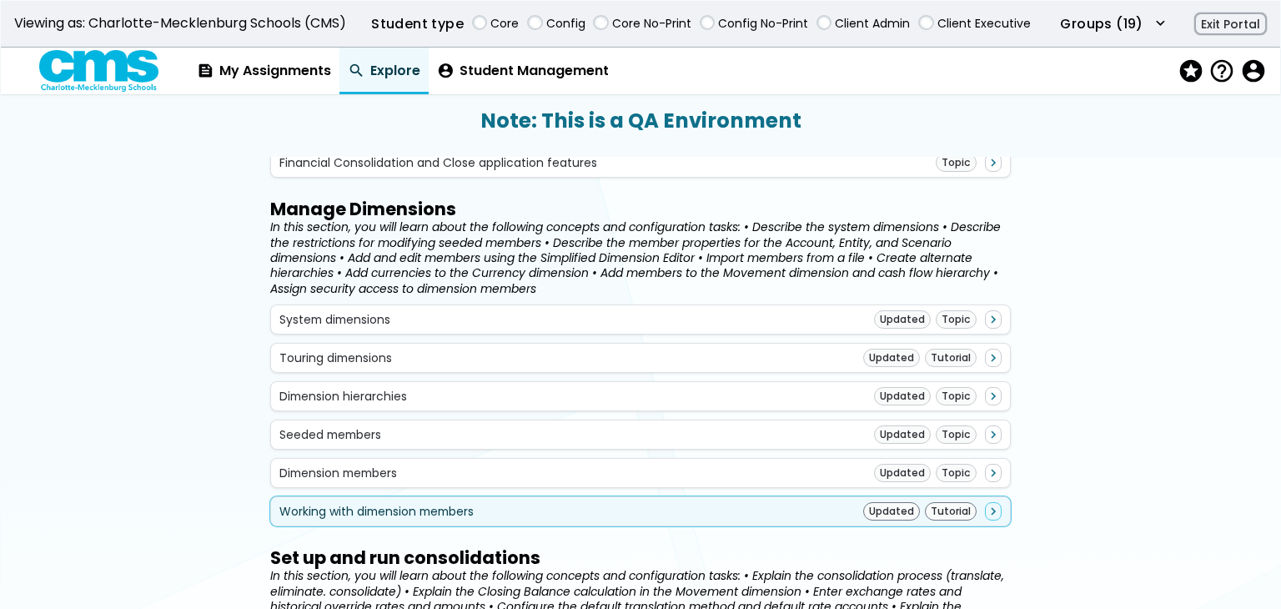
click at [702, 510] on div "Working with dimension members Updated Tutorial navigate_next" at bounding box center [640, 511] width 723 height 18
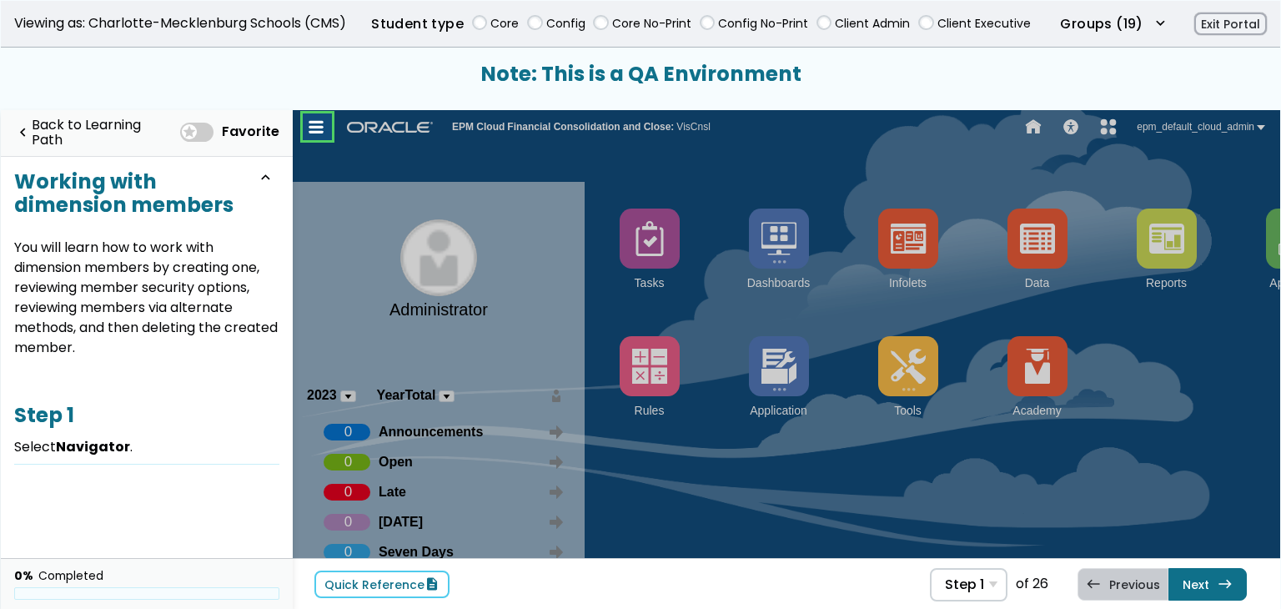
click at [330, 124] on link at bounding box center [317, 126] width 33 height 33
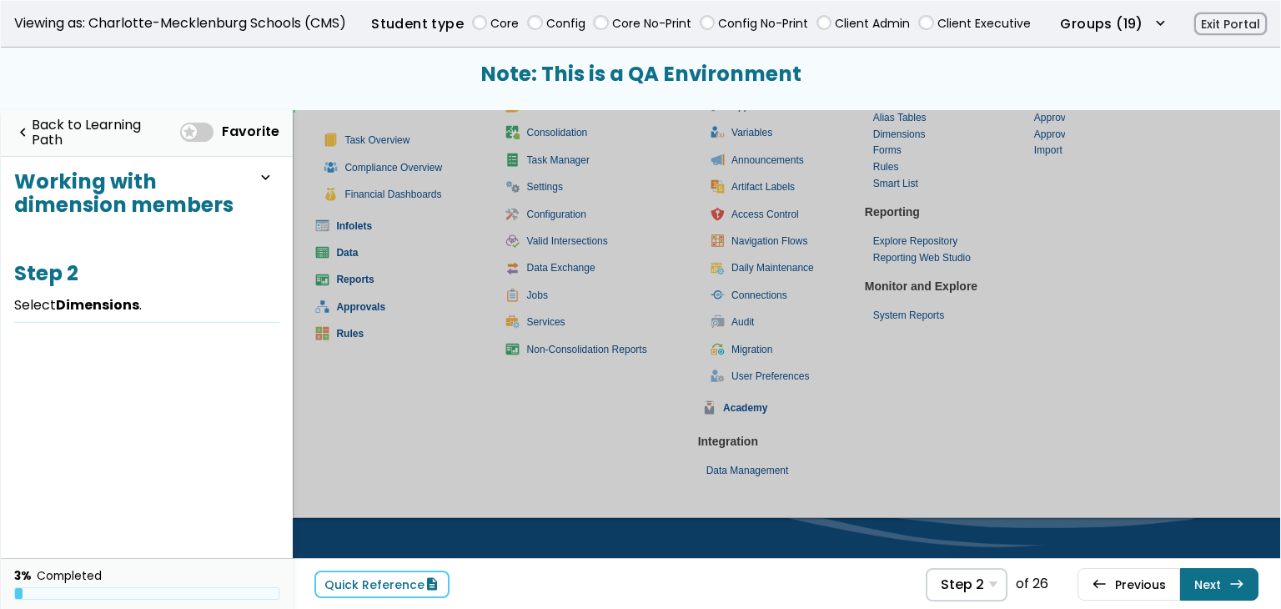
scroll to position [224, 0]
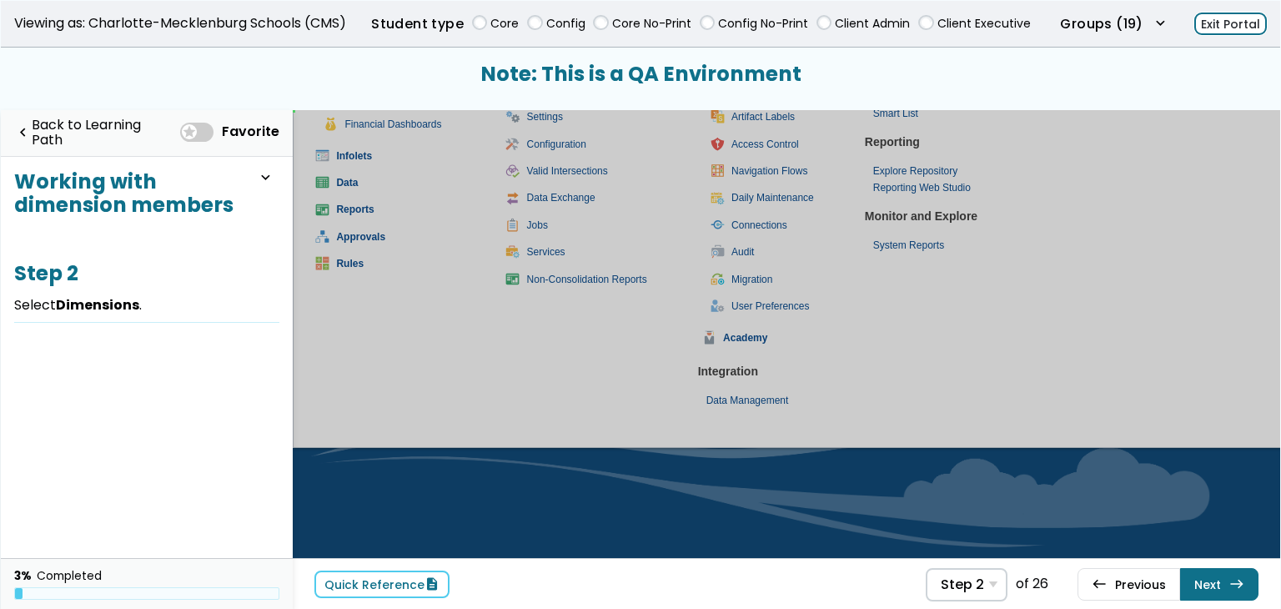
click at [1216, 18] on button "Exit Portal" at bounding box center [1231, 24] width 73 height 23
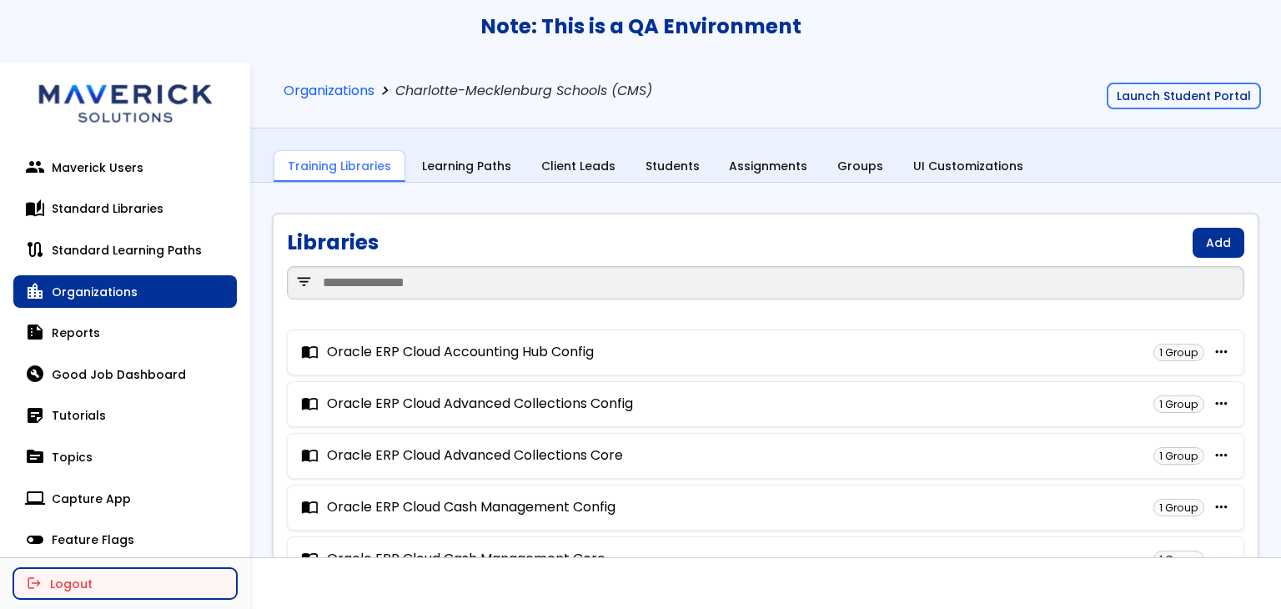
click at [83, 568] on button "logout Logout" at bounding box center [125, 583] width 224 height 30
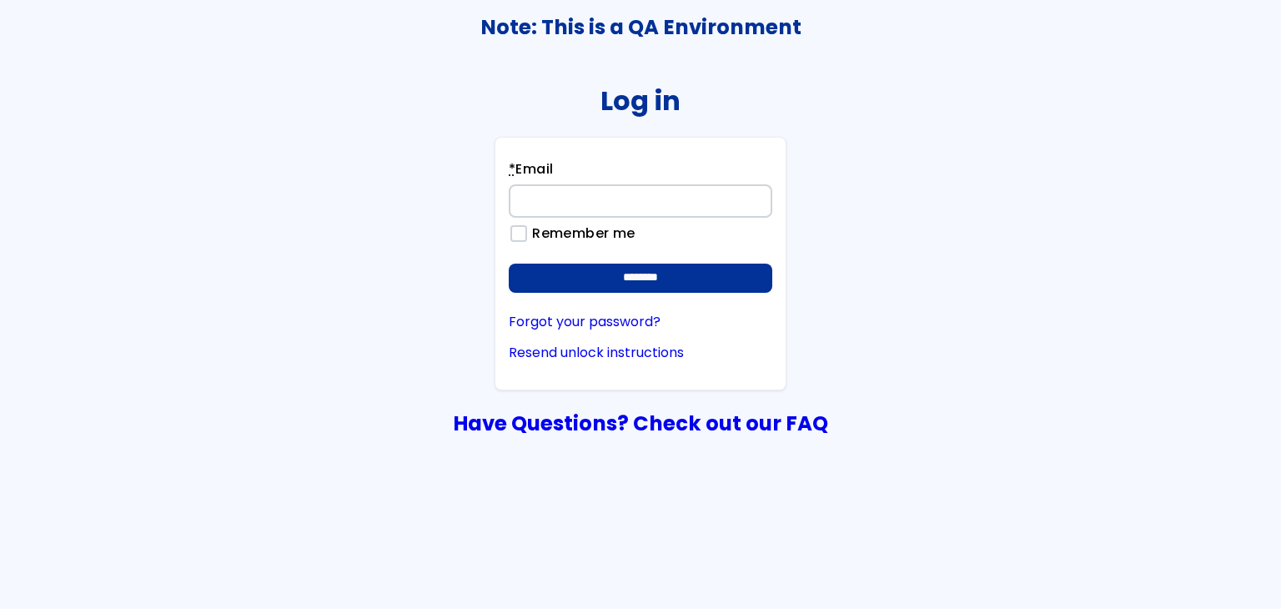
drag, startPoint x: 619, startPoint y: 189, endPoint x: 620, endPoint y: 201, distance: 12.5
click at [619, 189] on input "* Email" at bounding box center [641, 200] width 264 height 33
type input "**********"
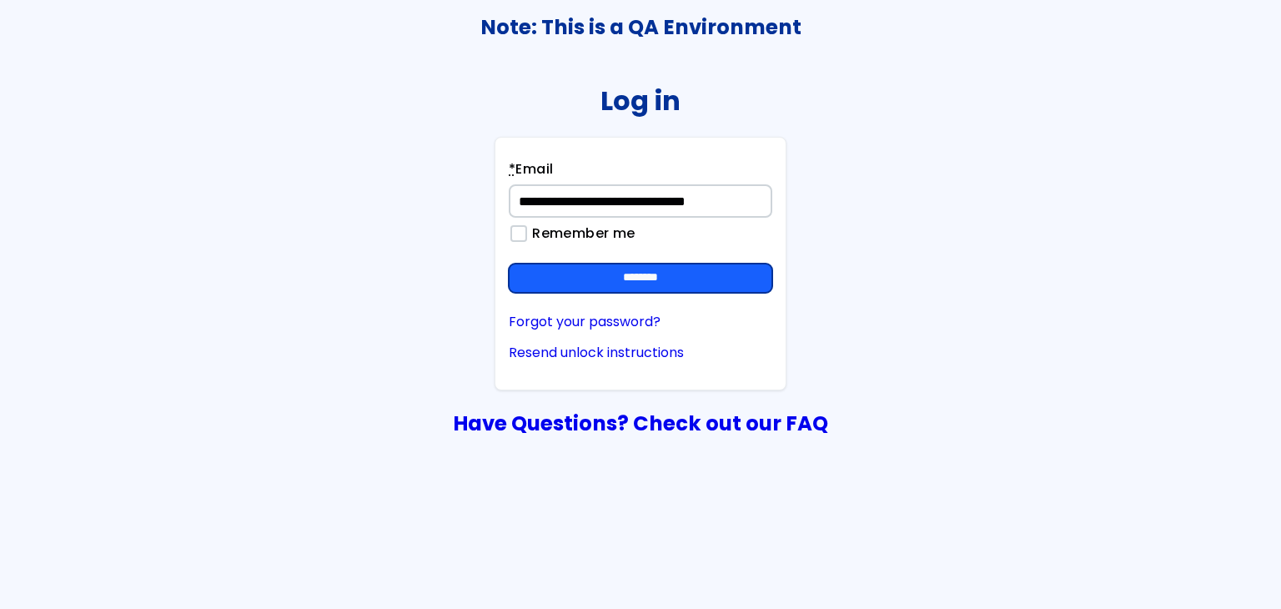
click at [616, 270] on input "********" at bounding box center [641, 279] width 264 height 30
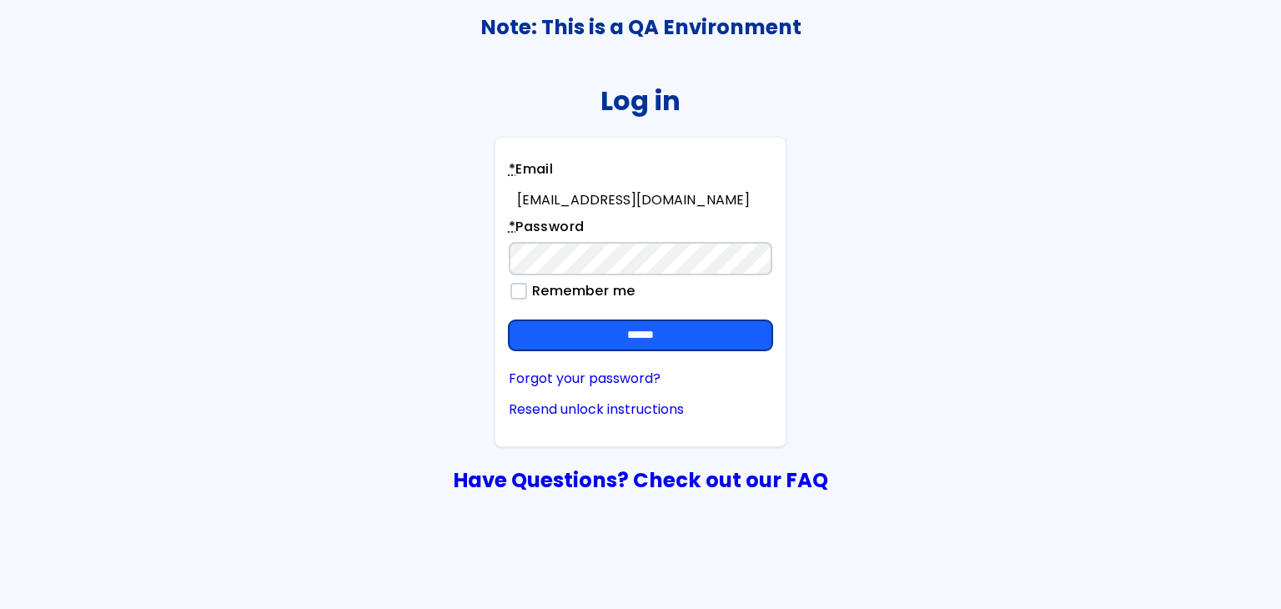
click at [729, 335] on input "******" at bounding box center [641, 335] width 264 height 30
